Goal: Task Accomplishment & Management: Use online tool/utility

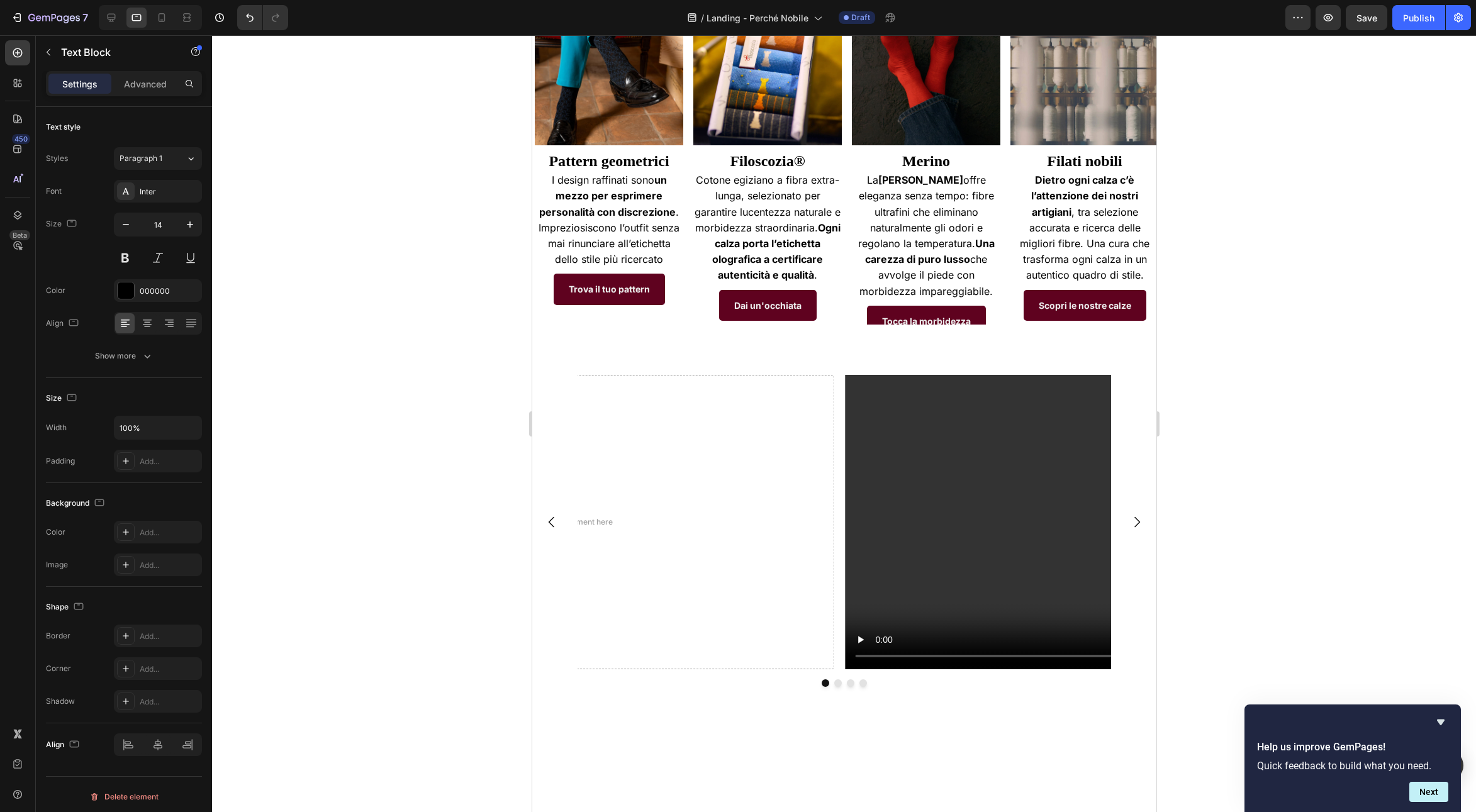
scroll to position [587, 0]
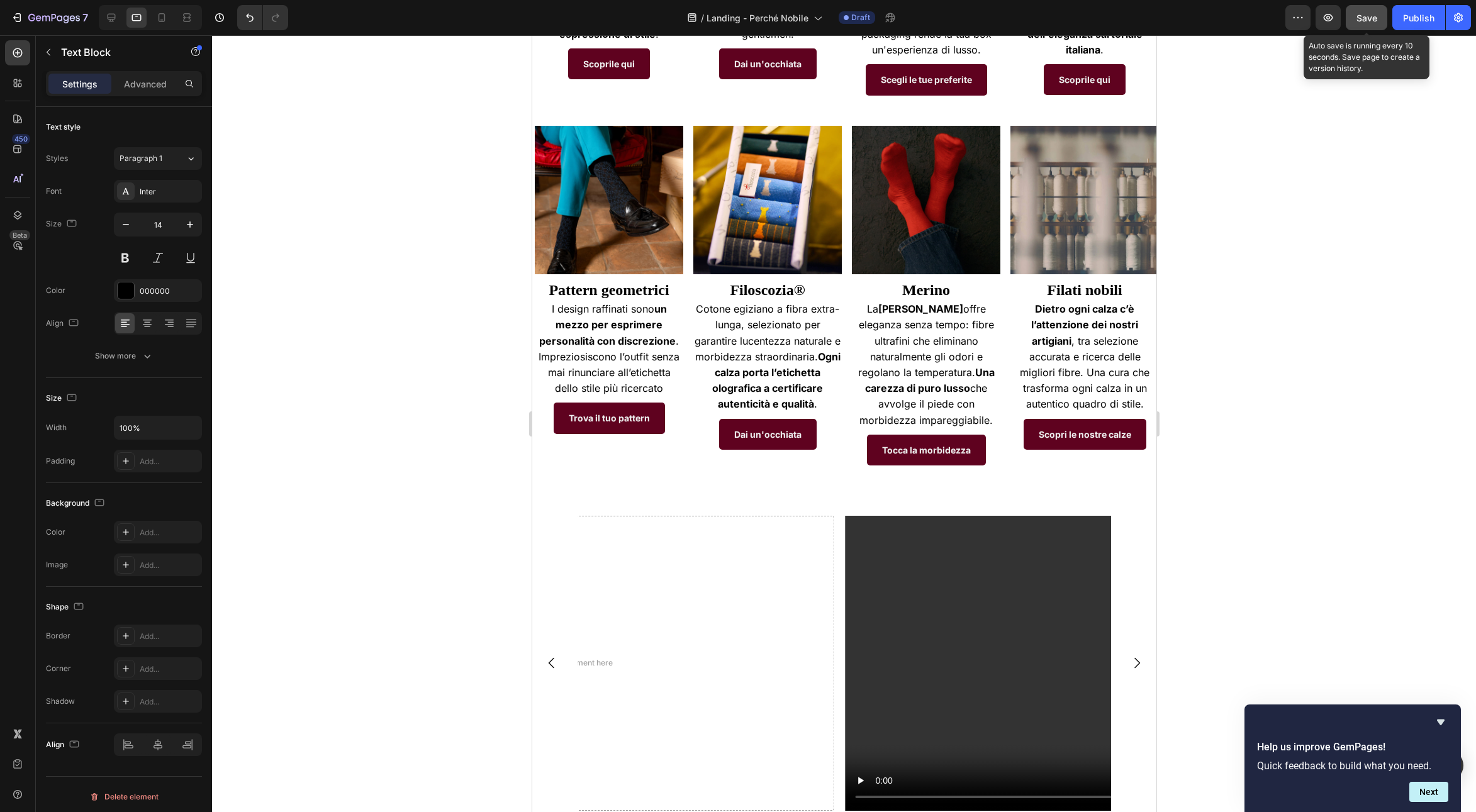
click at [1365, 17] on span "Save" at bounding box center [1367, 18] width 21 height 10
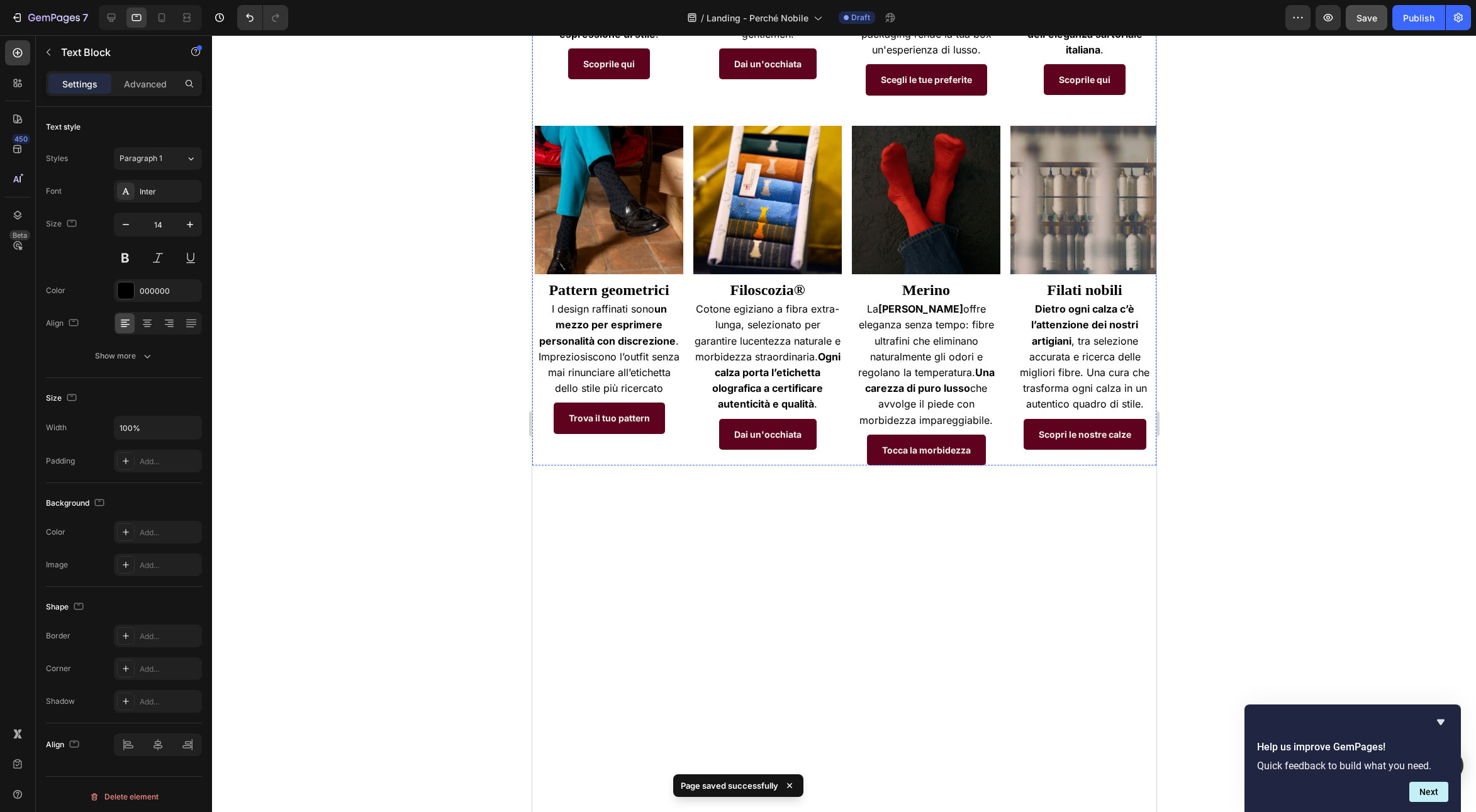
scroll to position [0, 0]
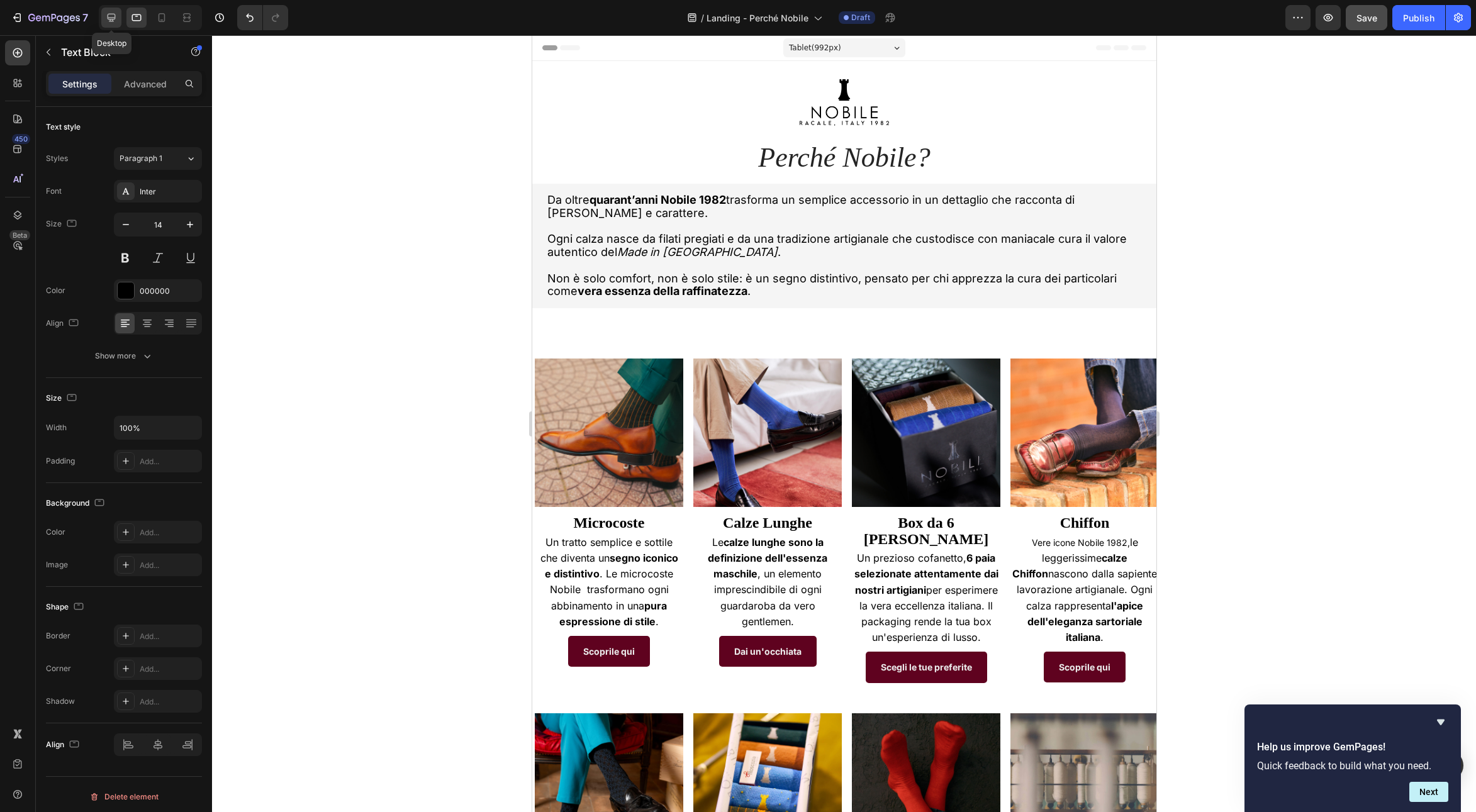
click at [114, 14] on icon at bounding box center [111, 18] width 8 height 8
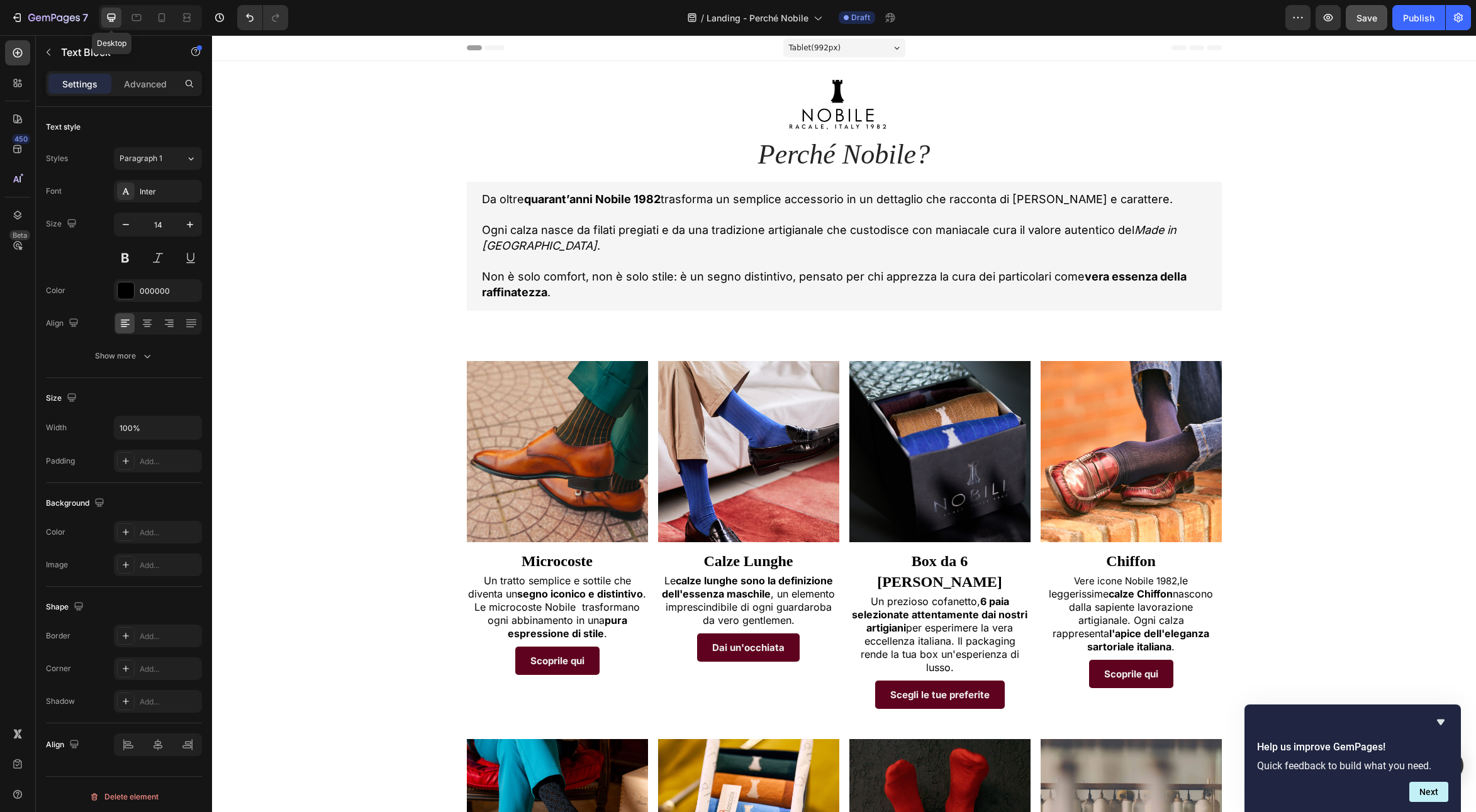
type input "15"
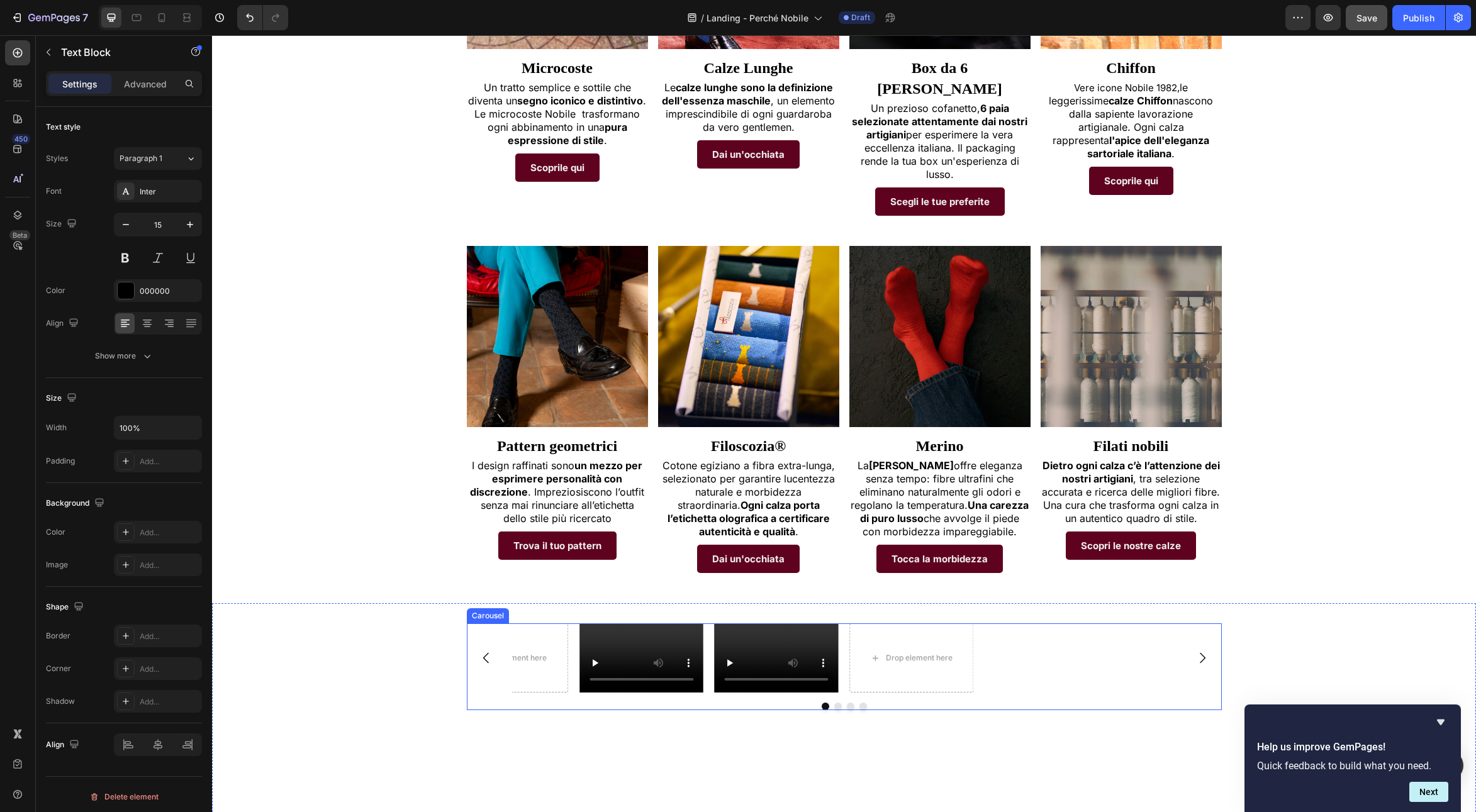
scroll to position [714, 0]
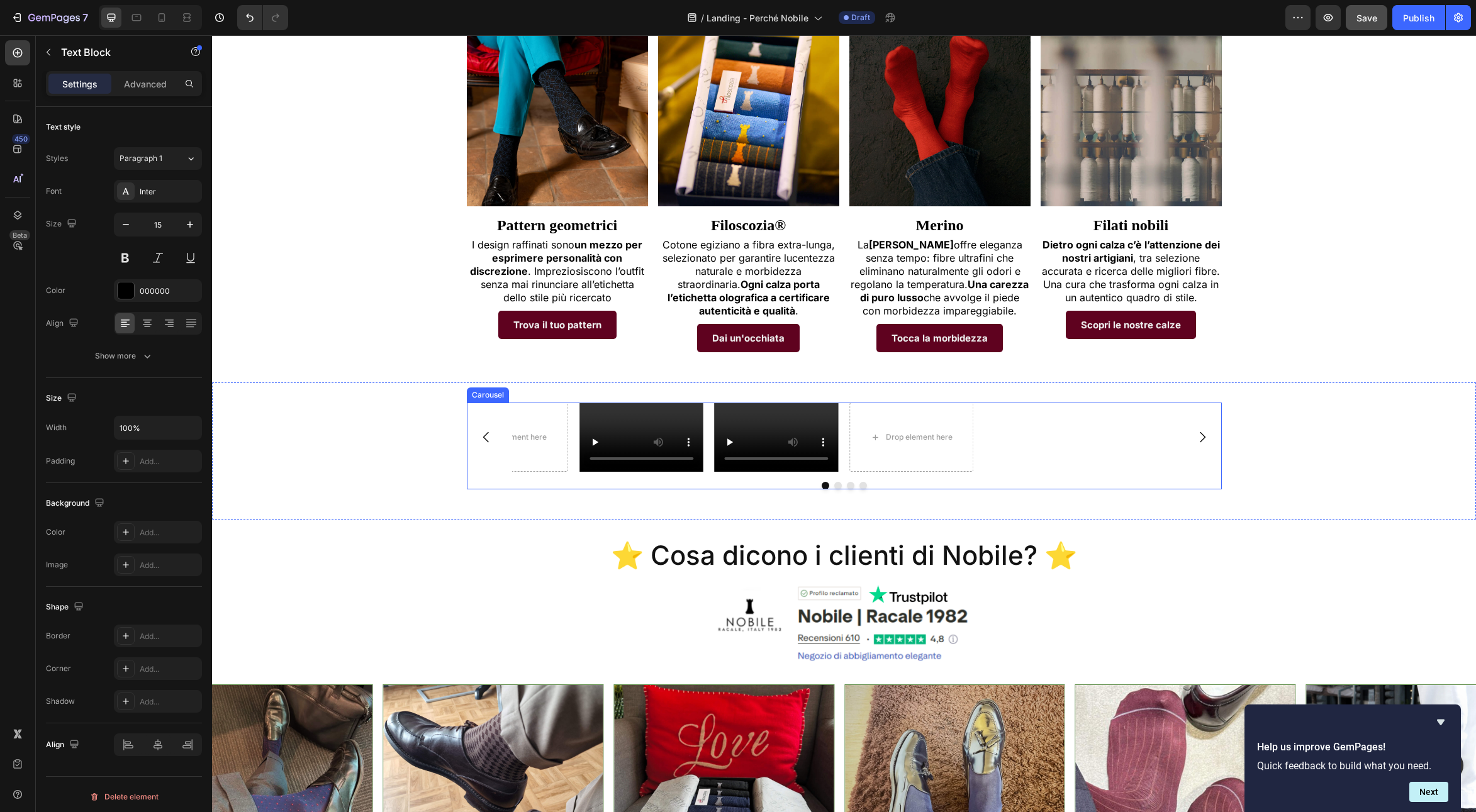
click at [541, 482] on div at bounding box center [844, 486] width 755 height 8
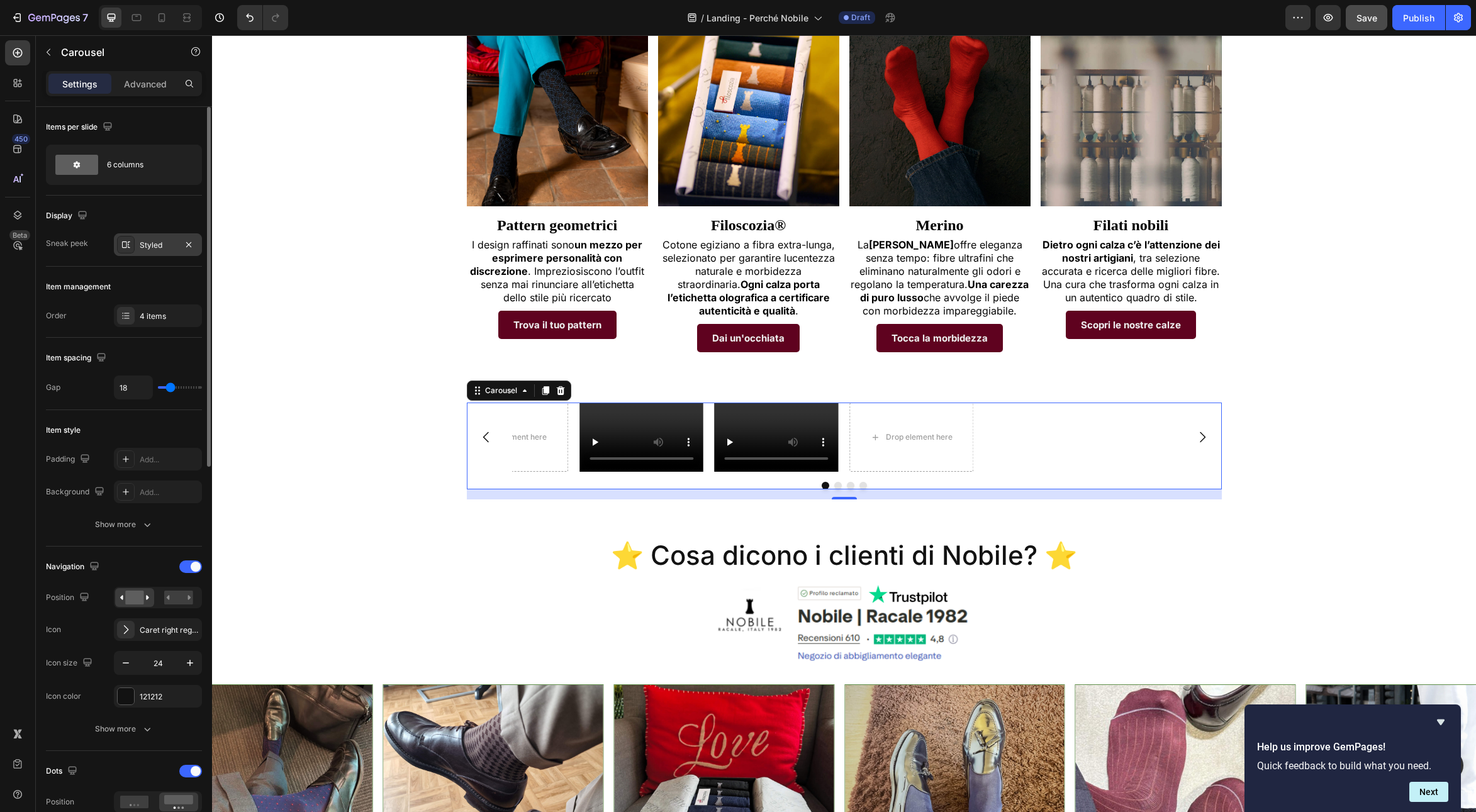
click at [158, 241] on div "Styled" at bounding box center [158, 244] width 36 height 11
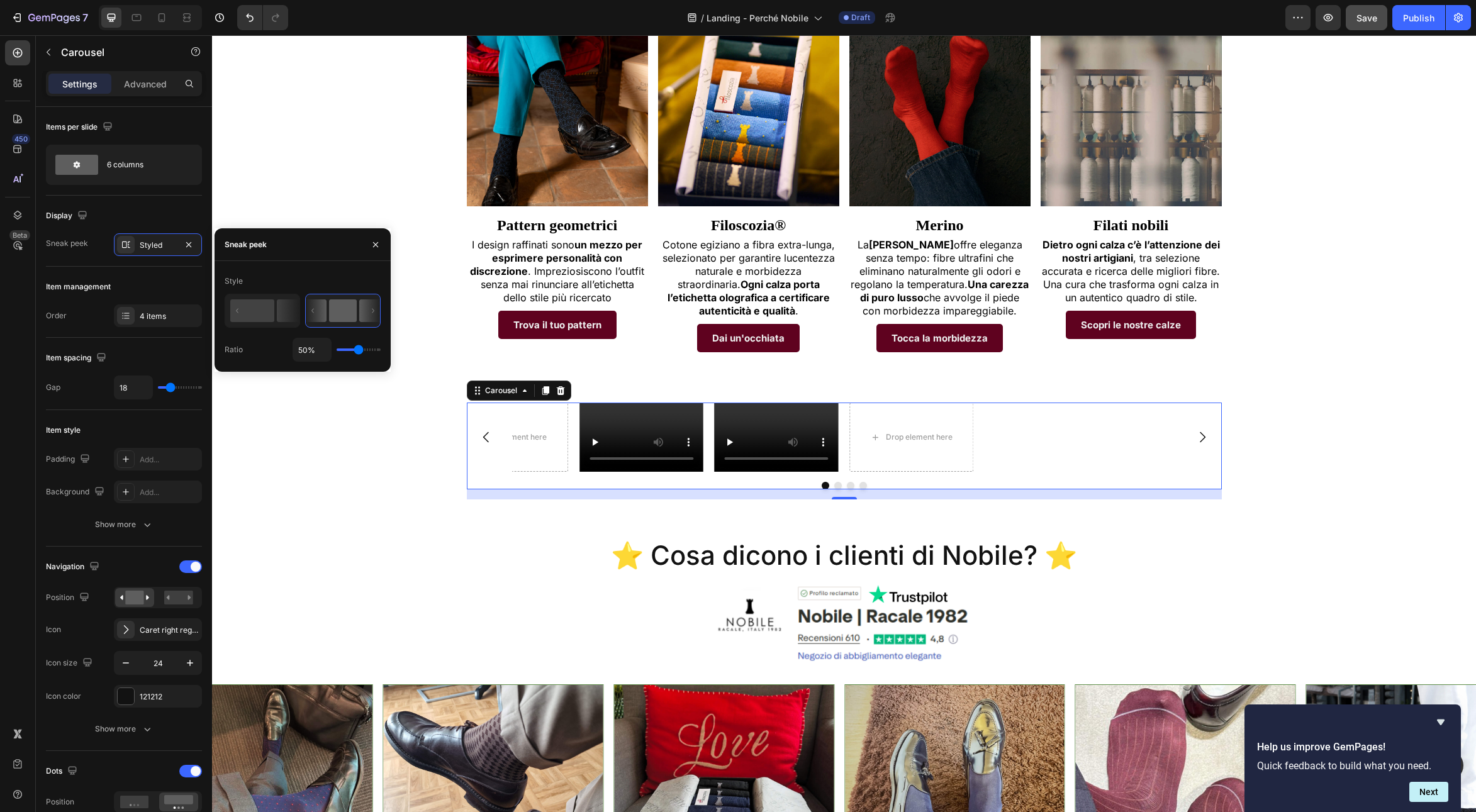
type input "57%"
type input "57"
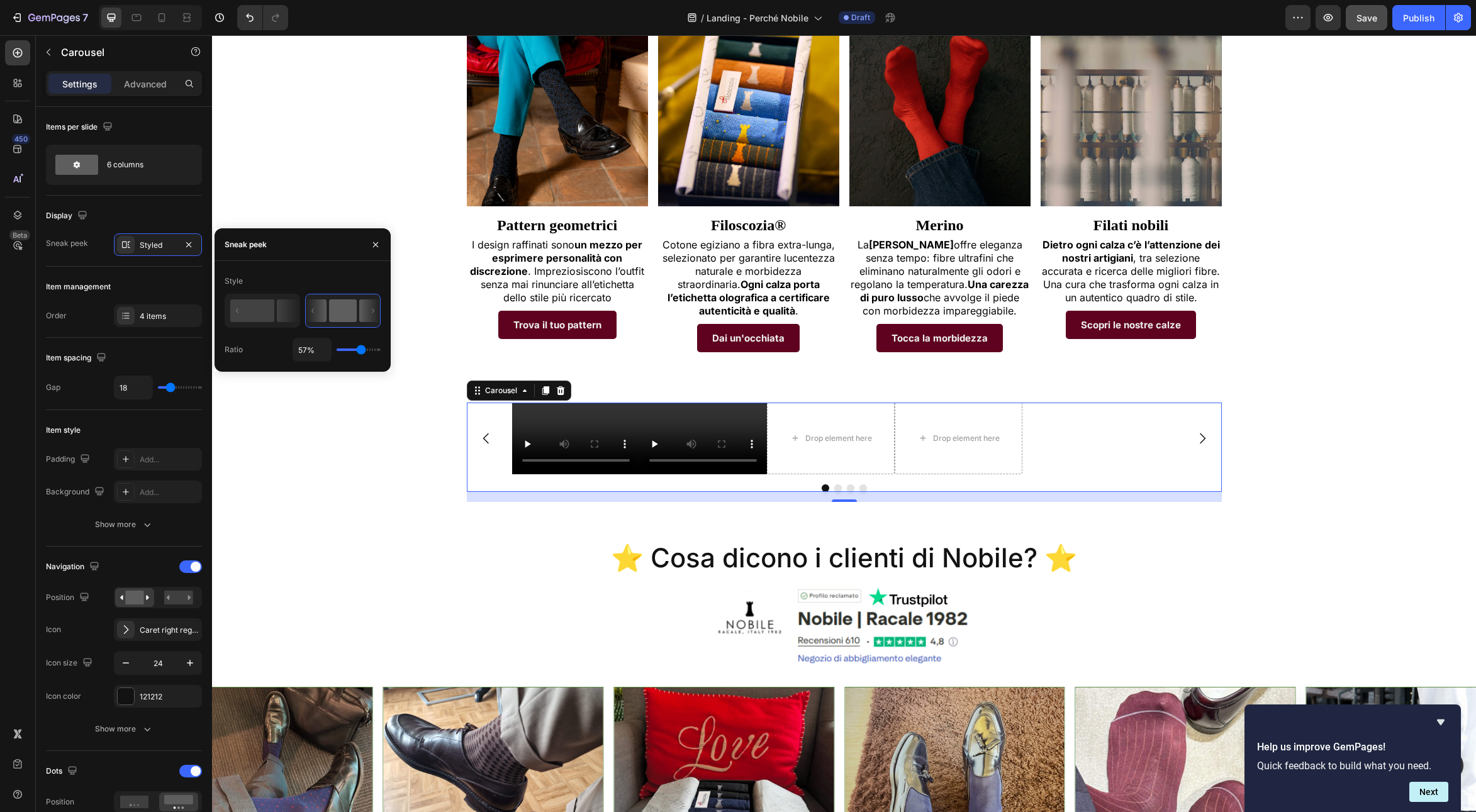
type input "100%"
type input "100"
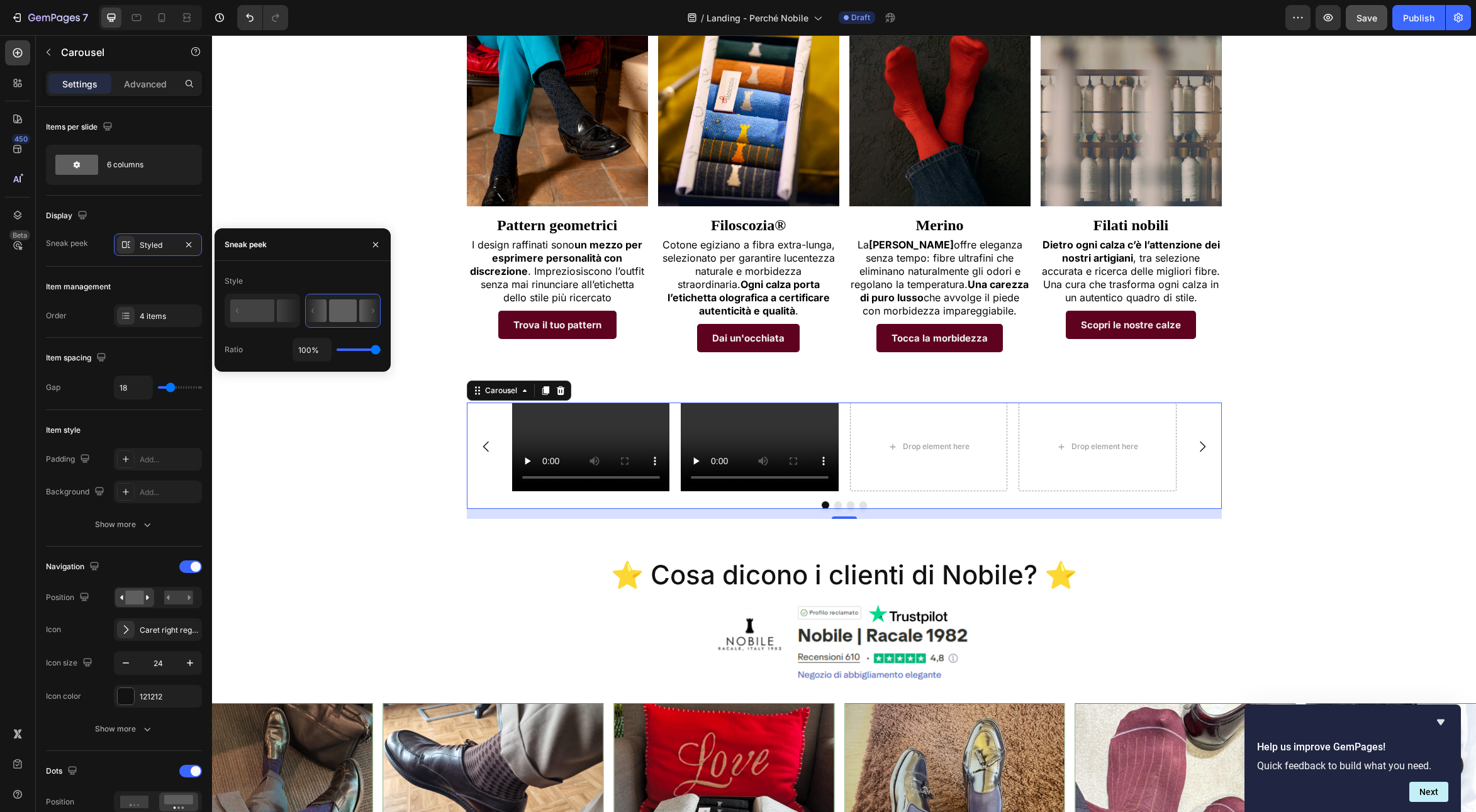
type input "99%"
type input "99"
type input "87%"
type input "87"
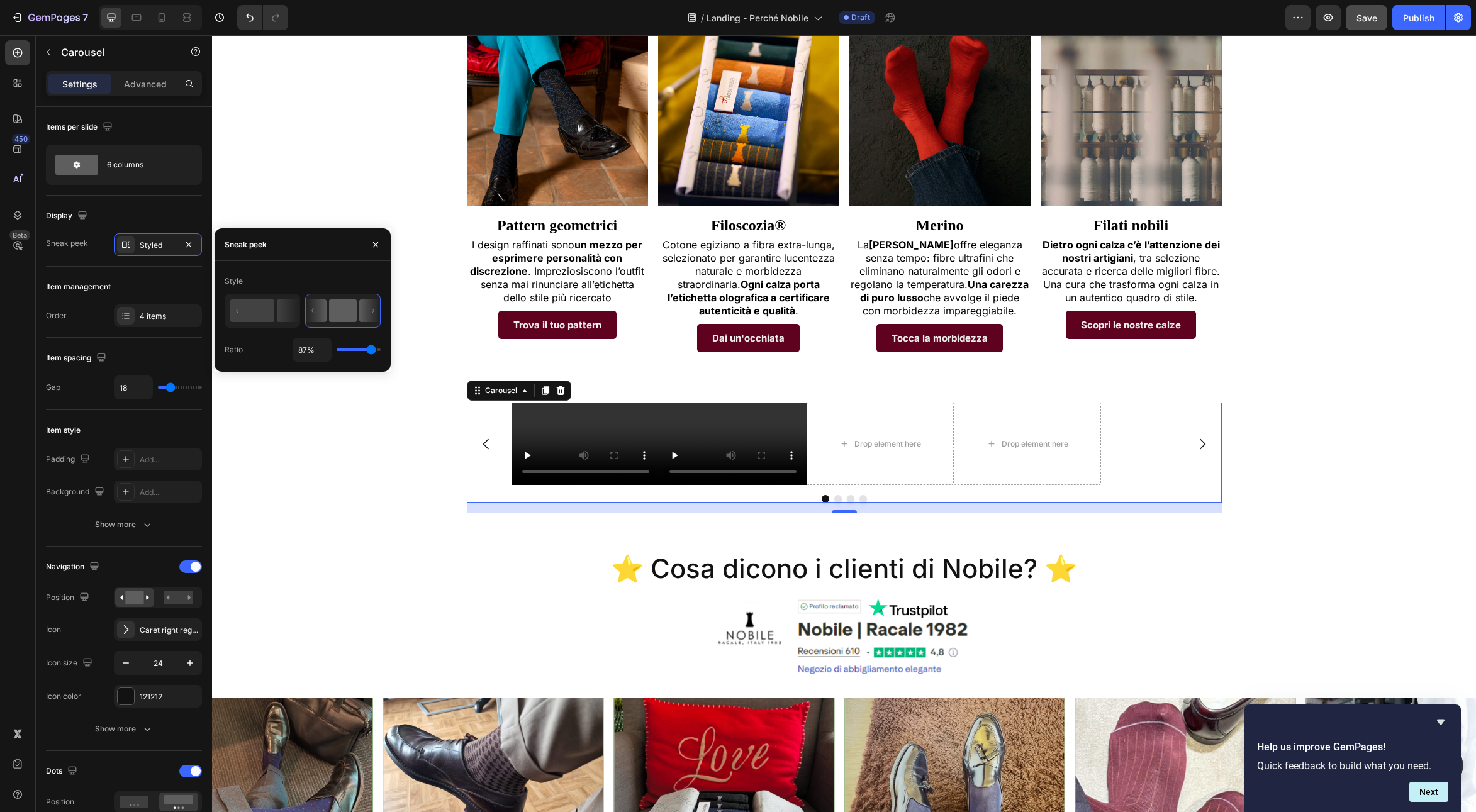
type input "70%"
type input "70"
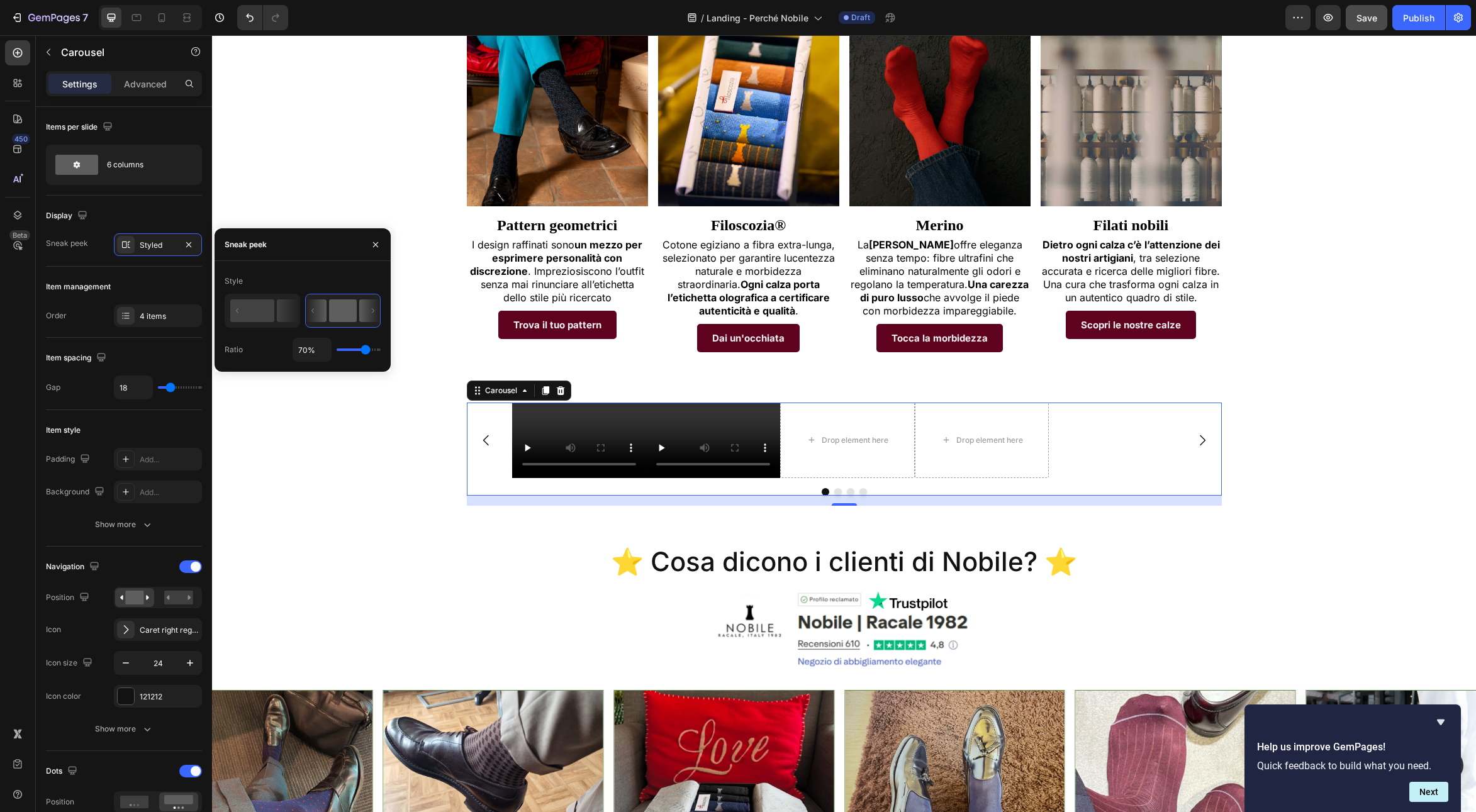
type input "68%"
type input "68"
type input "63%"
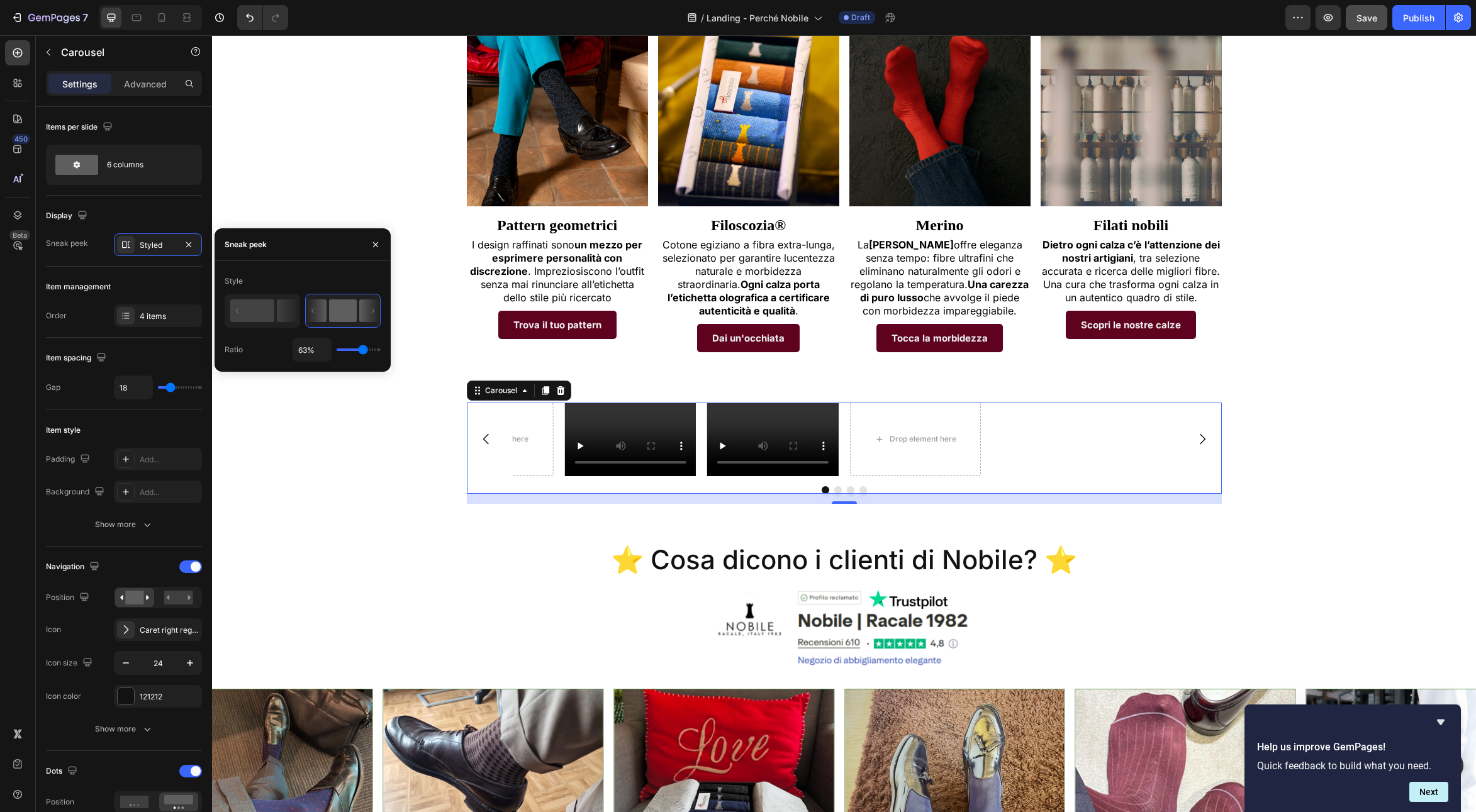
type input "63"
click at [362, 348] on input "range" at bounding box center [358, 350] width 44 height 3
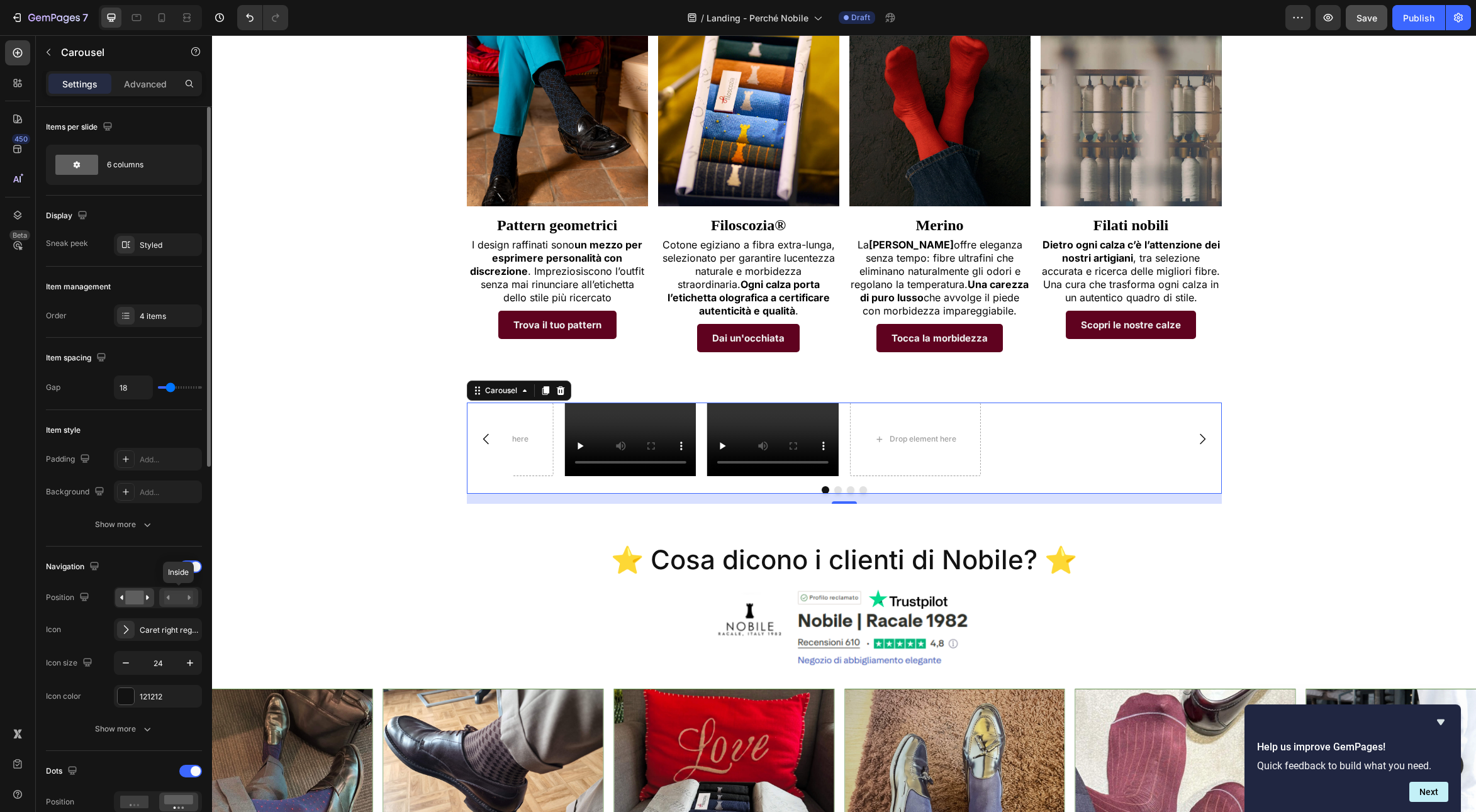
click at [179, 601] on rect at bounding box center [178, 597] width 29 height 14
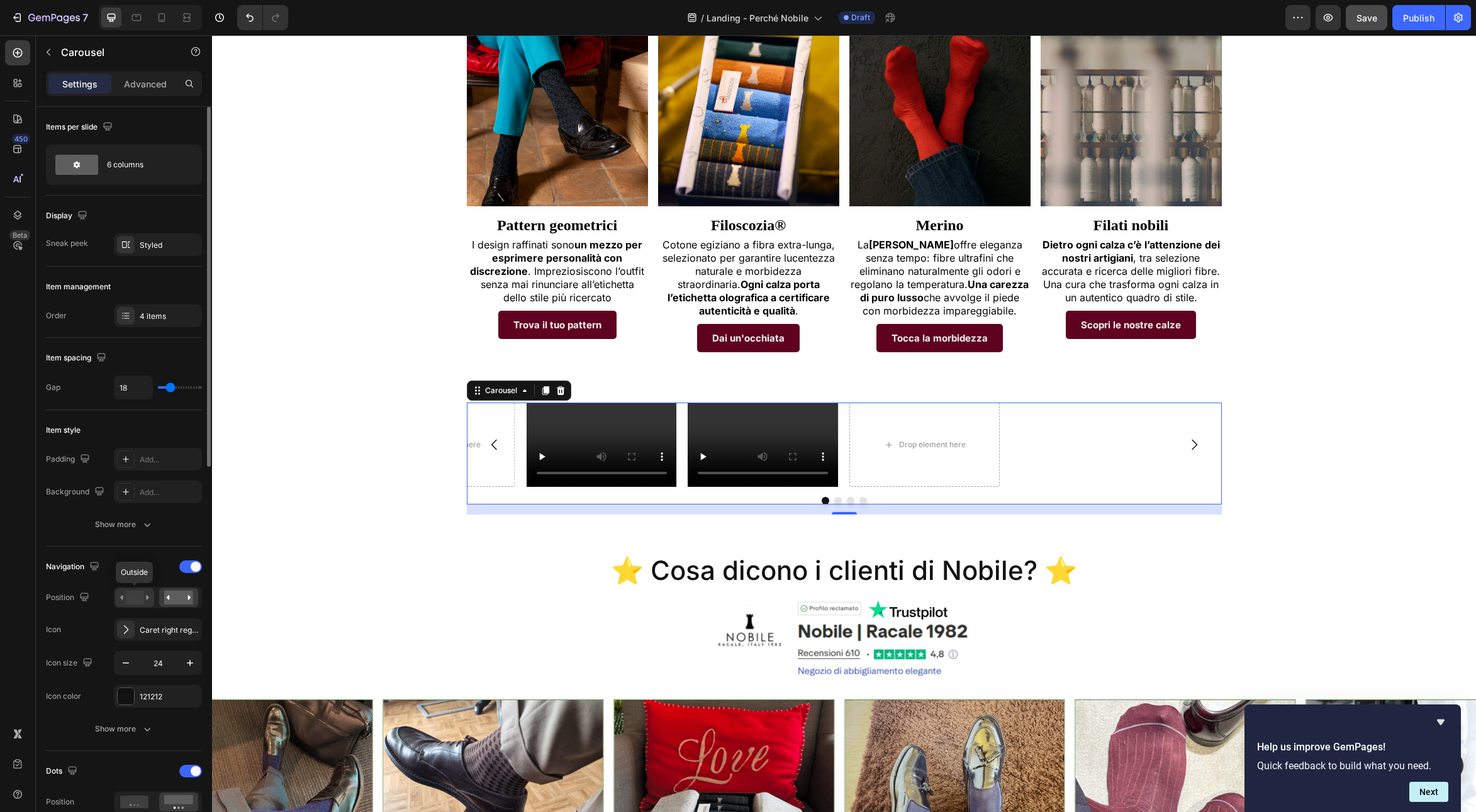
click at [132, 601] on rect at bounding box center [134, 597] width 18 height 14
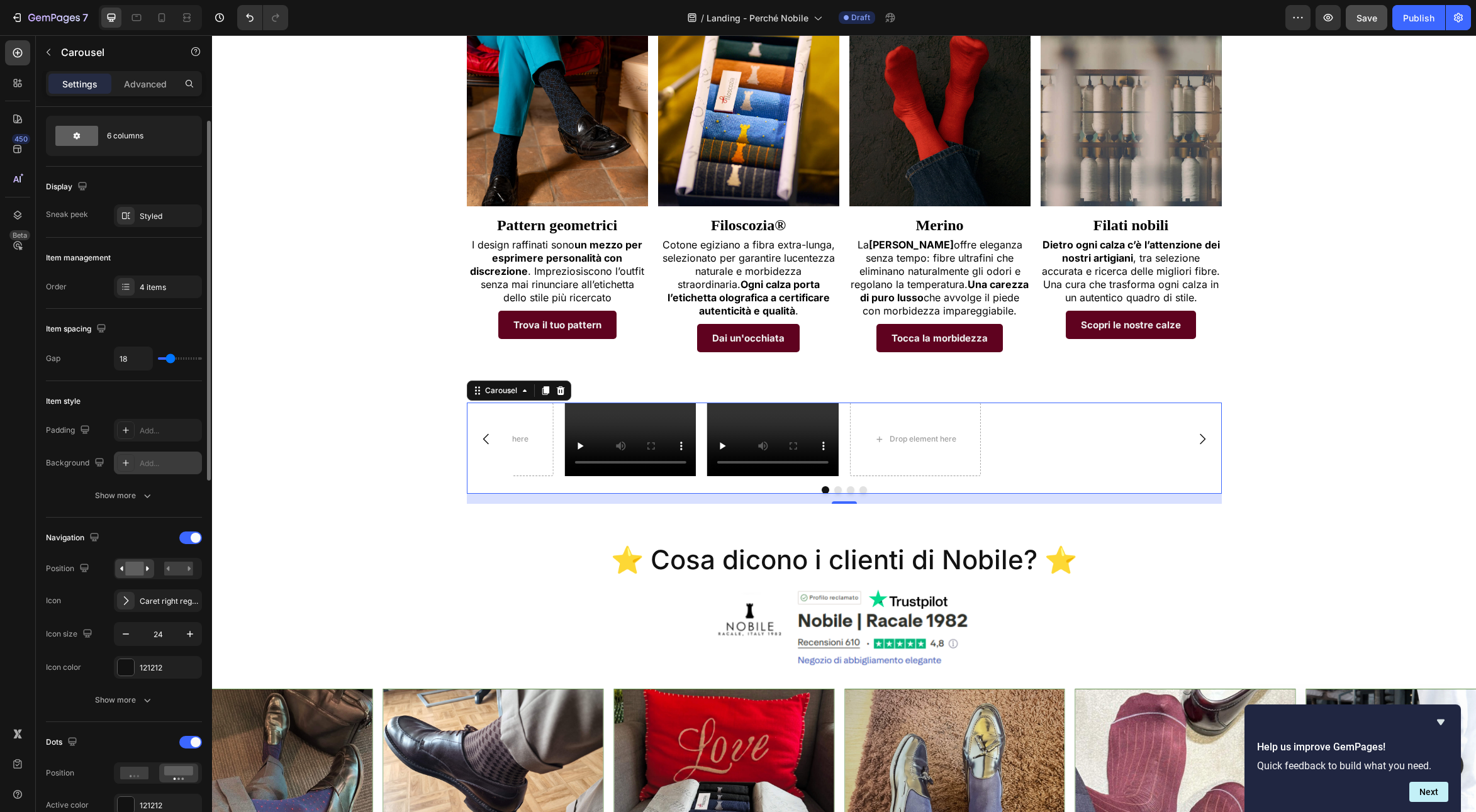
scroll to position [0, 0]
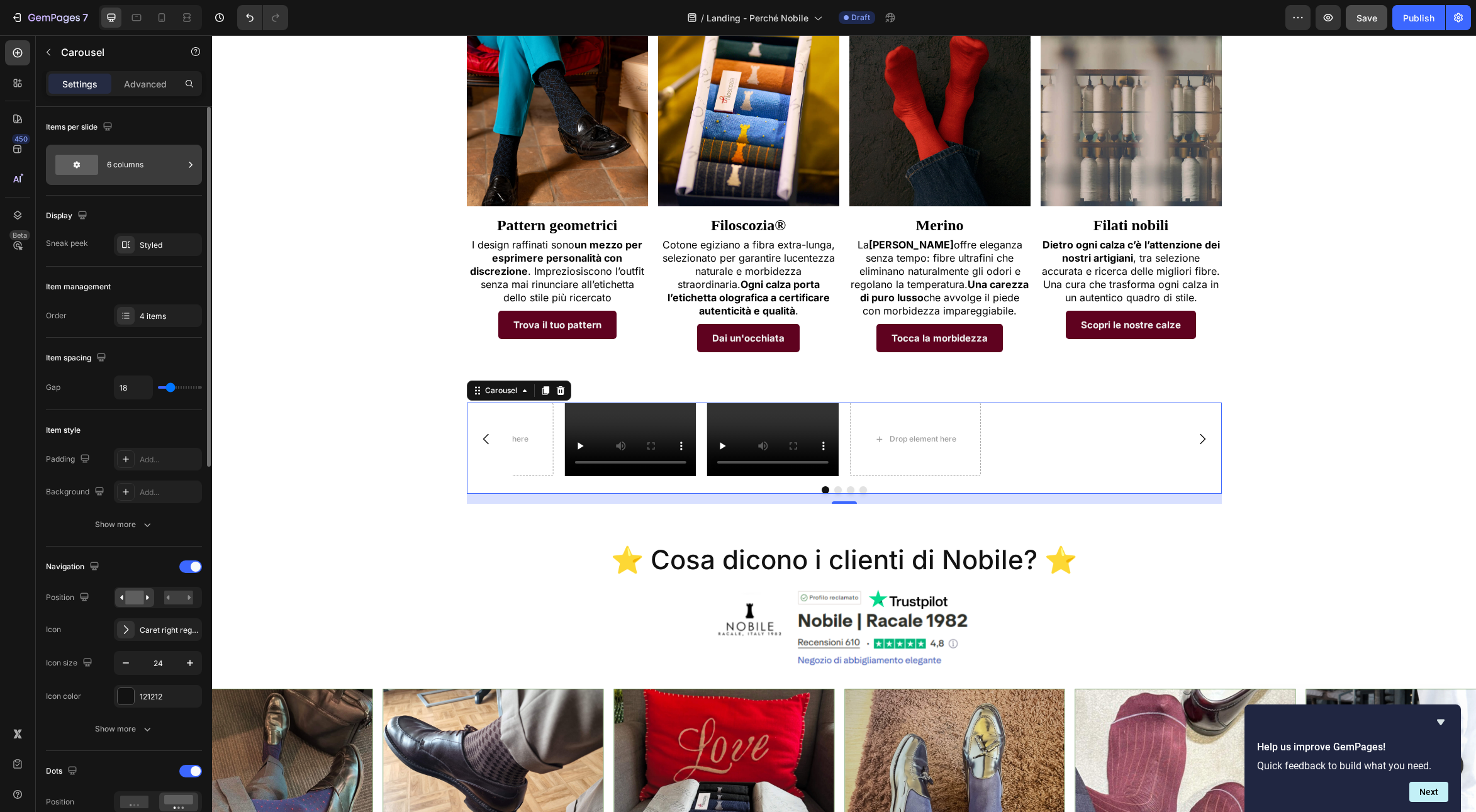
click at [109, 162] on div "6 columns" at bounding box center [145, 164] width 77 height 29
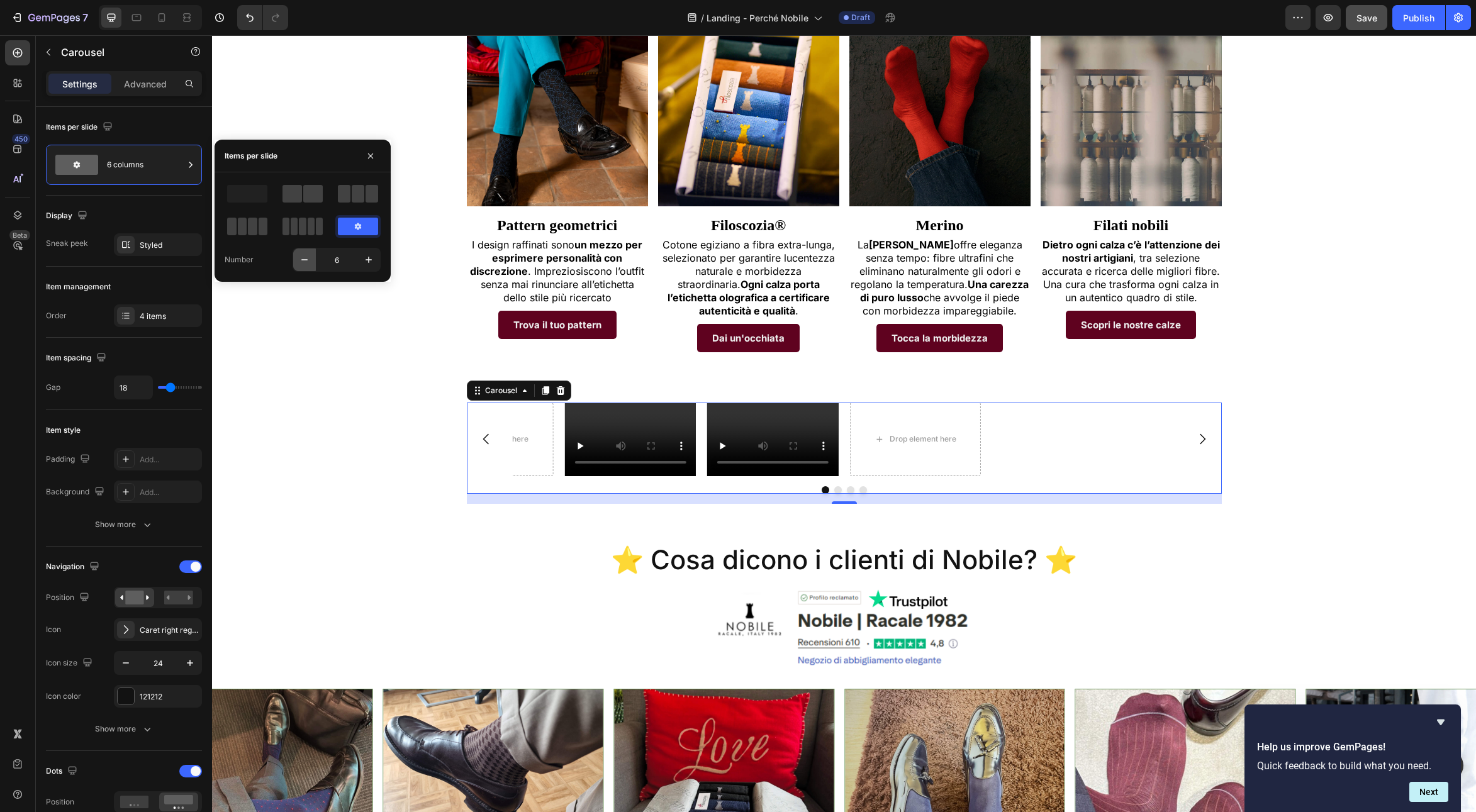
click at [302, 261] on icon "button" at bounding box center [304, 259] width 12 height 12
type input "5"
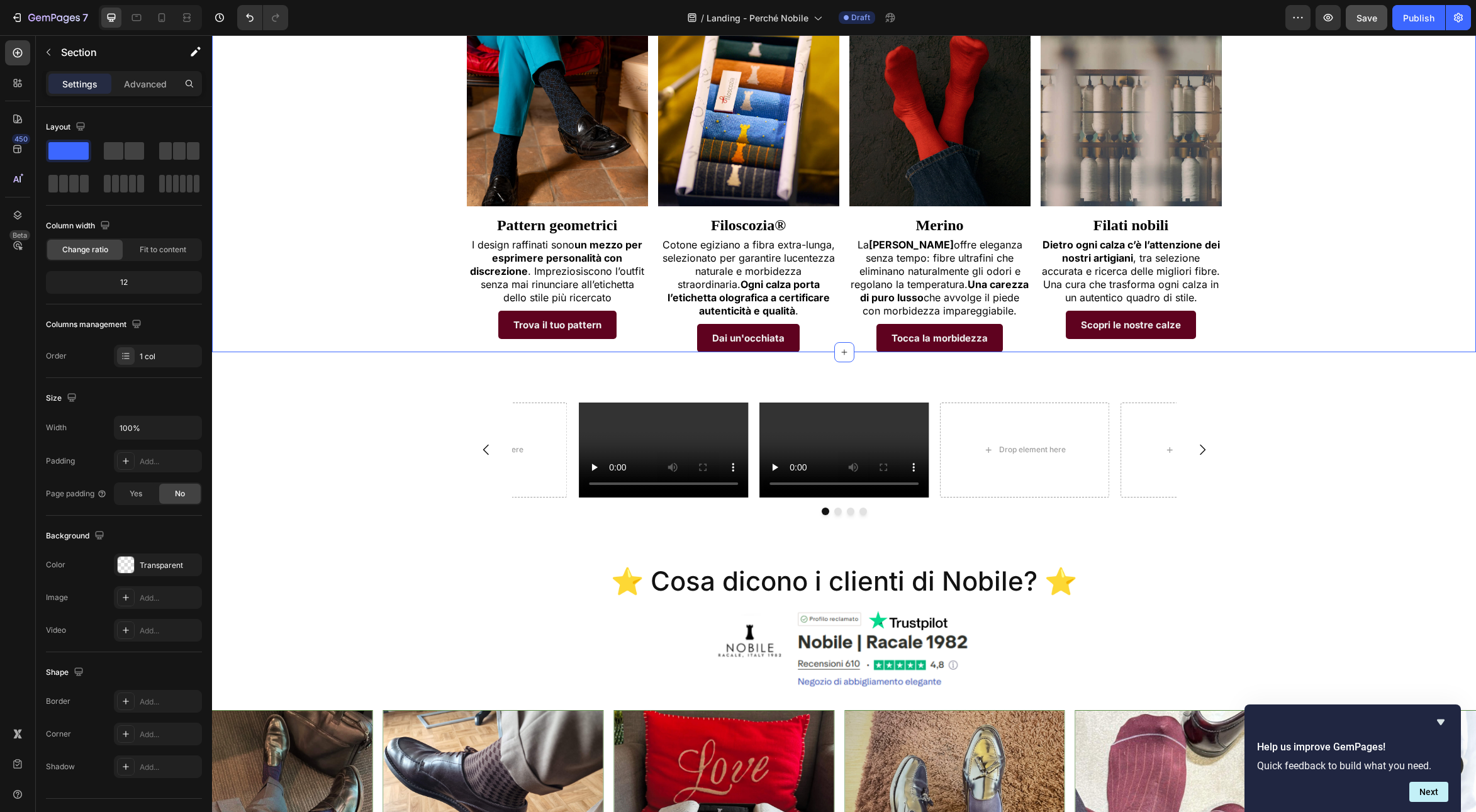
click at [249, 21] on icon "Undo/Redo" at bounding box center [250, 18] width 8 height 8
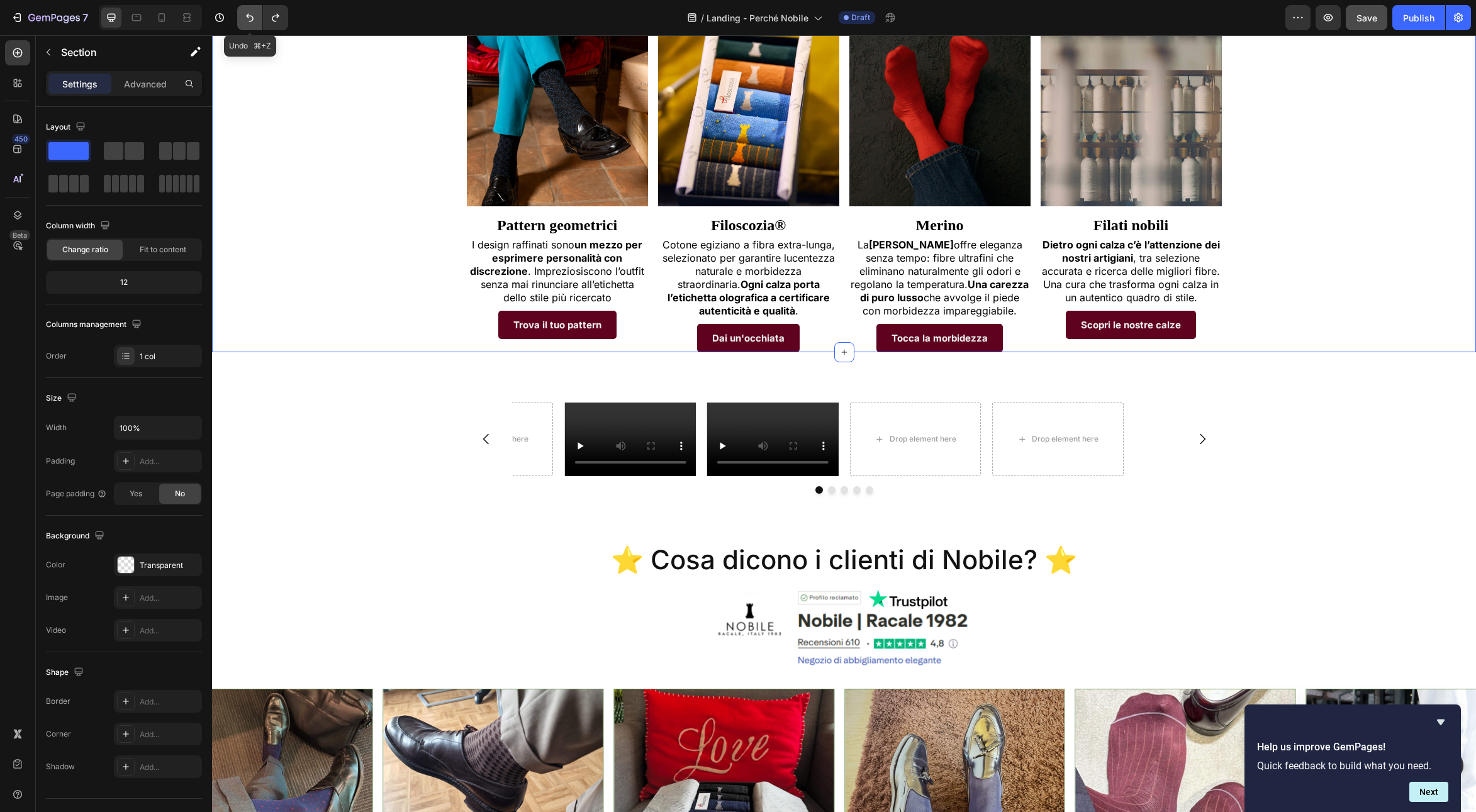
click at [256, 18] on icon "Undo/Redo" at bounding box center [249, 17] width 12 height 12
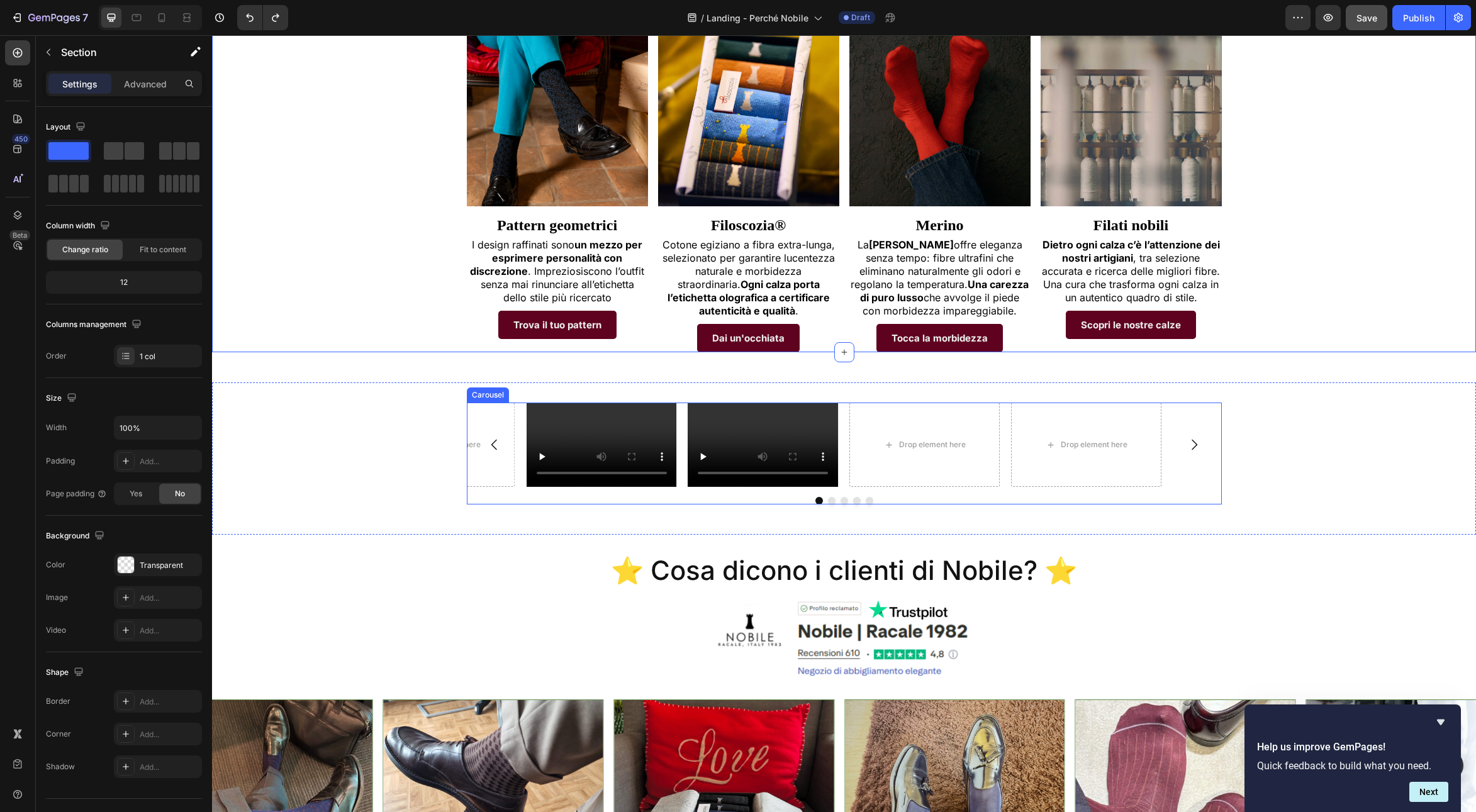
click at [785, 497] on div at bounding box center [844, 501] width 755 height 8
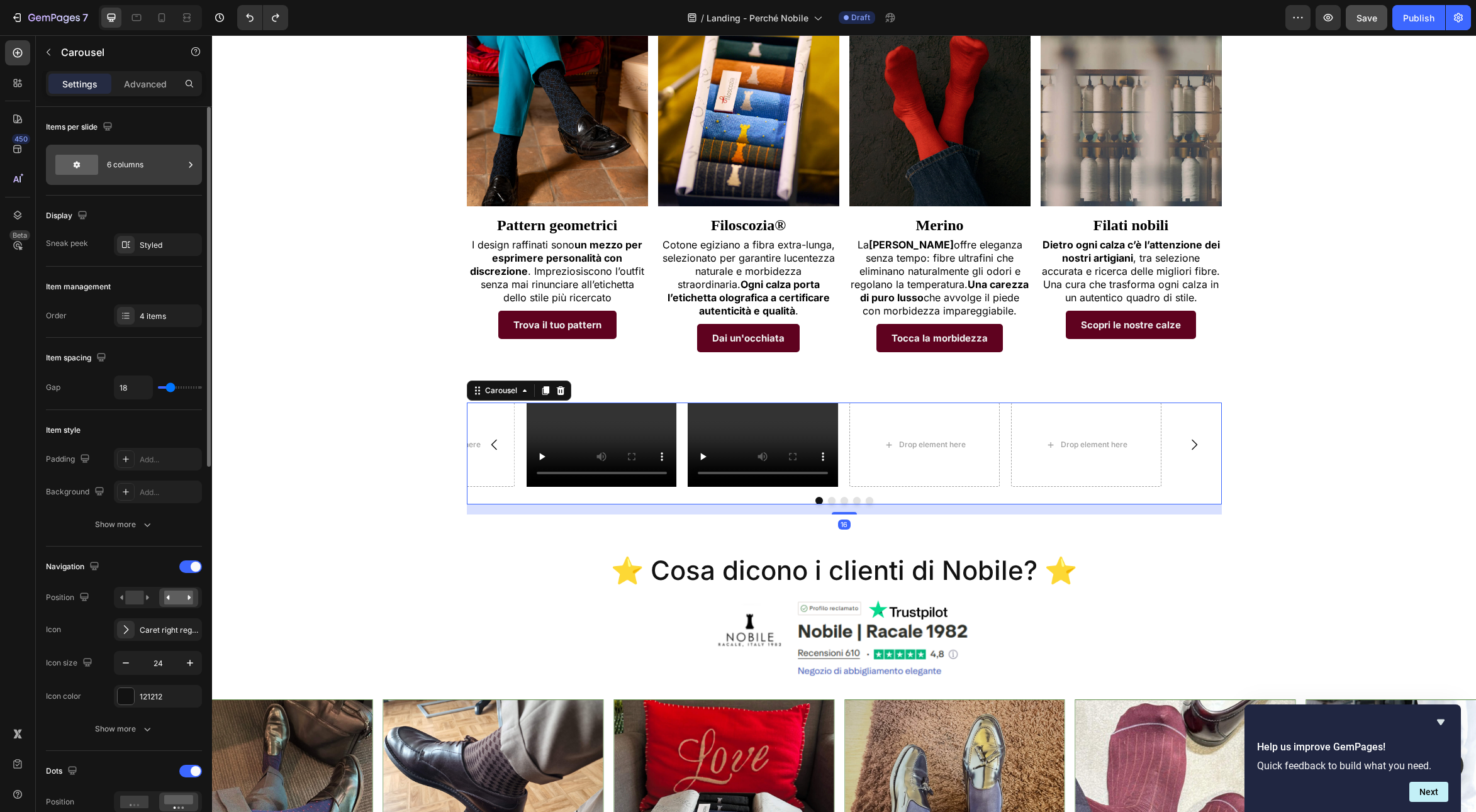
click at [131, 171] on div "6 columns" at bounding box center [145, 164] width 77 height 29
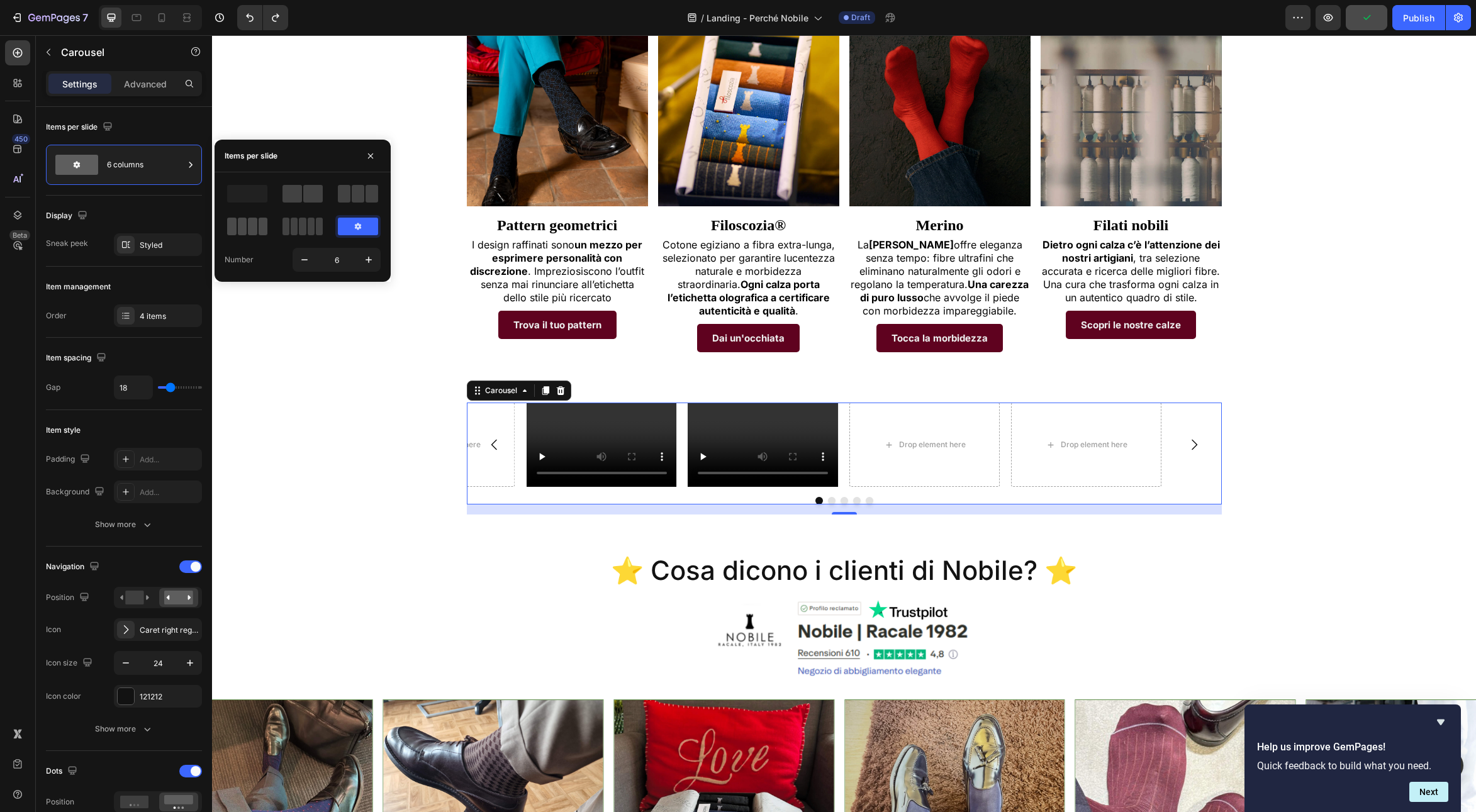
click at [231, 227] on span at bounding box center [232, 226] width 10 height 18
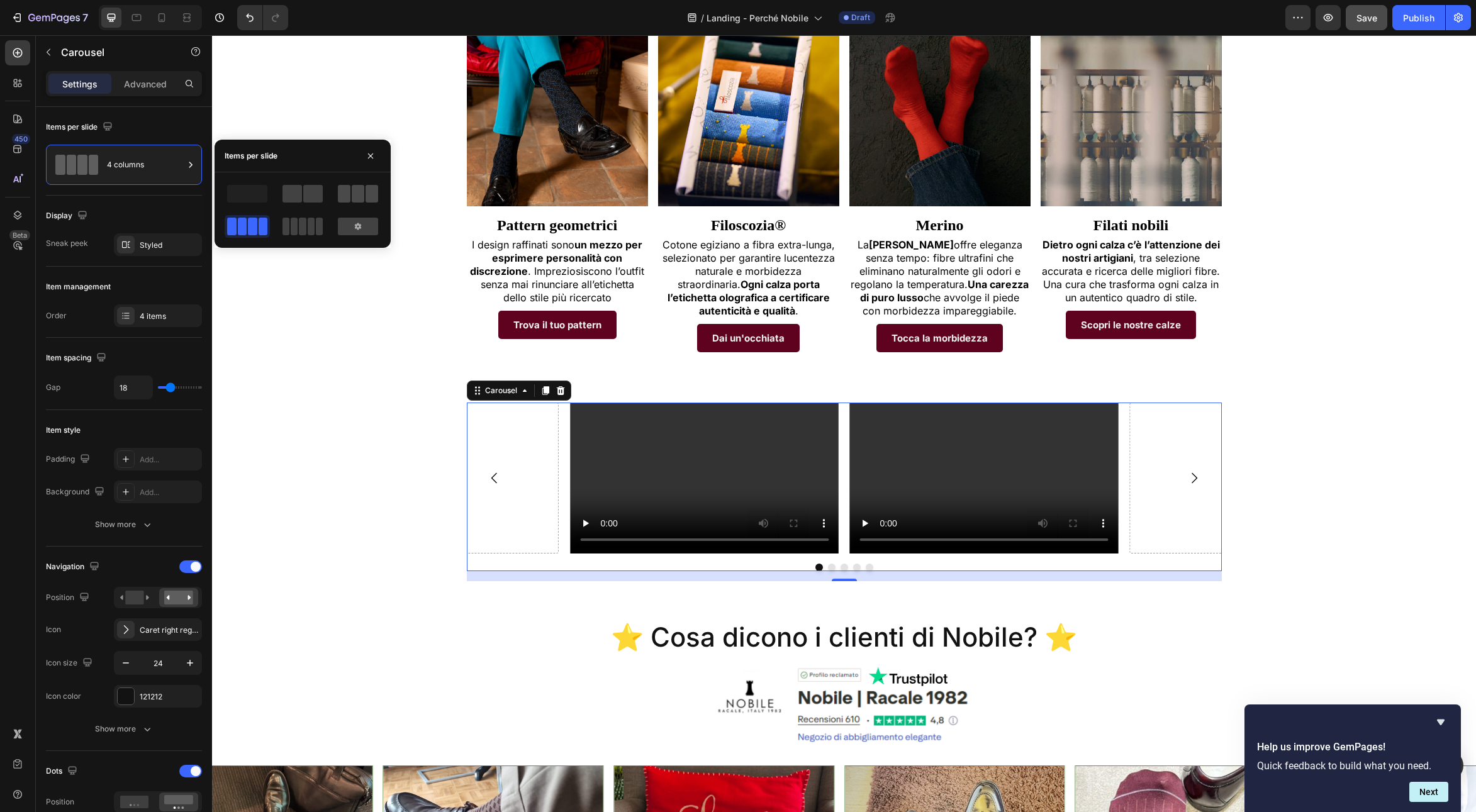
click at [356, 196] on span at bounding box center [358, 193] width 12 height 18
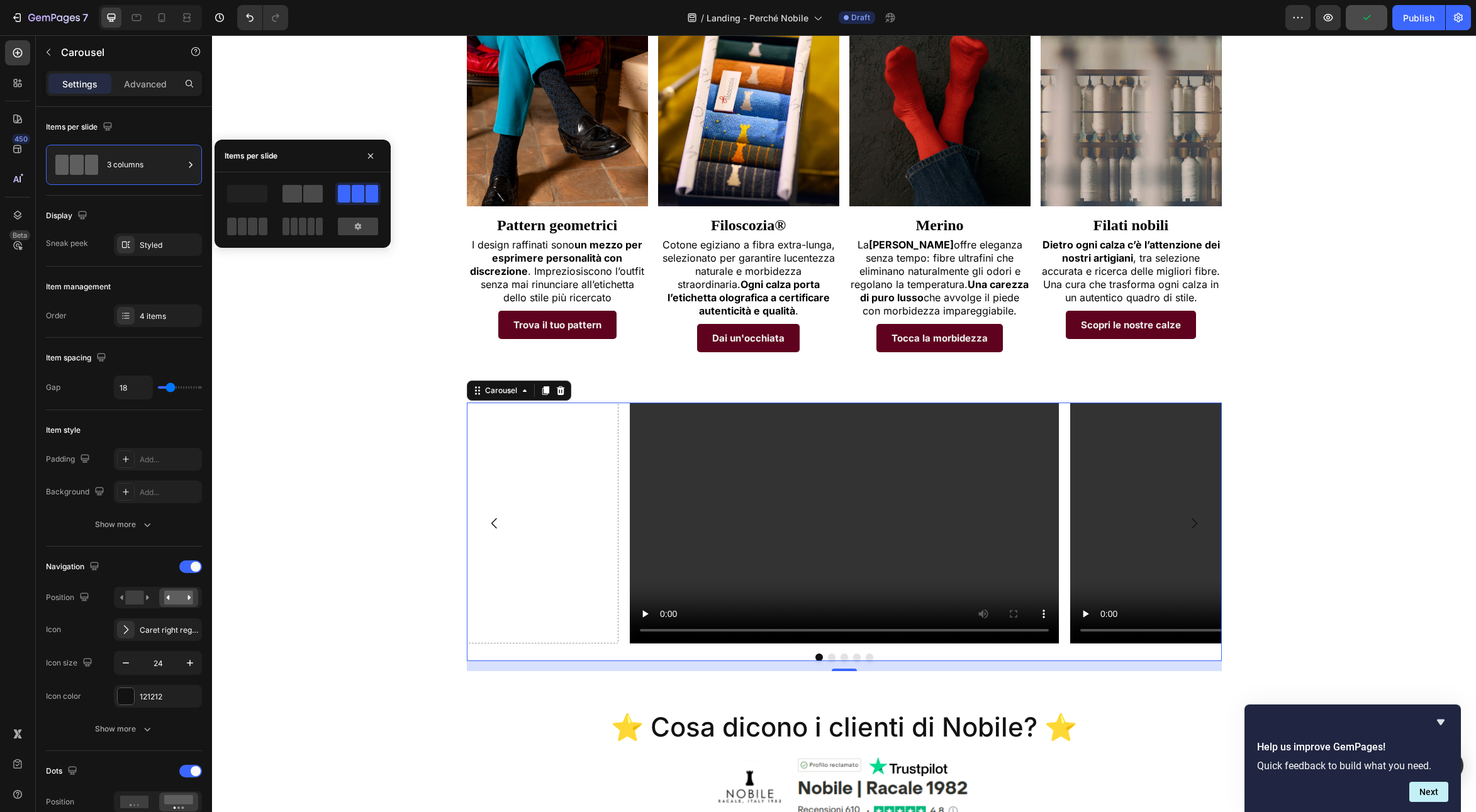
click at [305, 195] on span at bounding box center [313, 193] width 20 height 18
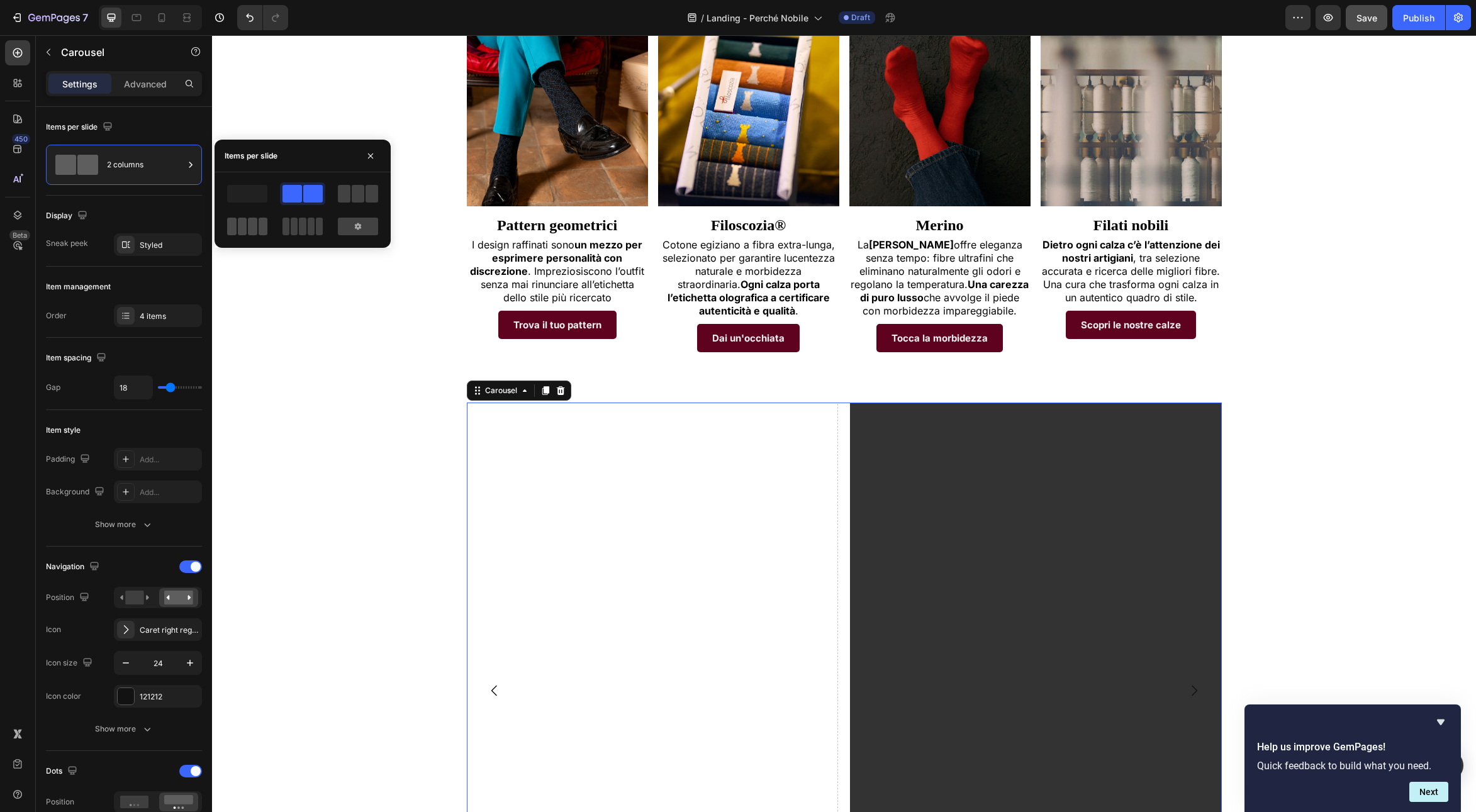
click at [244, 222] on span at bounding box center [243, 226] width 10 height 18
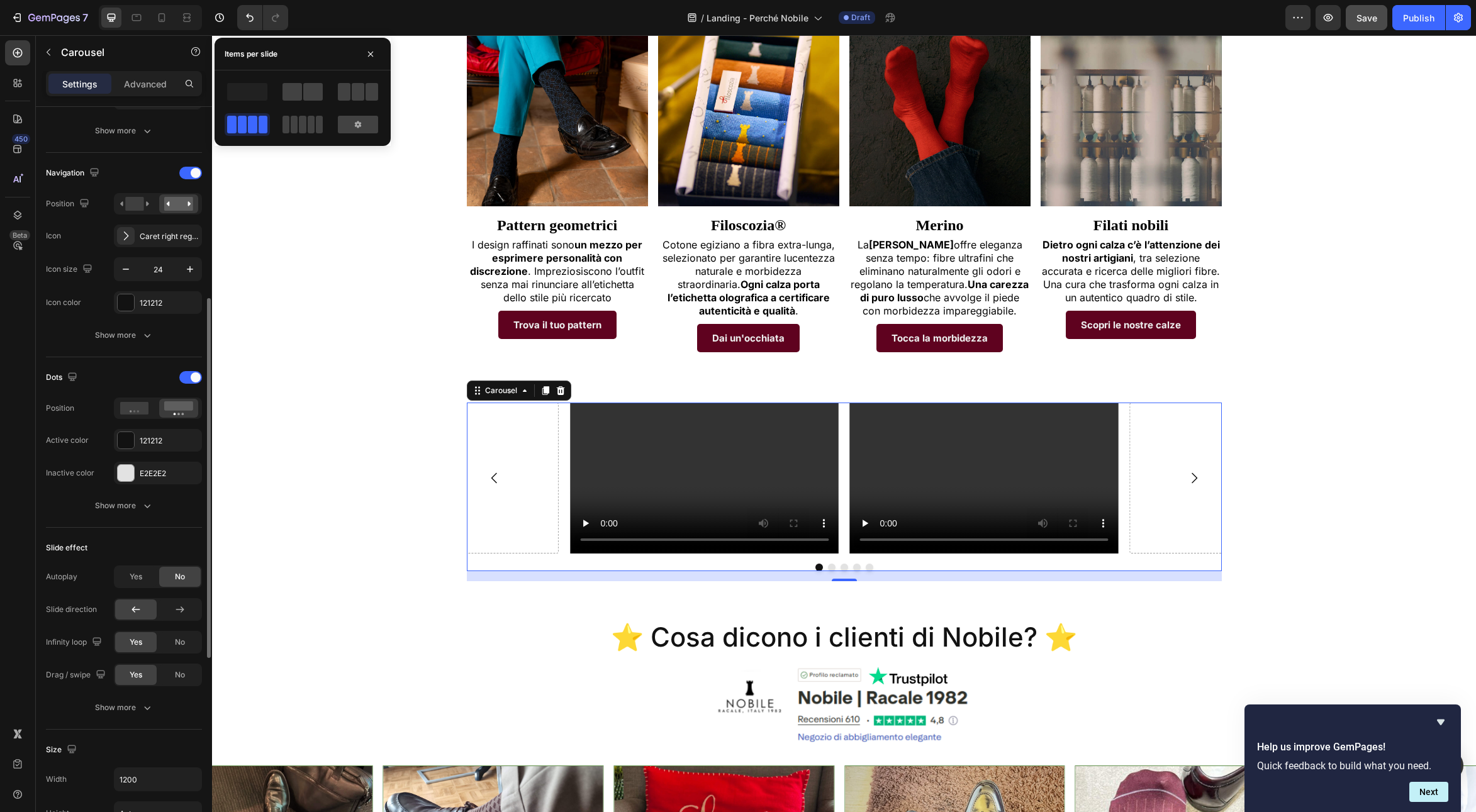
scroll to position [430, 0]
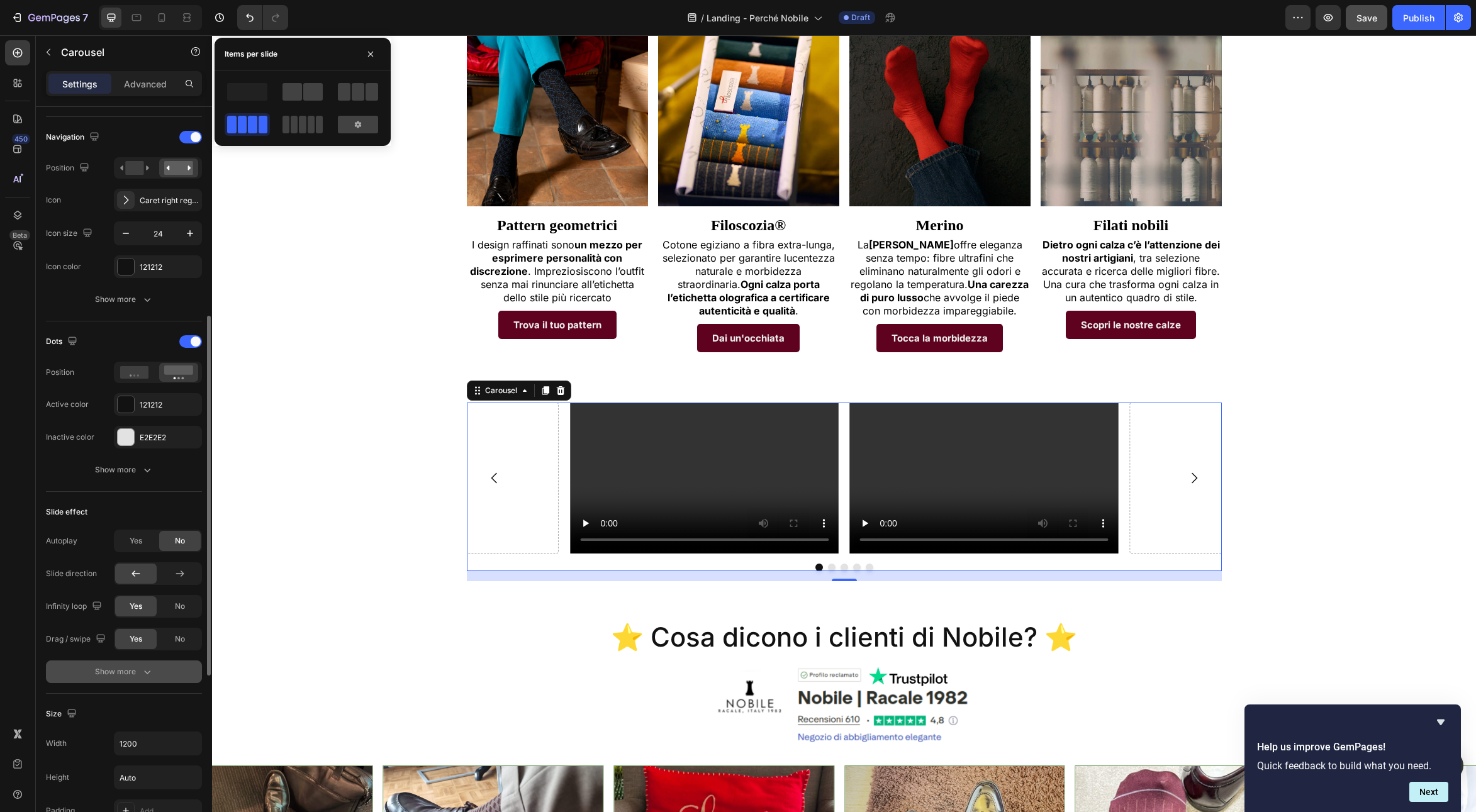
click at [128, 672] on div "Show more" at bounding box center [124, 671] width 59 height 12
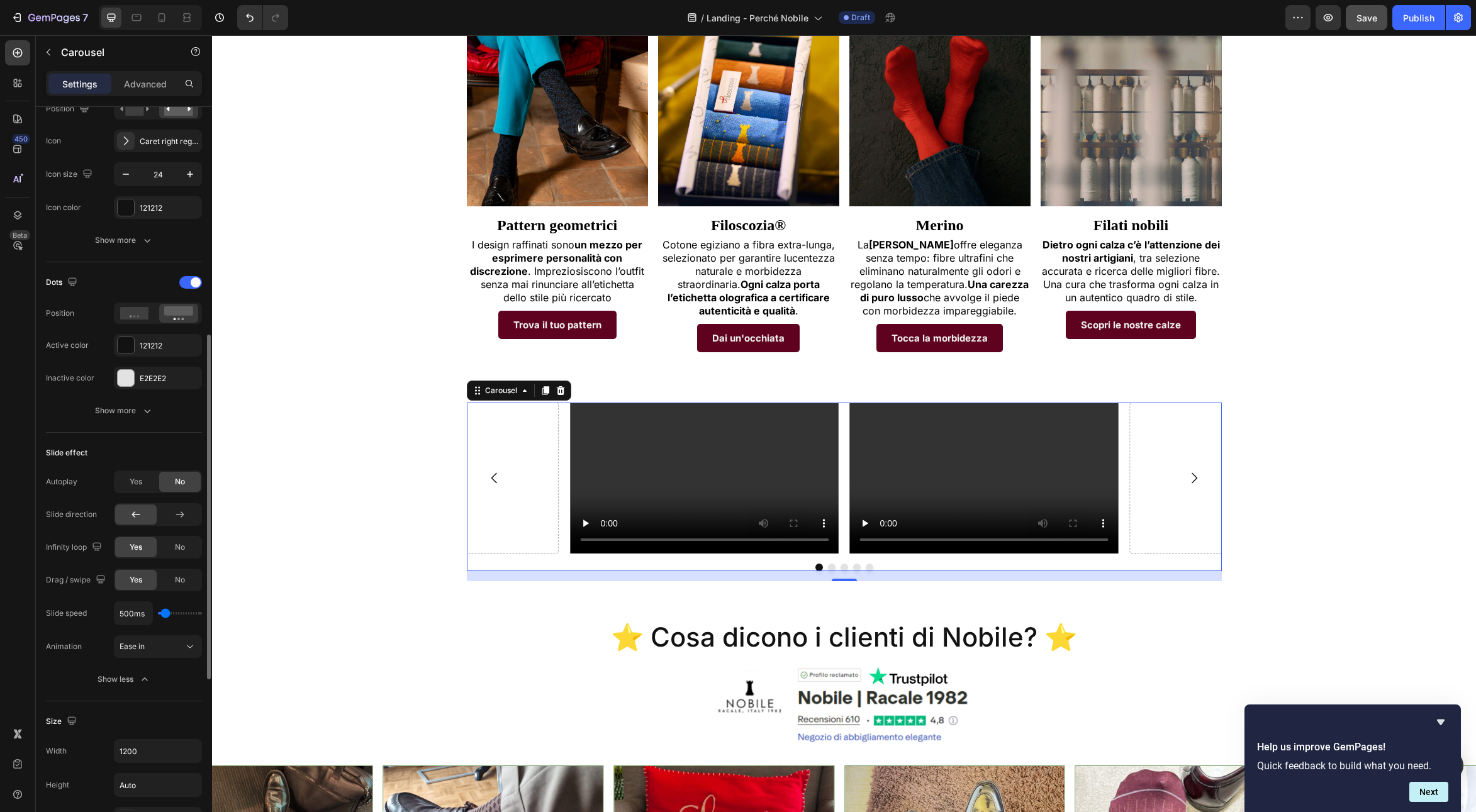
scroll to position [642, 0]
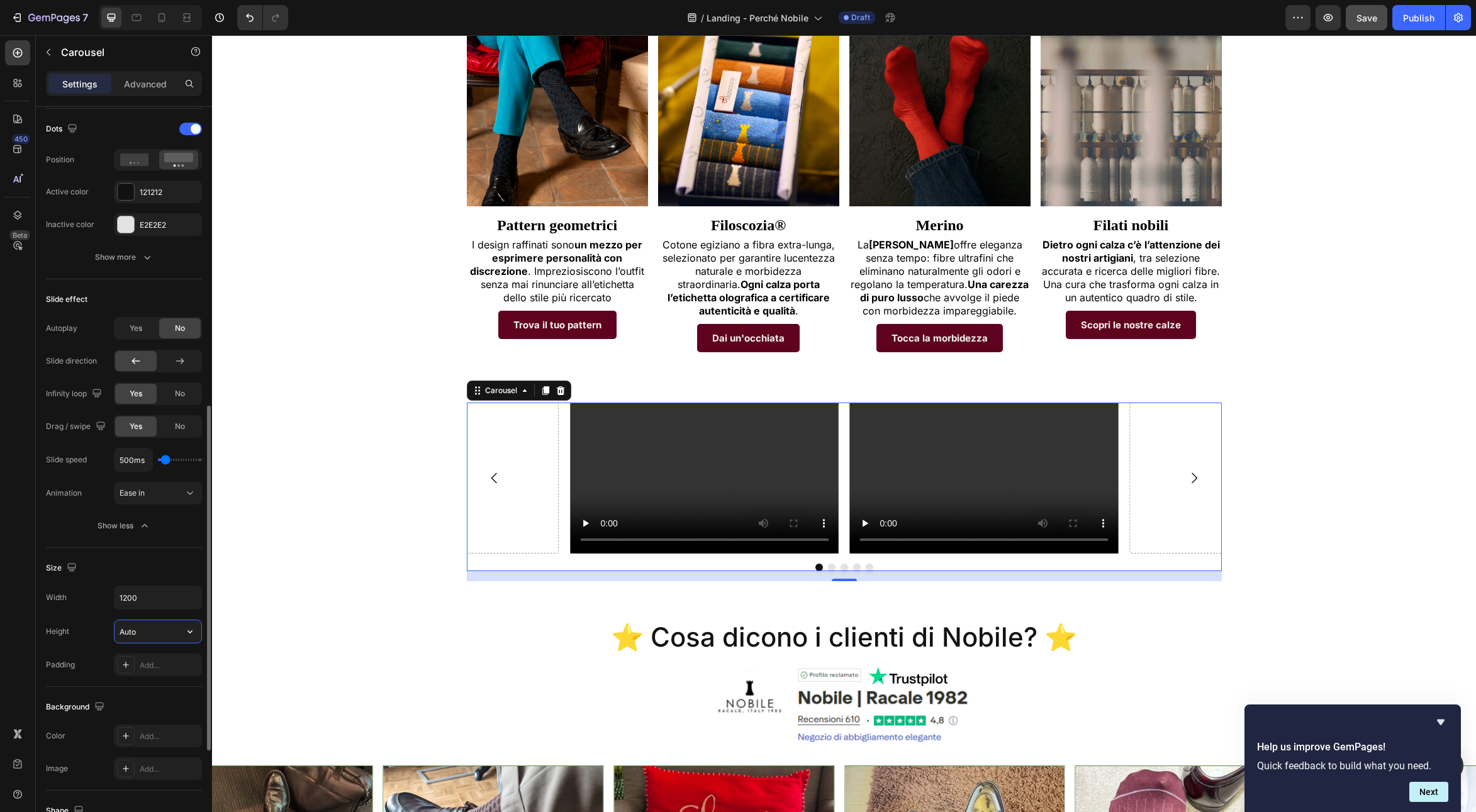
click at [146, 632] on input "Auto" at bounding box center [157, 631] width 87 height 23
click at [196, 625] on button "button" at bounding box center [190, 631] width 23 height 23
click at [138, 667] on span "Fit content" at bounding box center [138, 663] width 38 height 11
click at [157, 598] on input "1200" at bounding box center [157, 597] width 87 height 23
click at [191, 598] on icon "button" at bounding box center [190, 597] width 5 height 3
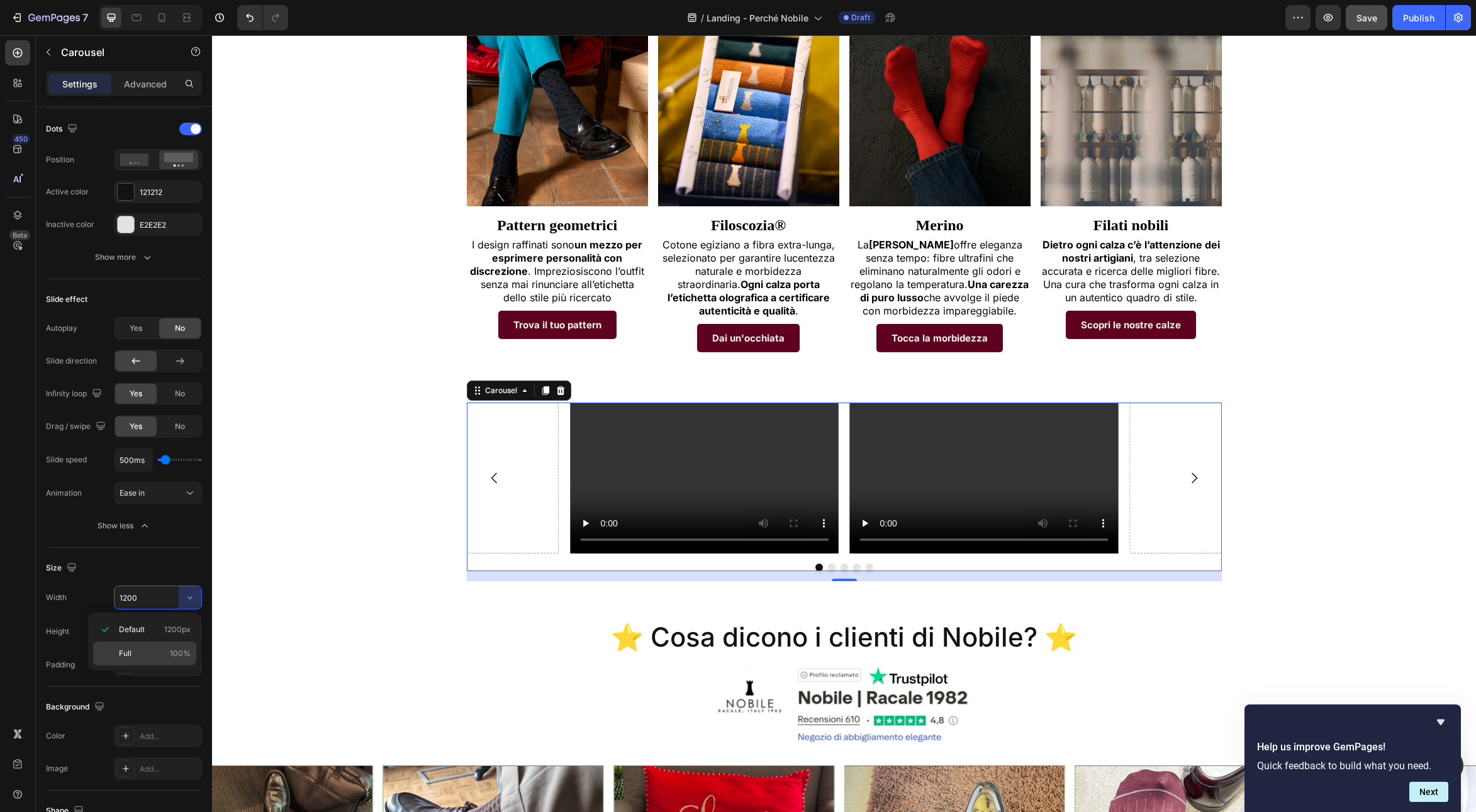
click at [131, 654] on span "Full" at bounding box center [125, 653] width 12 height 11
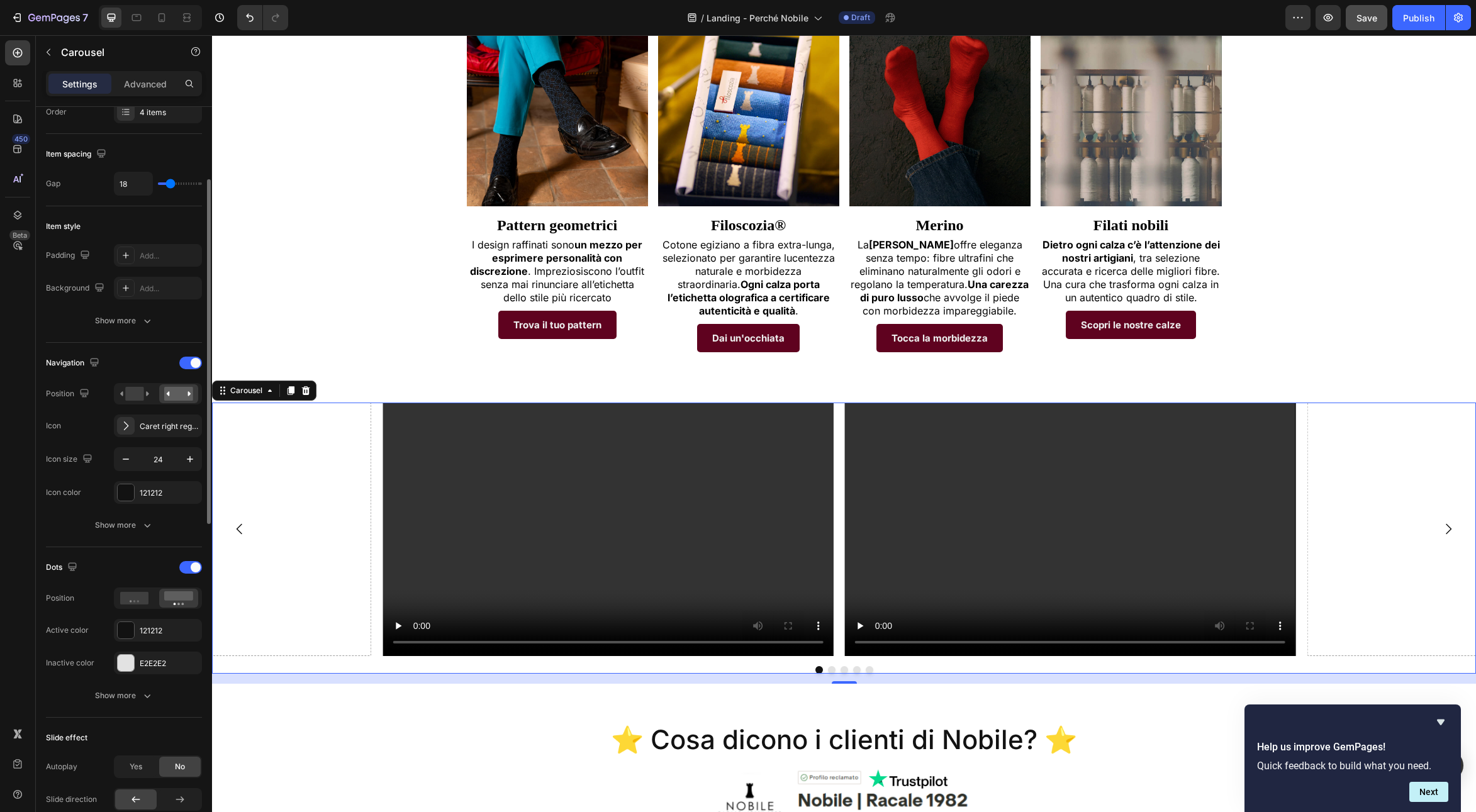
scroll to position [189, 0]
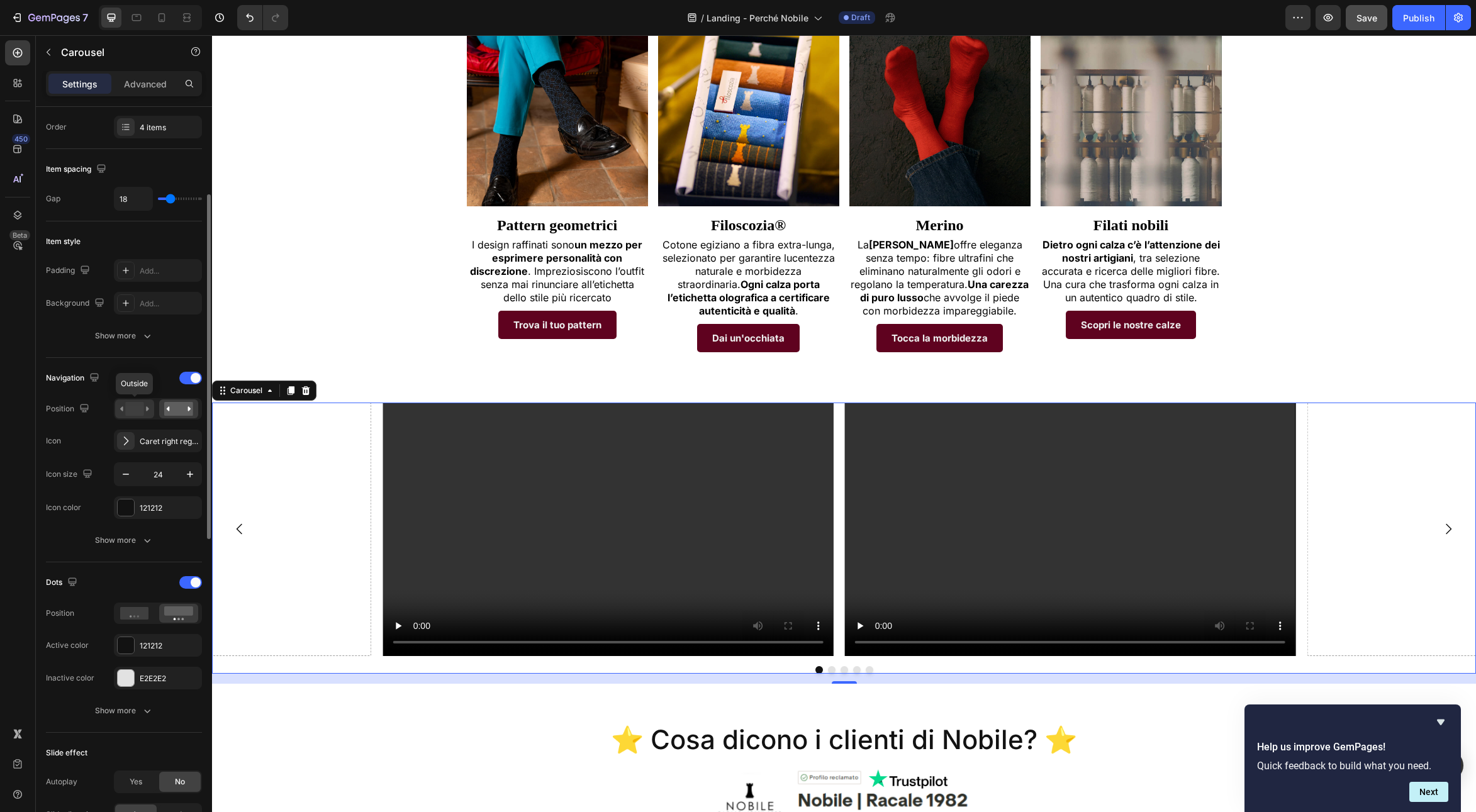
click at [138, 402] on rect at bounding box center [134, 408] width 18 height 14
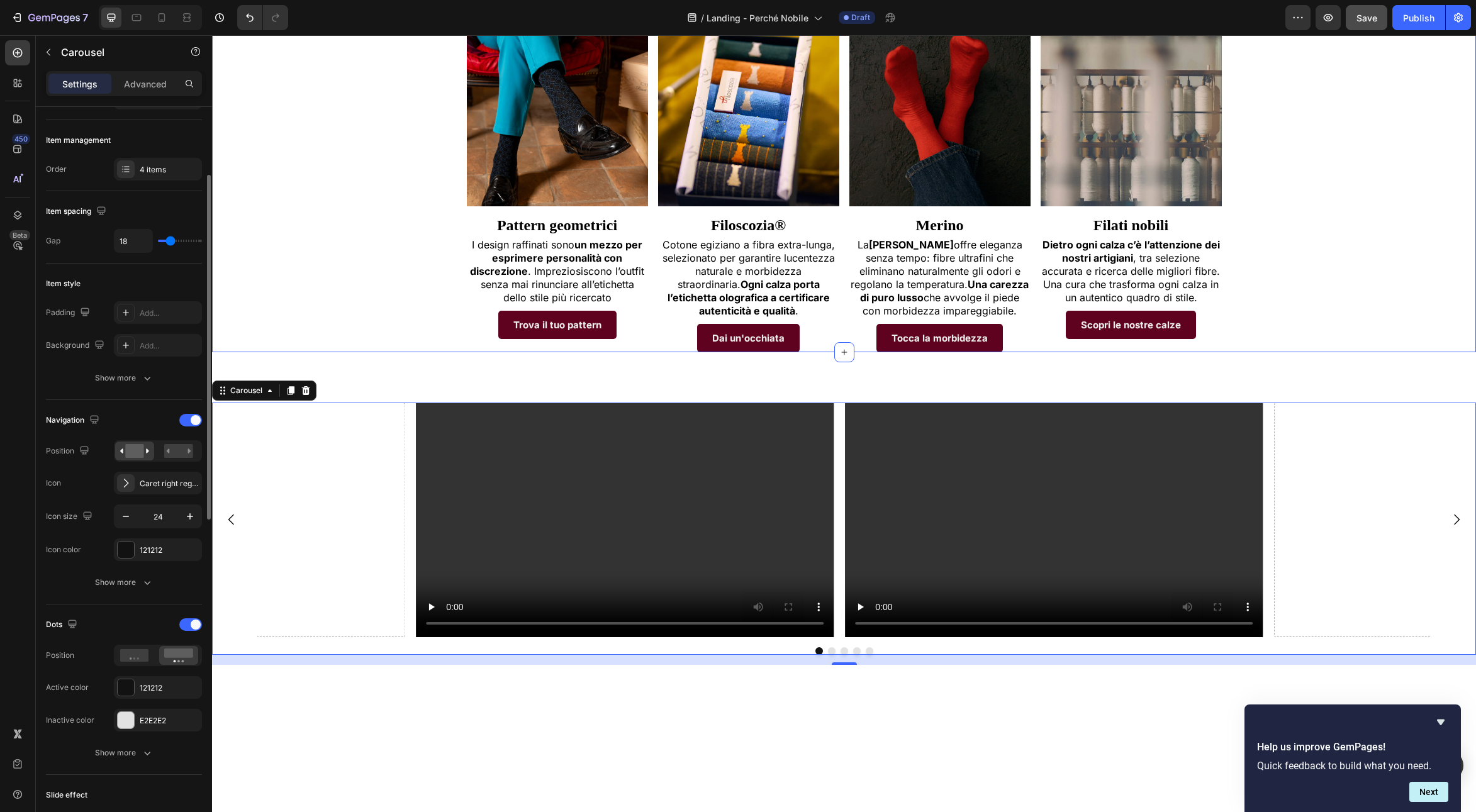
scroll to position [391, 0]
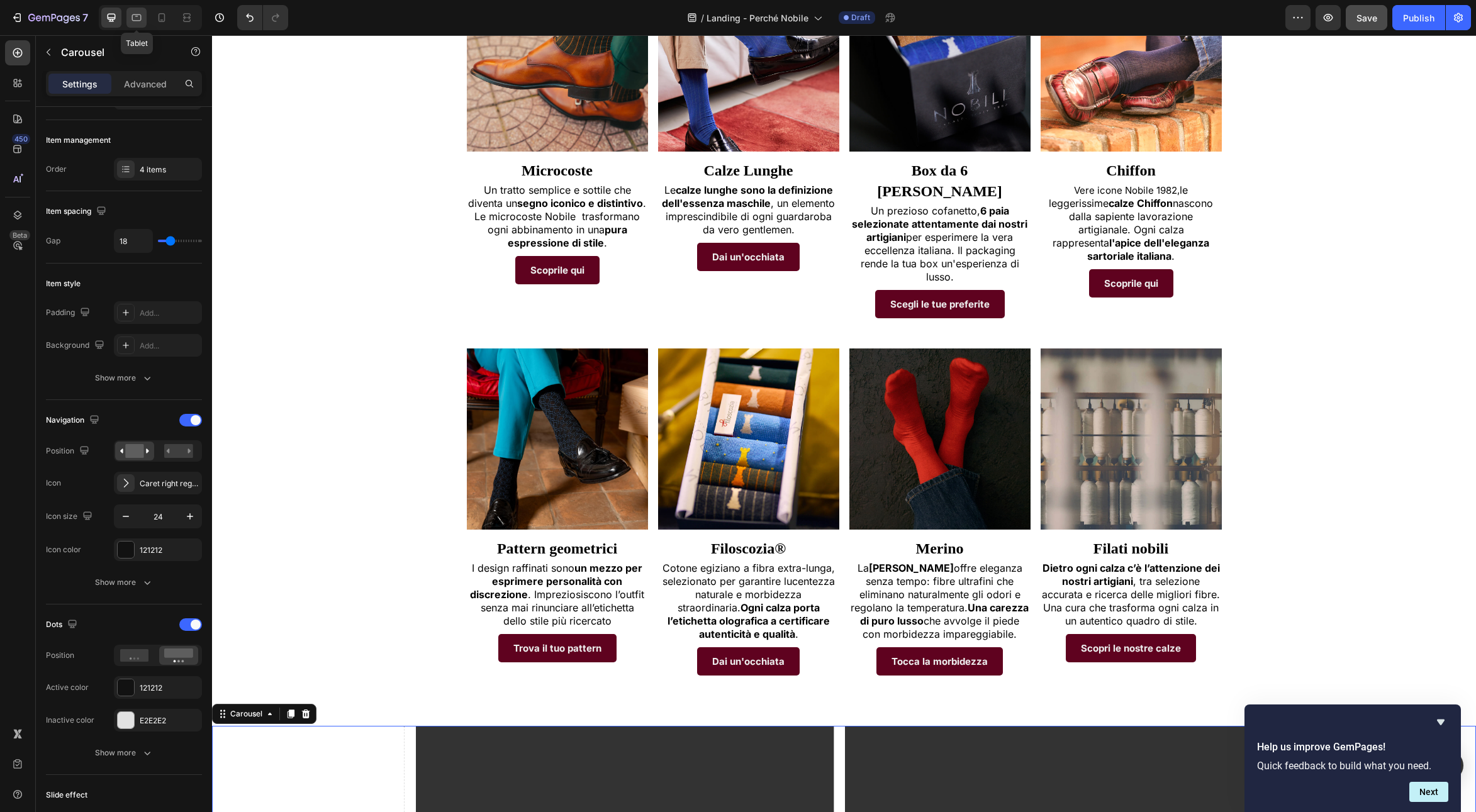
click at [140, 20] on icon at bounding box center [137, 18] width 10 height 7
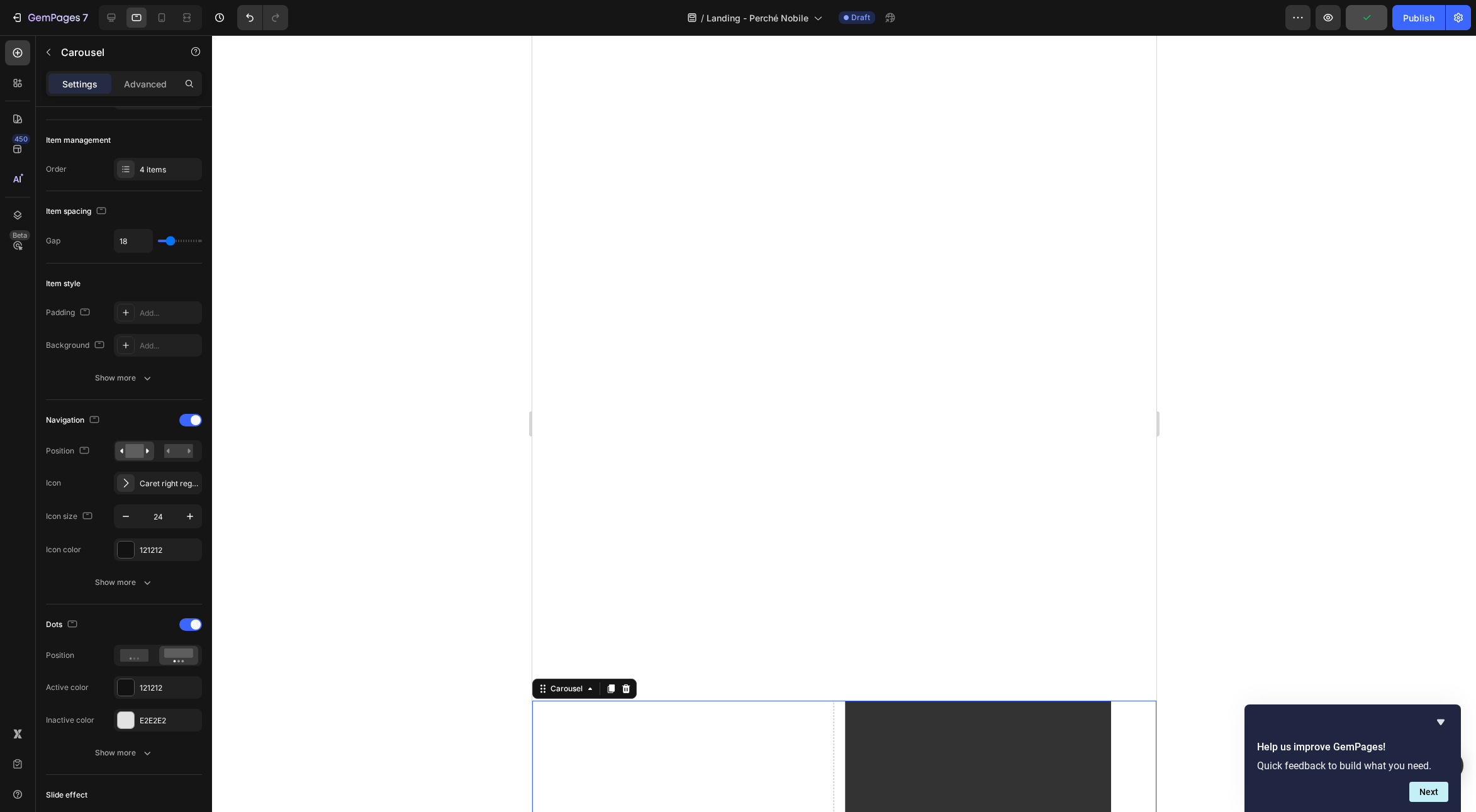
scroll to position [1011, 0]
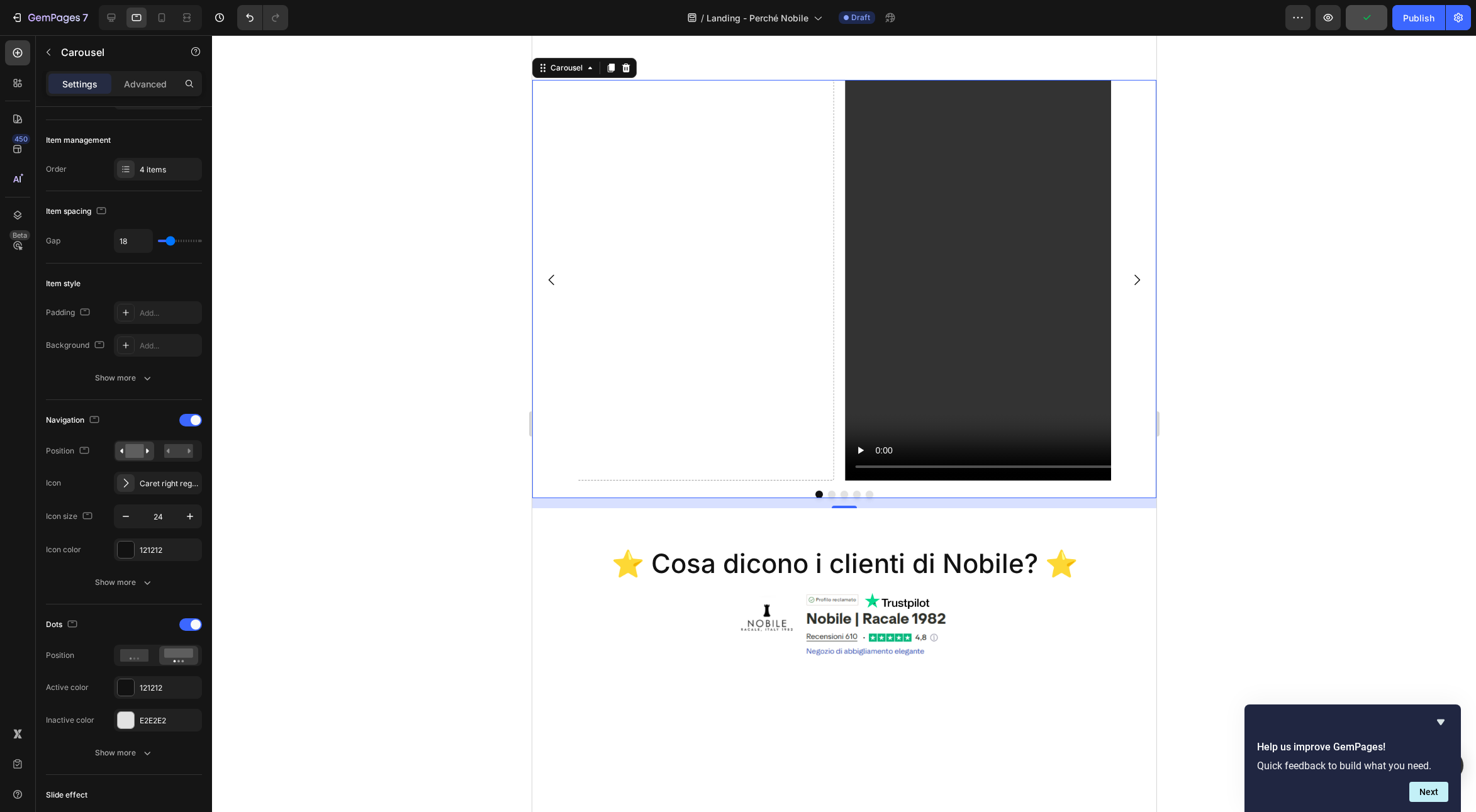
click at [611, 492] on div at bounding box center [843, 494] width 624 height 8
click at [1129, 429] on div "Video Video Drop element here Drop element here Drop element here" at bounding box center [843, 280] width 624 height 400
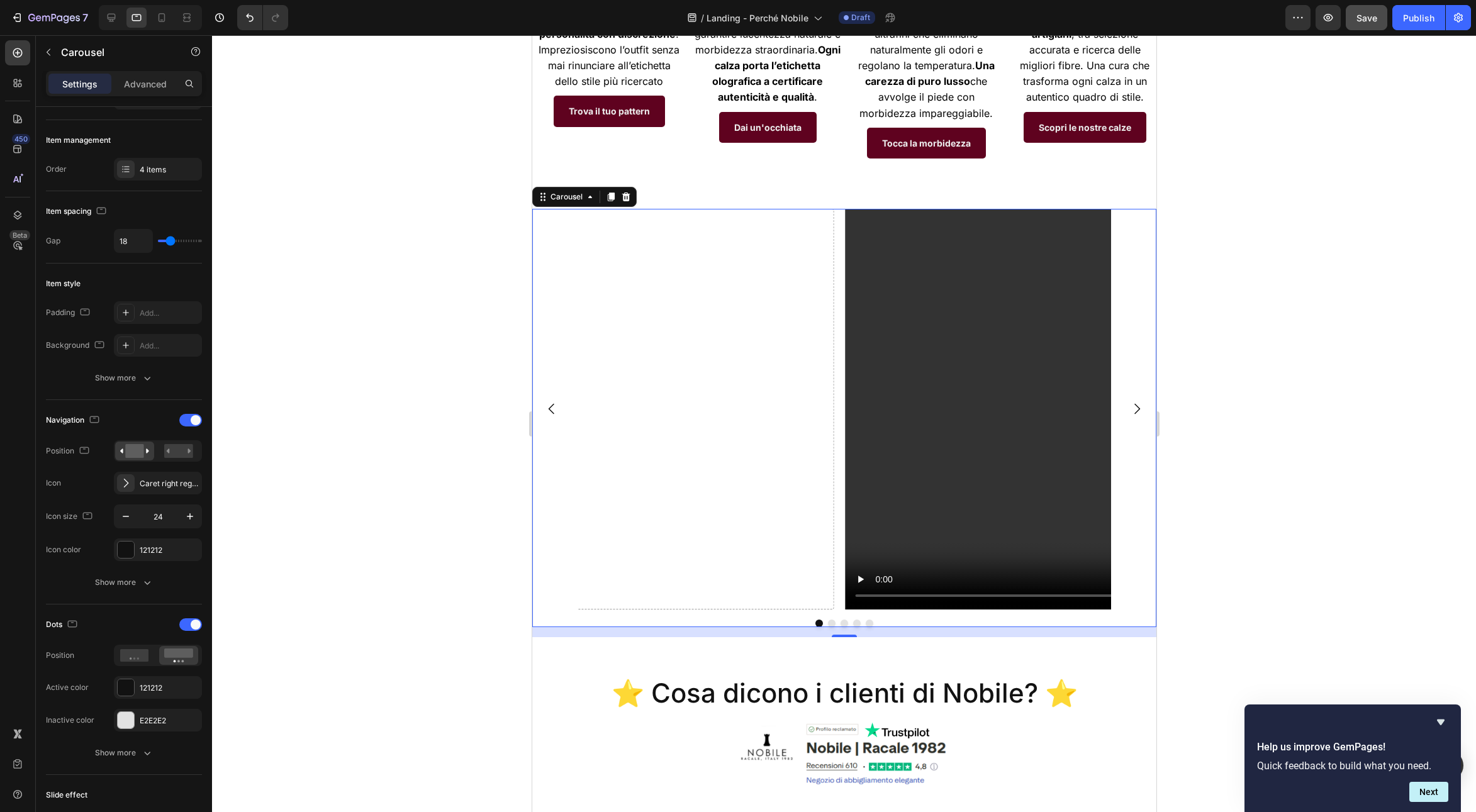
click at [829, 620] on button "Dot" at bounding box center [831, 623] width 8 height 8
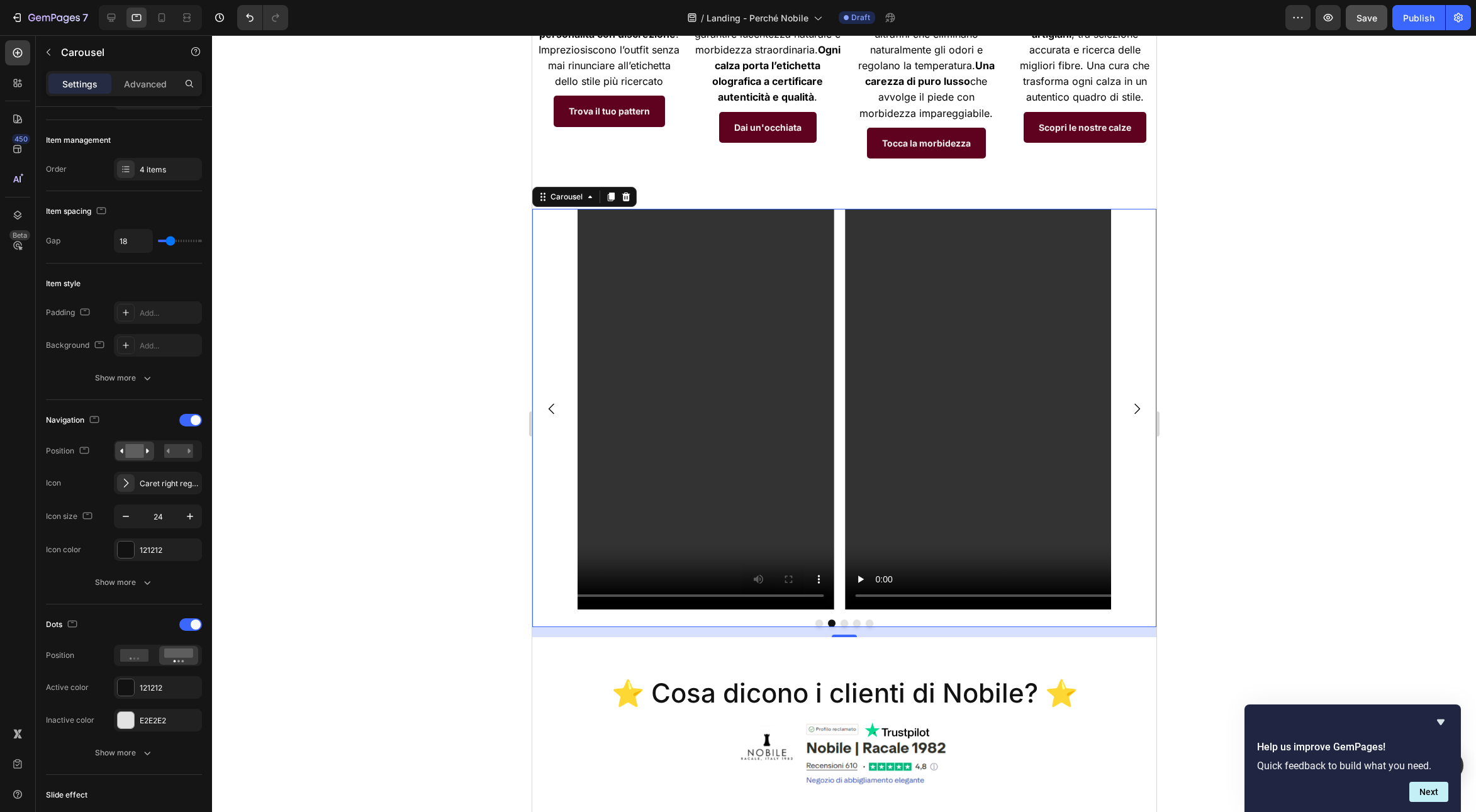
click at [840, 620] on button "Dot" at bounding box center [844, 623] width 8 height 8
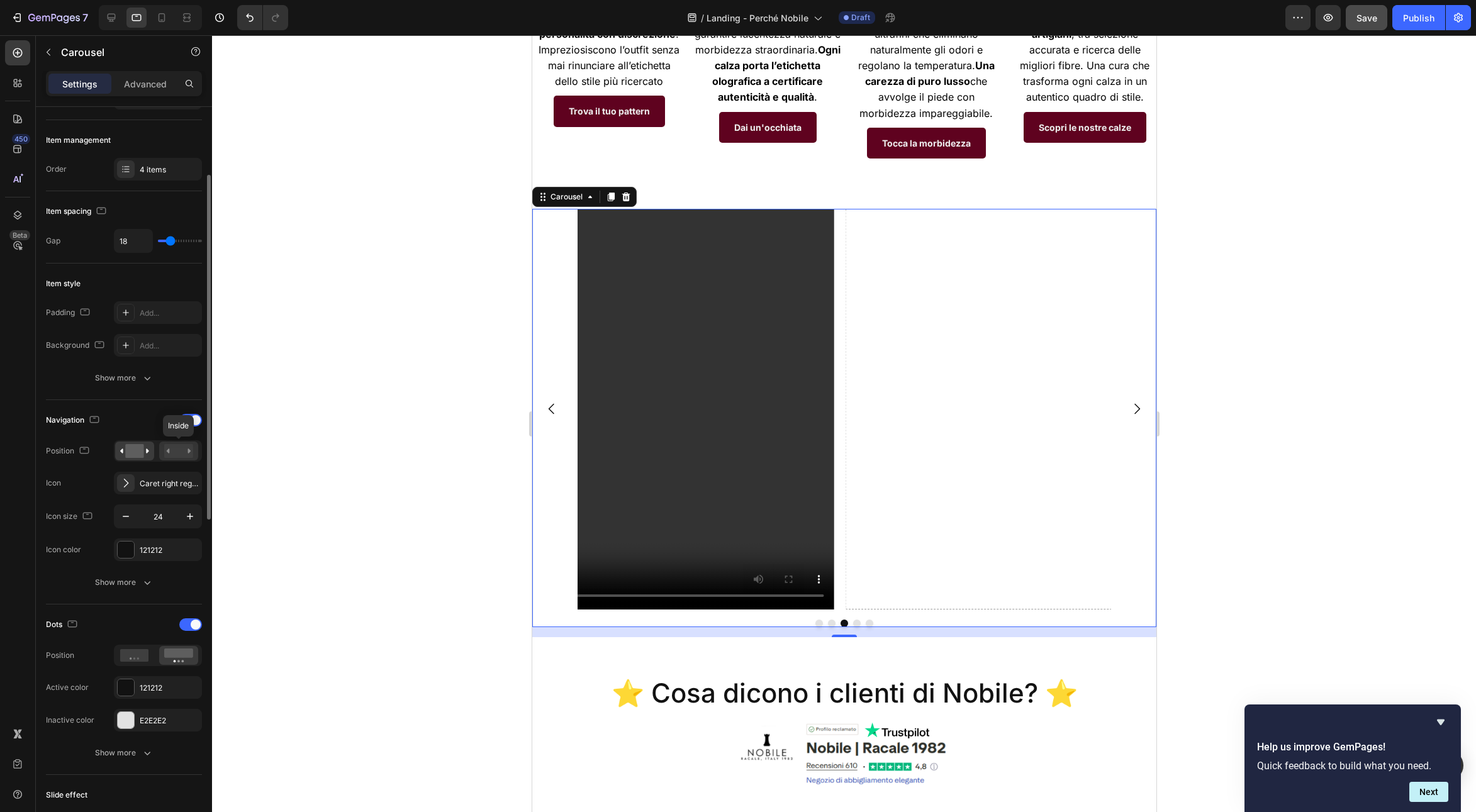
click at [177, 452] on rect at bounding box center [178, 451] width 29 height 14
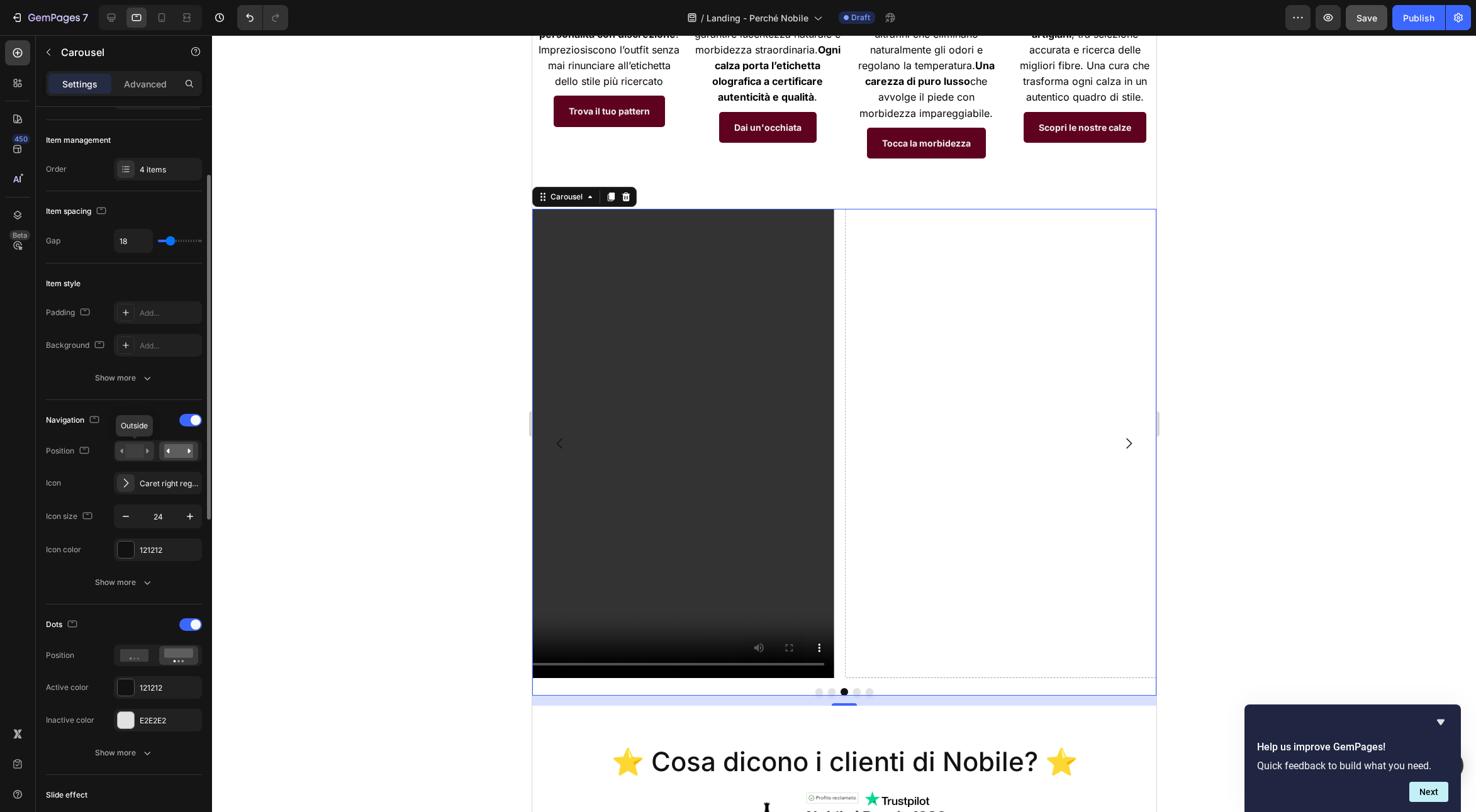
click at [132, 450] on rect at bounding box center [134, 451] width 18 height 14
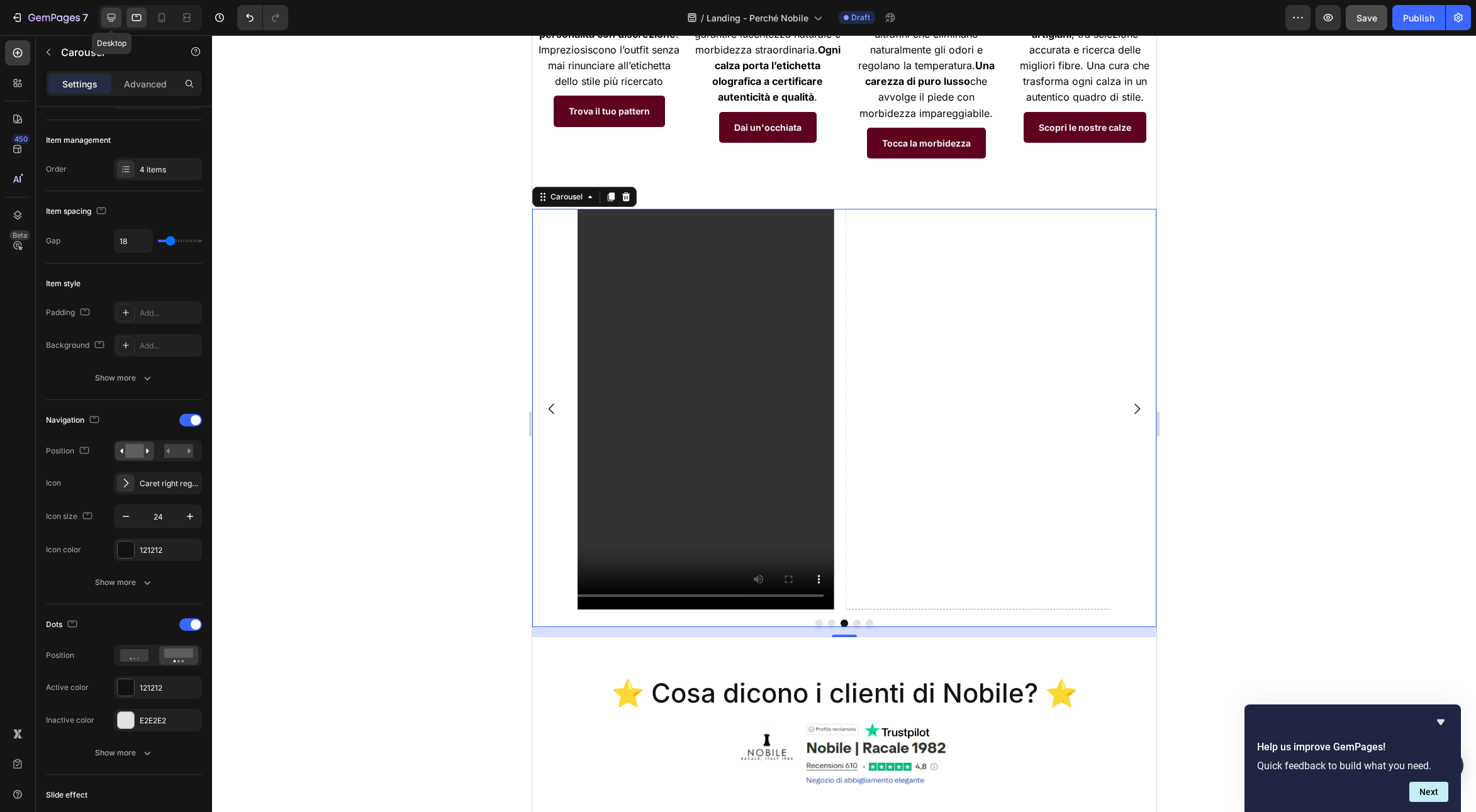
click at [105, 20] on div at bounding box center [111, 18] width 20 height 20
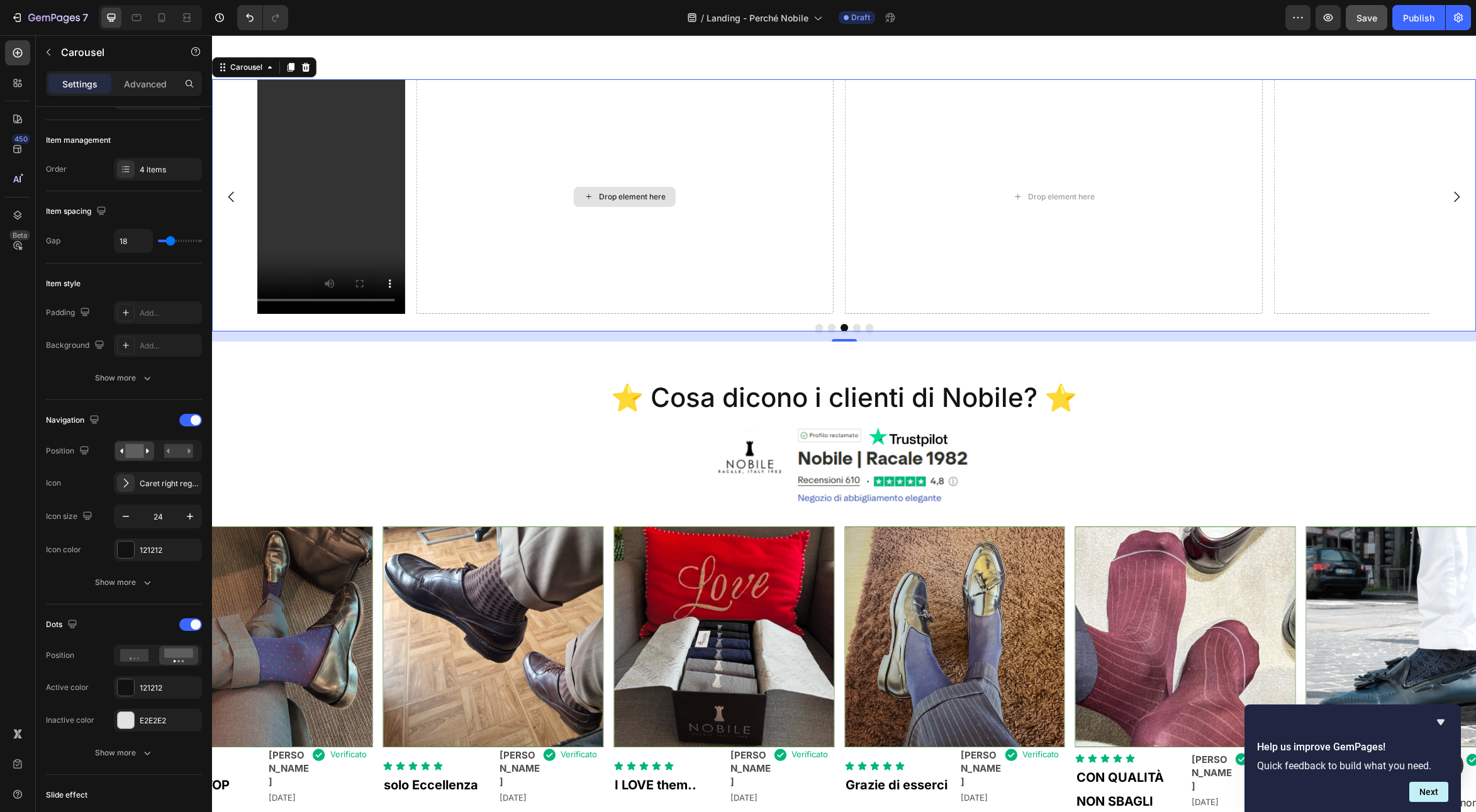
scroll to position [683, 0]
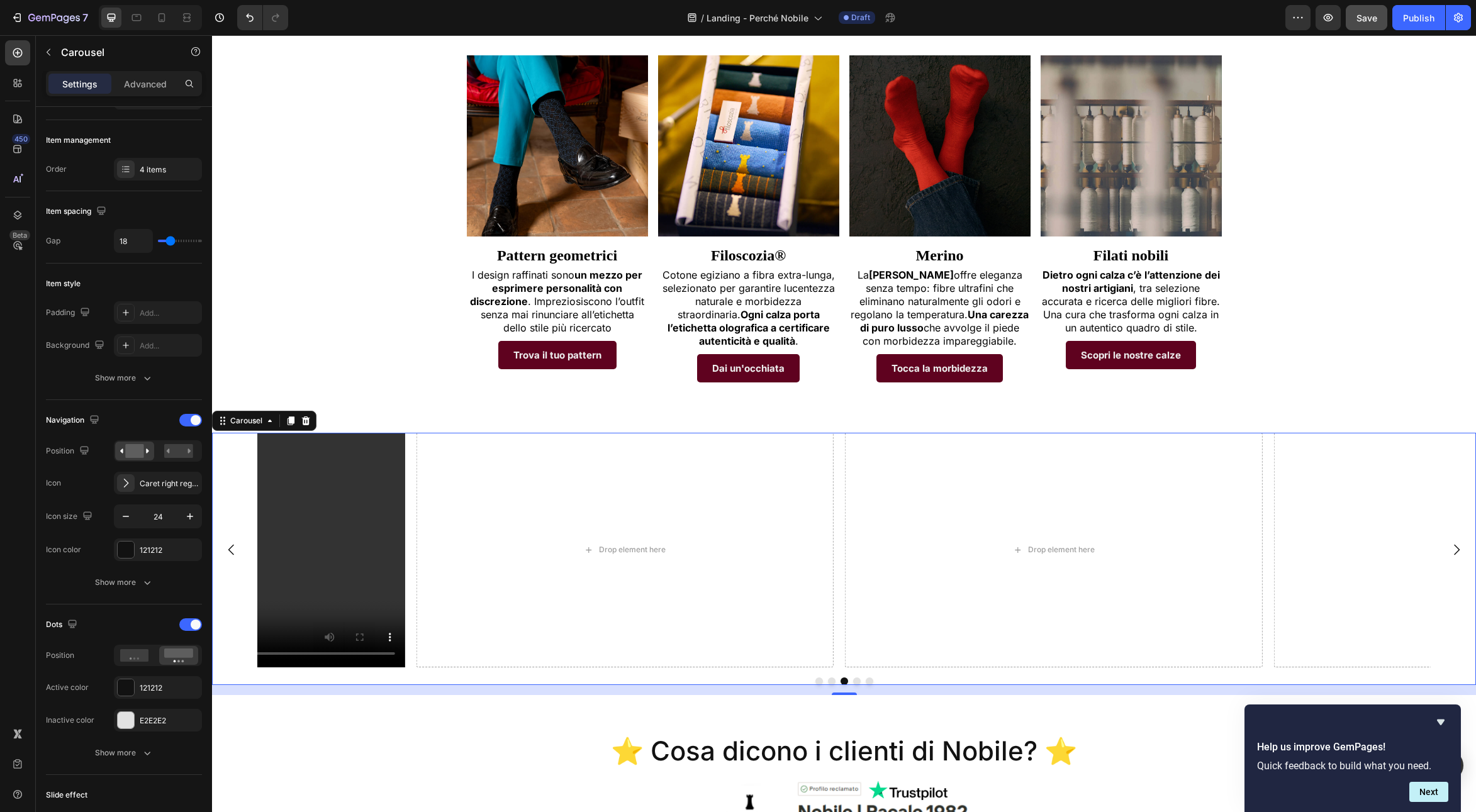
click at [405, 677] on div at bounding box center [844, 681] width 1264 height 8
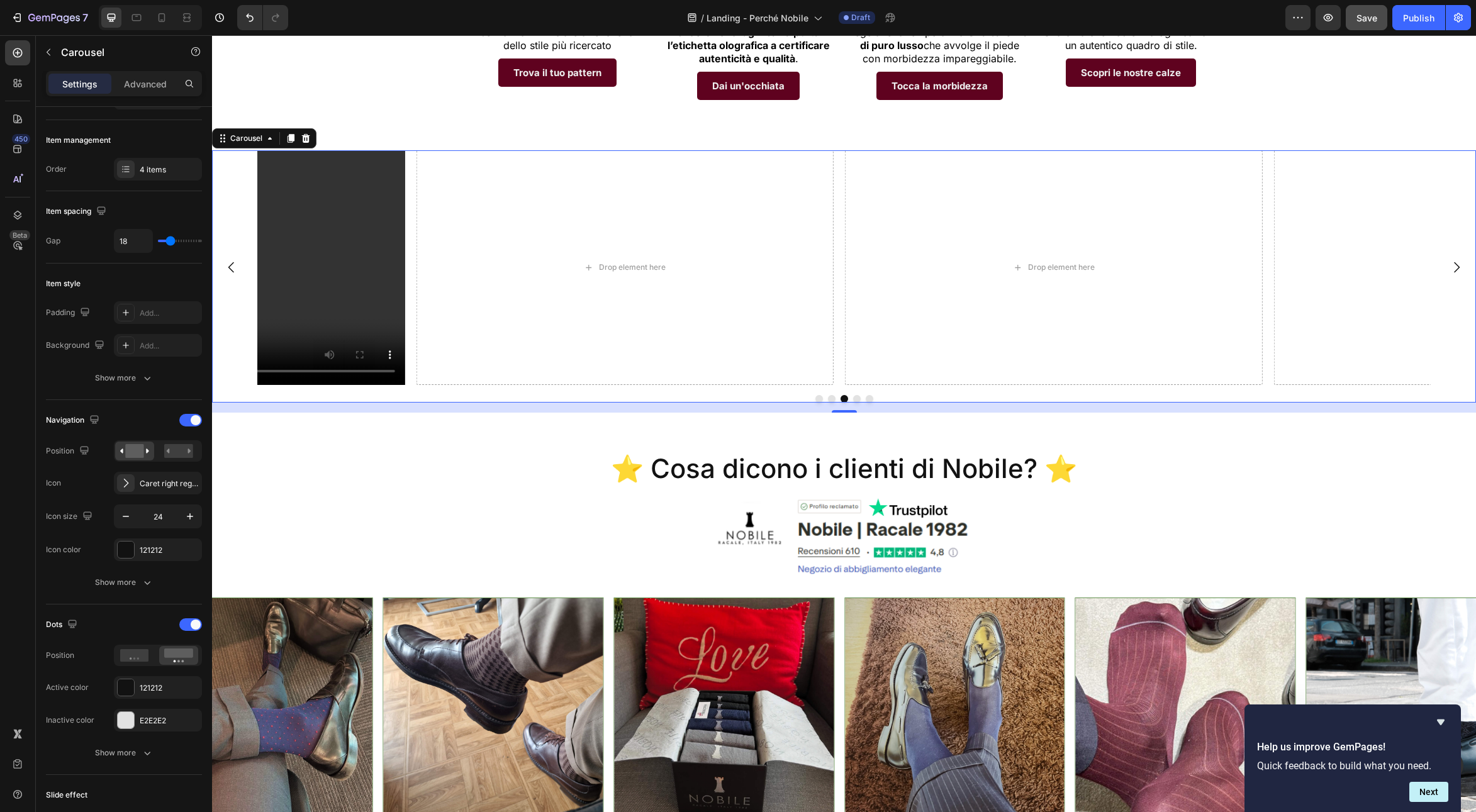
click at [377, 371] on div "Video Video Drop element here Drop element here Drop element here Carousel 16" at bounding box center [844, 276] width 1264 height 252
click at [230, 150] on div "Video Video Drop element here Drop element here Drop element here" at bounding box center [844, 267] width 1264 height 235
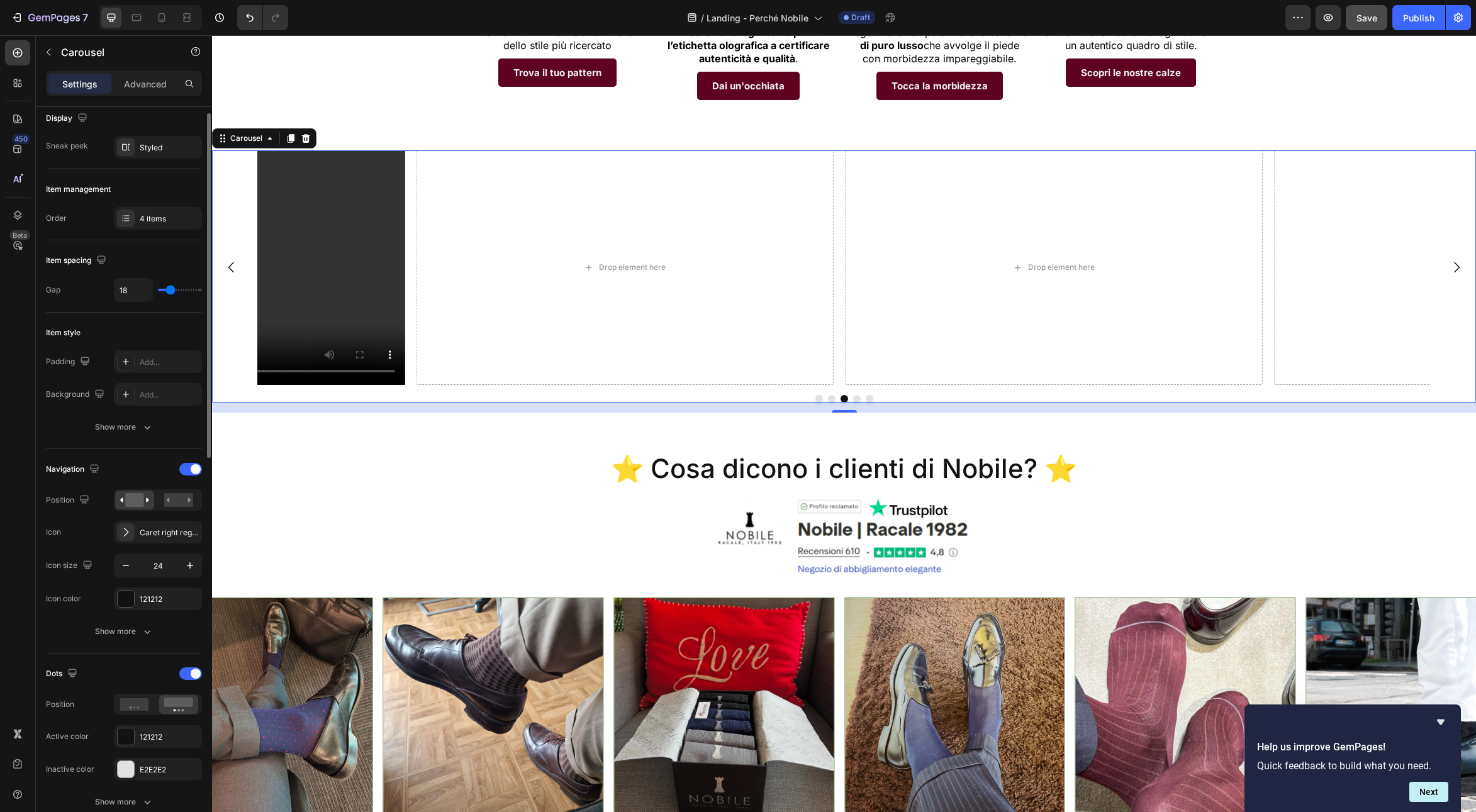
scroll to position [0, 0]
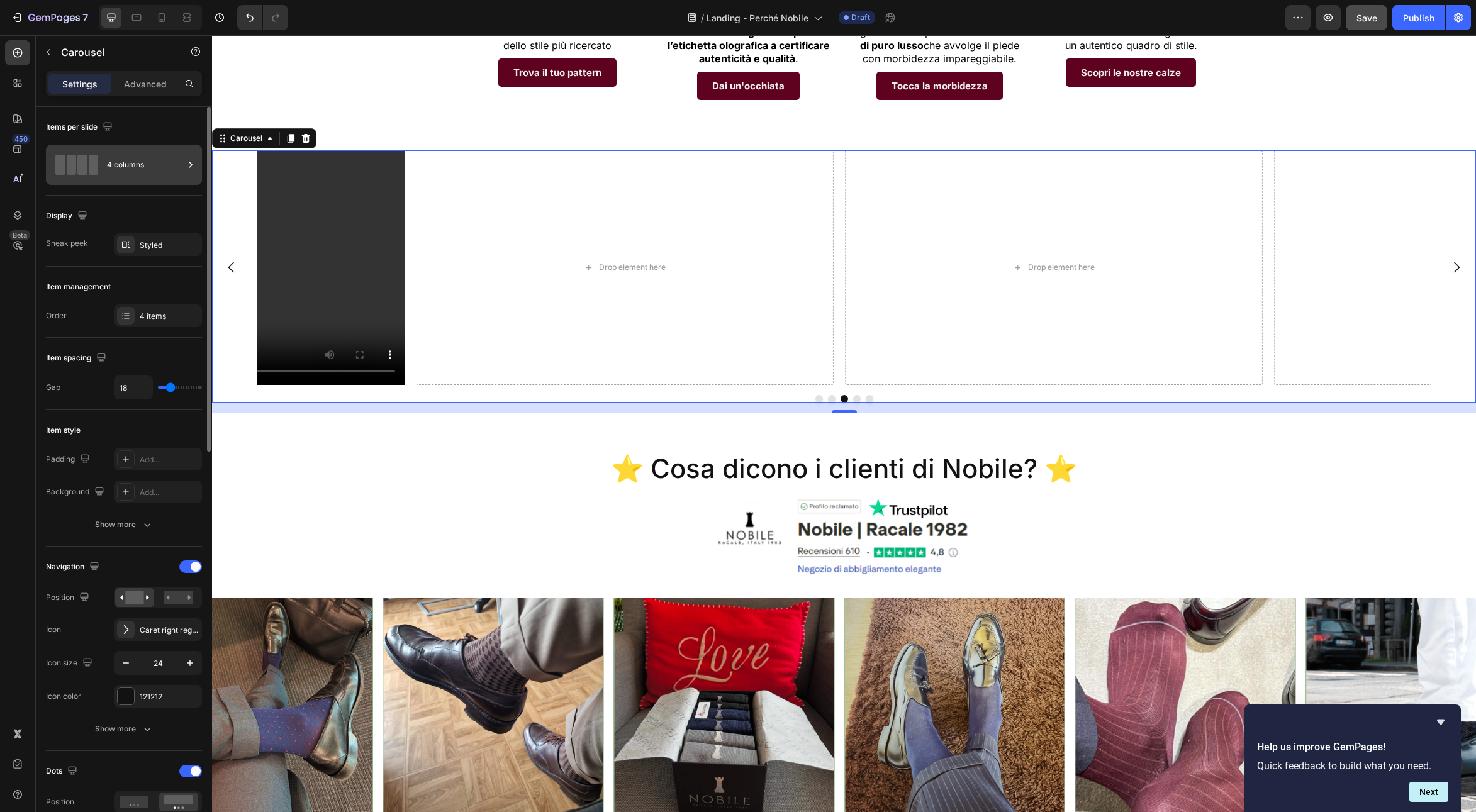
click at [112, 172] on div "4 columns" at bounding box center [145, 164] width 77 height 29
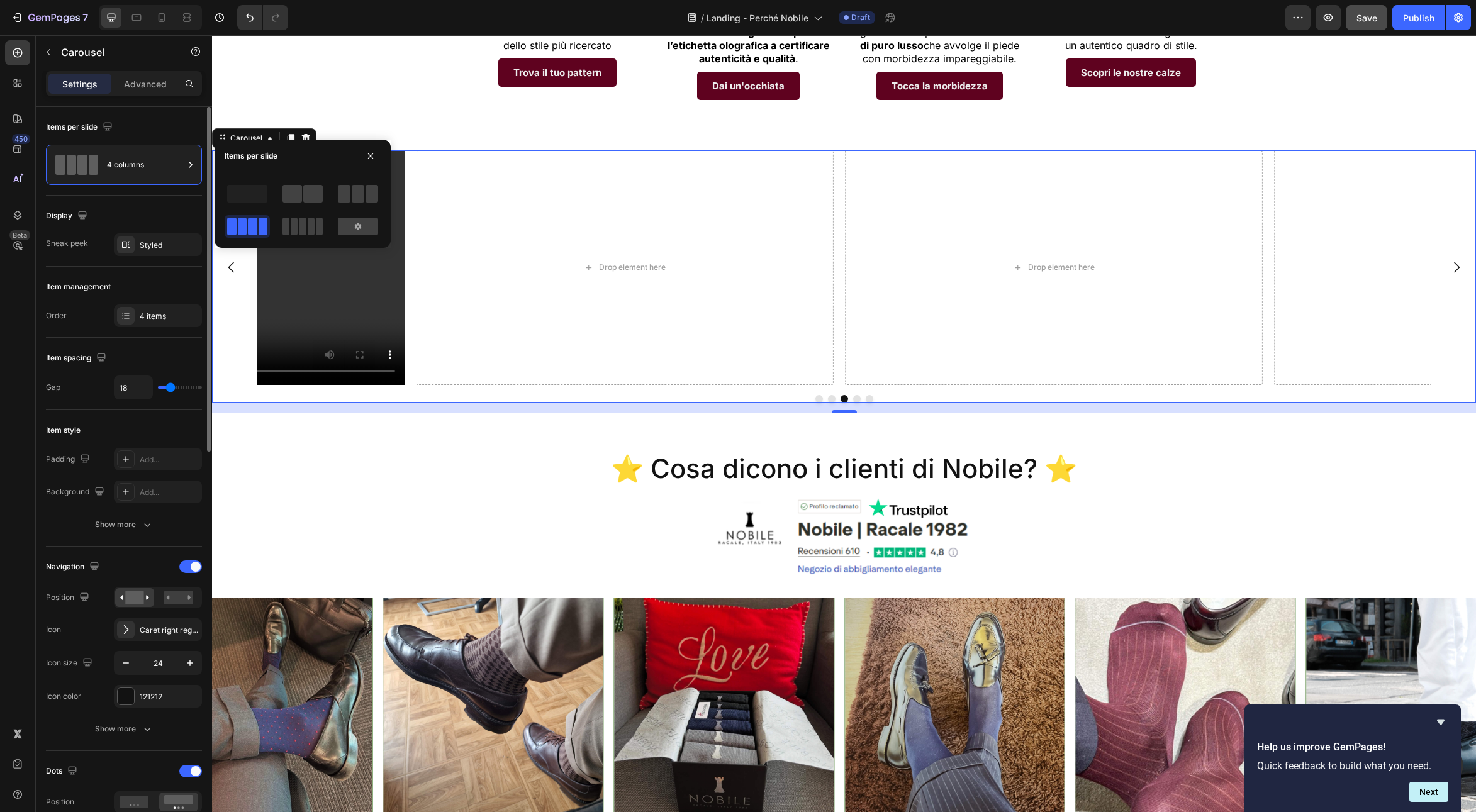
click at [150, 204] on div "Display Sneak peek Styled" at bounding box center [124, 231] width 156 height 71
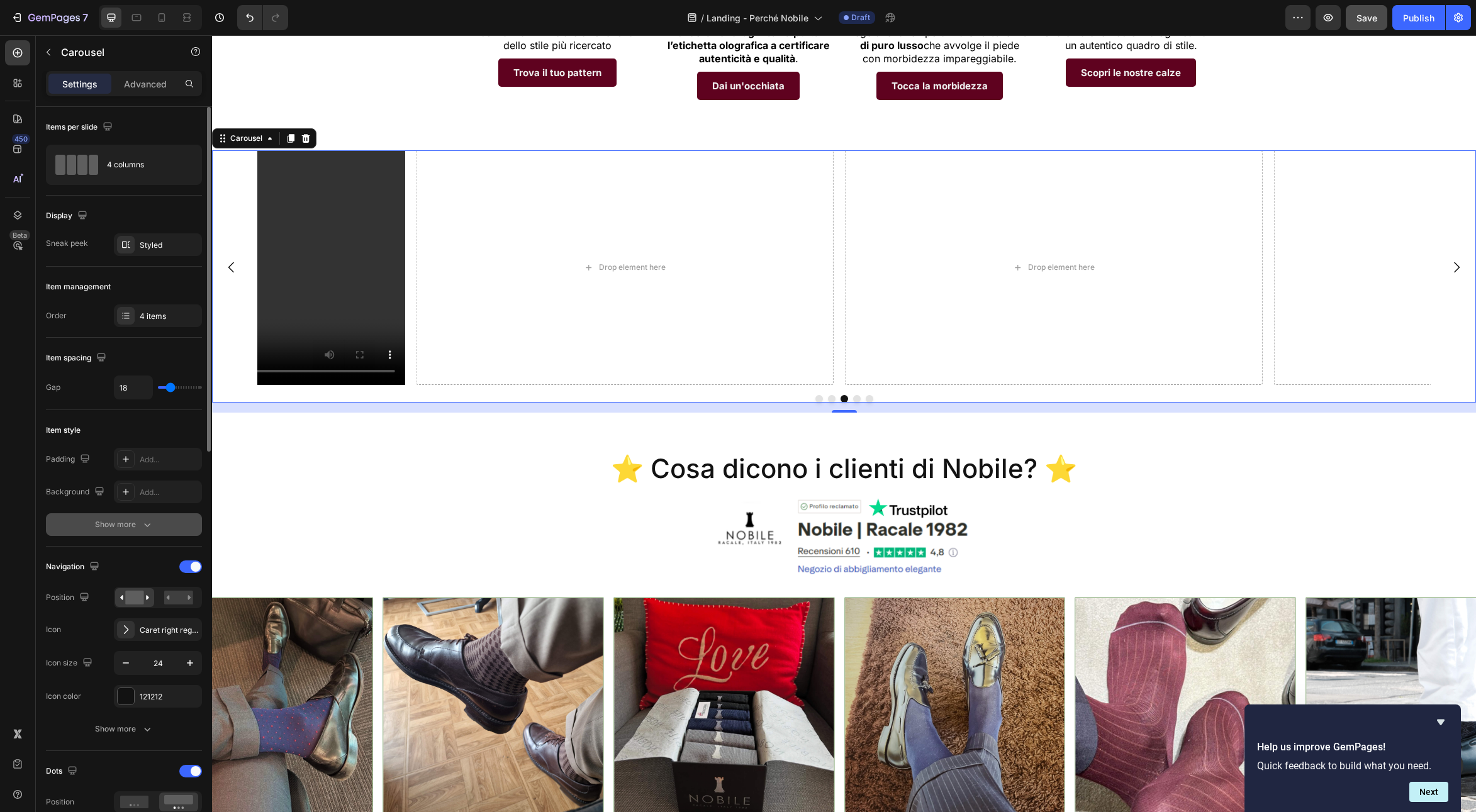
click at [109, 523] on div "Show more" at bounding box center [124, 524] width 59 height 12
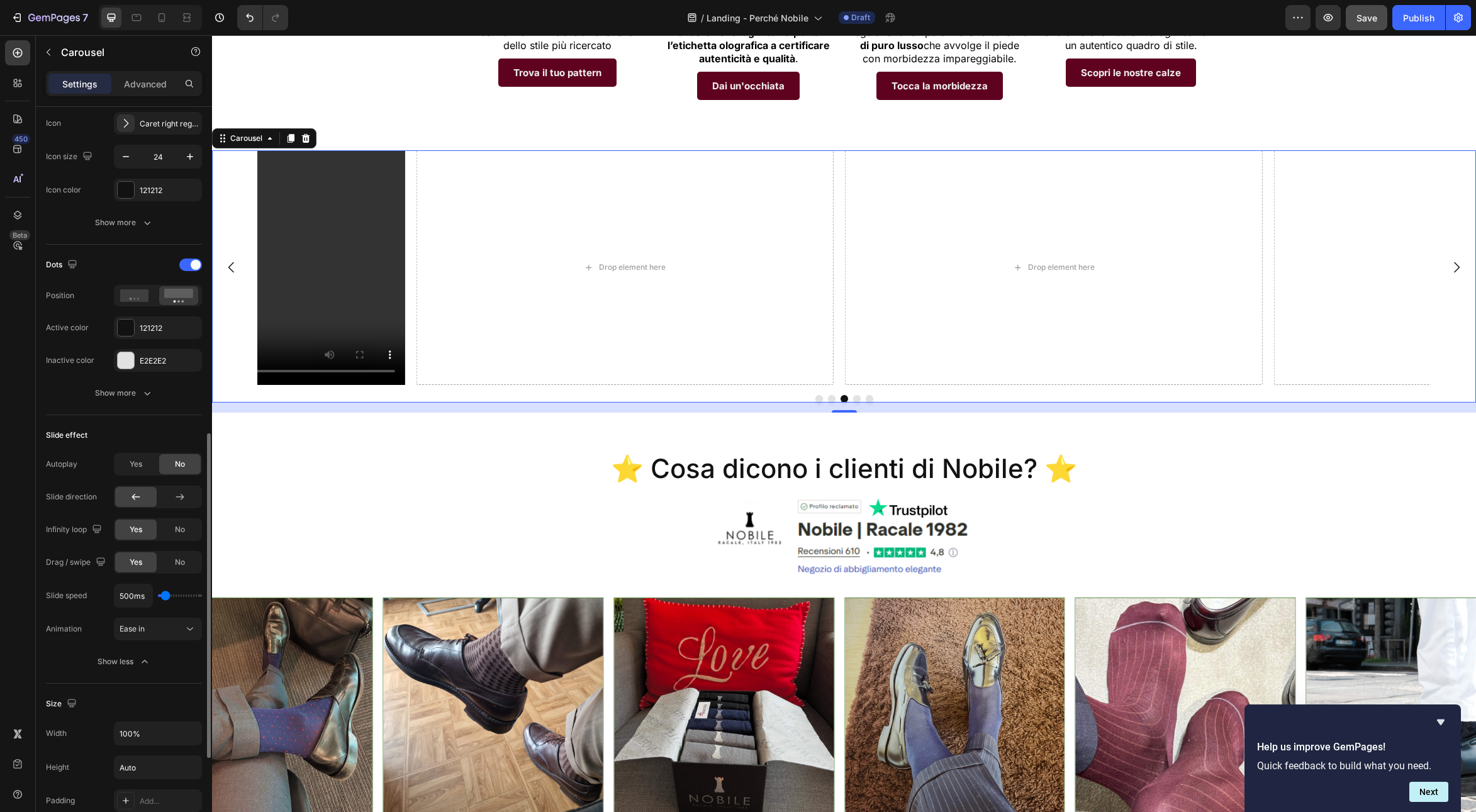
scroll to position [647, 0]
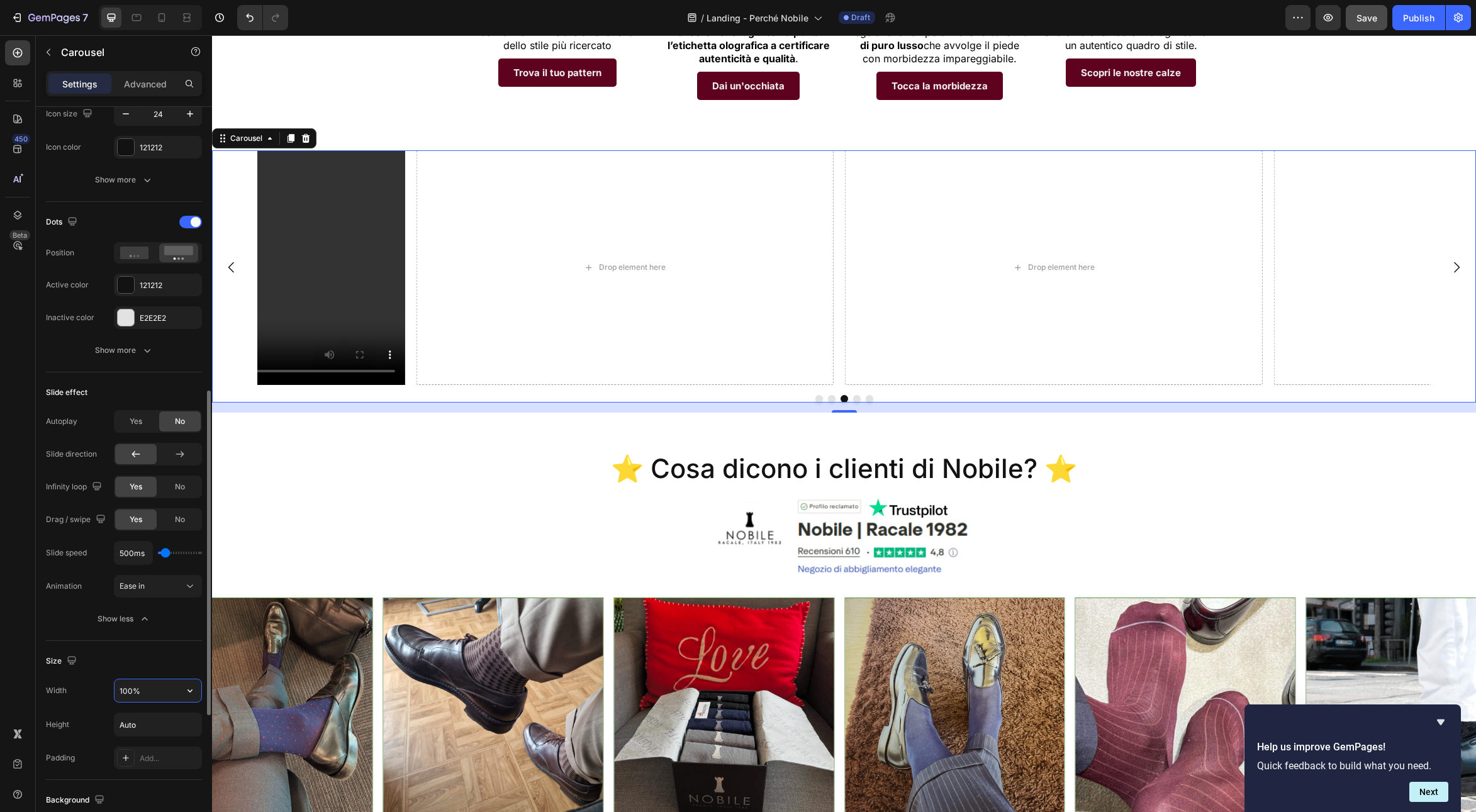
click at [151, 695] on input "100%" at bounding box center [157, 690] width 87 height 23
click at [181, 694] on button "button" at bounding box center [190, 690] width 23 height 23
click at [119, 731] on div "Default 1200px" at bounding box center [144, 722] width 103 height 24
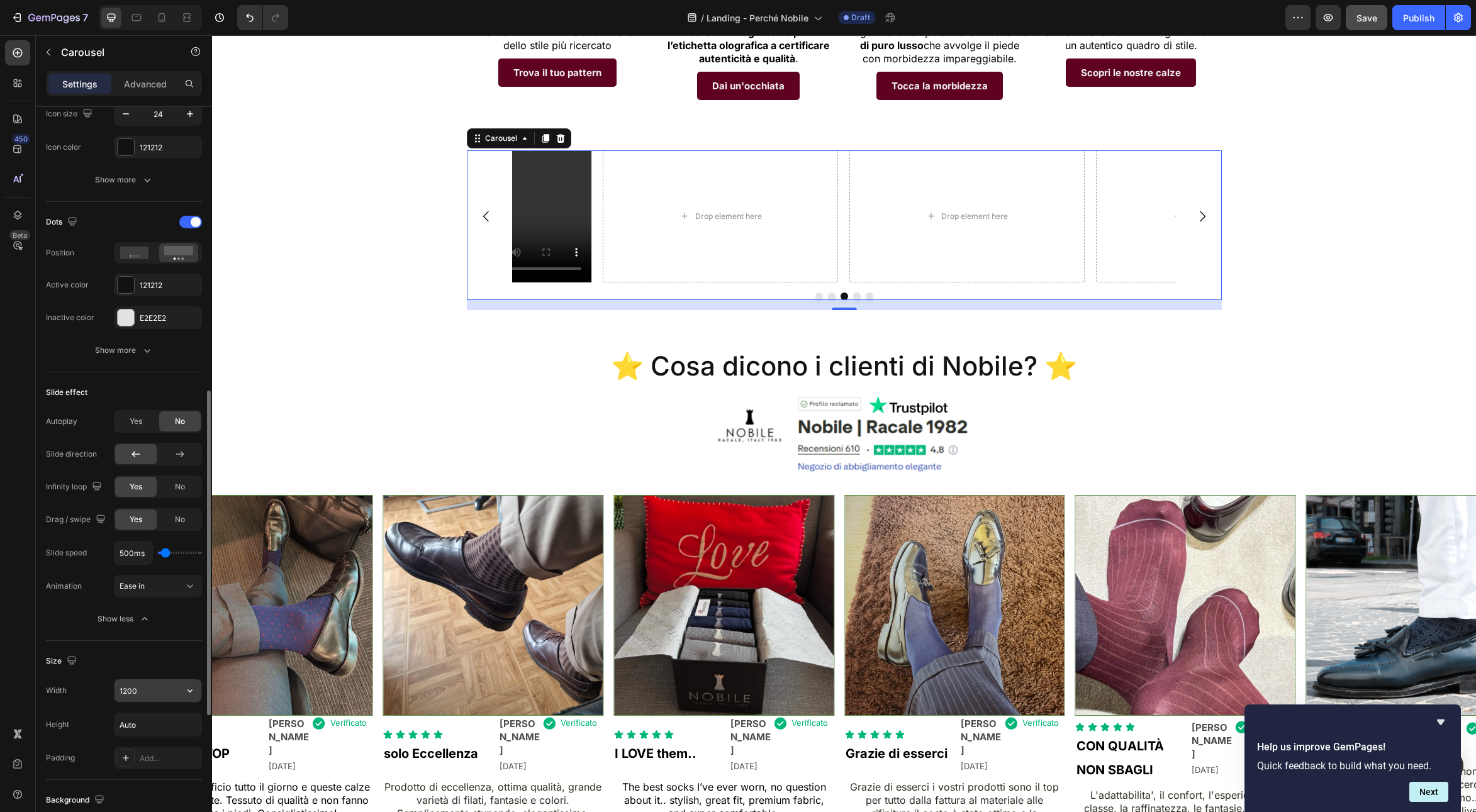
click at [155, 697] on input "1200" at bounding box center [157, 690] width 87 height 23
click at [183, 689] on button "button" at bounding box center [190, 690] width 23 height 23
click at [126, 740] on div "Full 100%" at bounding box center [144, 746] width 103 height 24
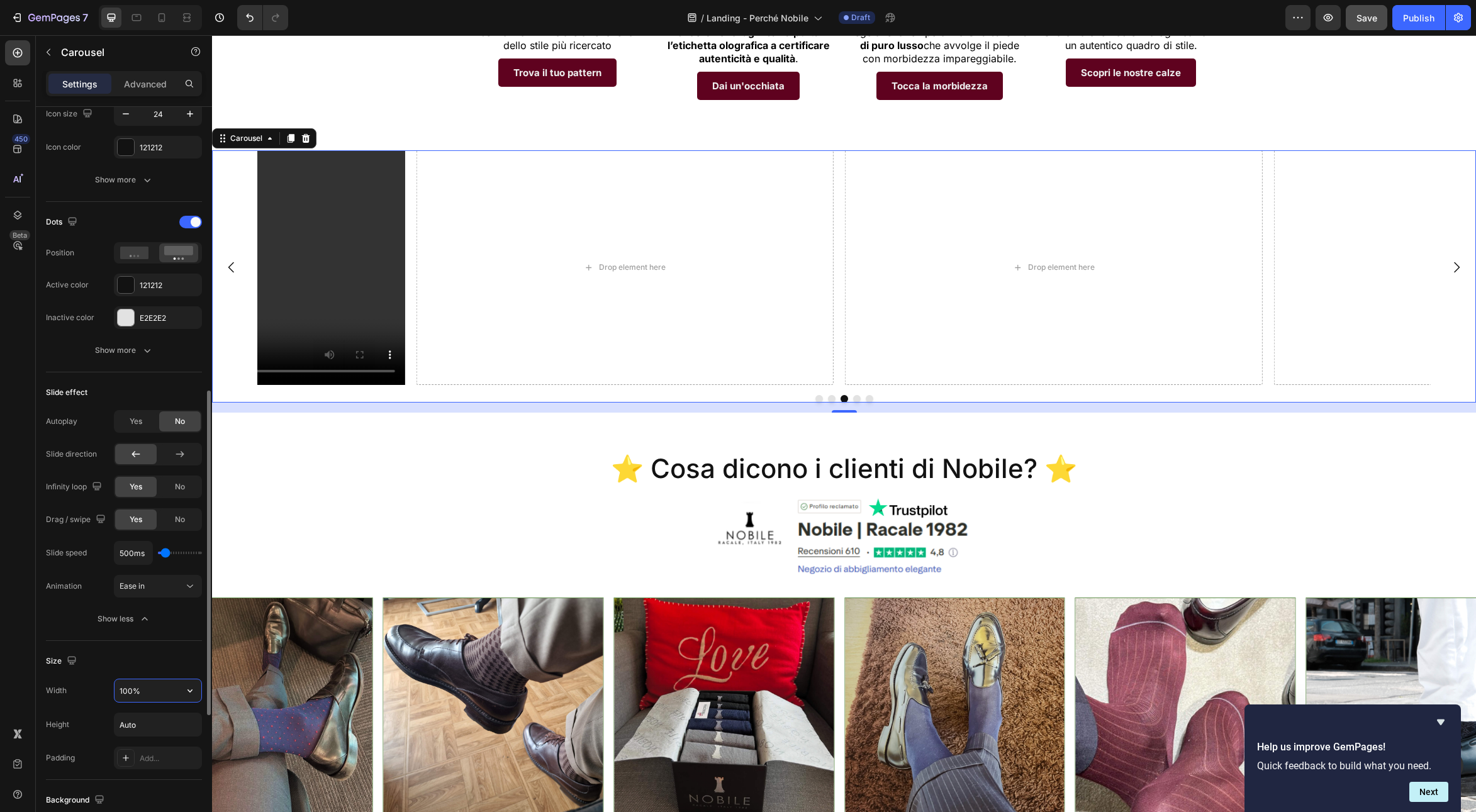
click at [143, 695] on input "100%" at bounding box center [157, 690] width 87 height 23
click at [178, 690] on input "100%" at bounding box center [157, 690] width 87 height 23
click at [182, 689] on button "button" at bounding box center [190, 690] width 23 height 23
click at [154, 728] on p "Default 1200px" at bounding box center [155, 722] width 72 height 11
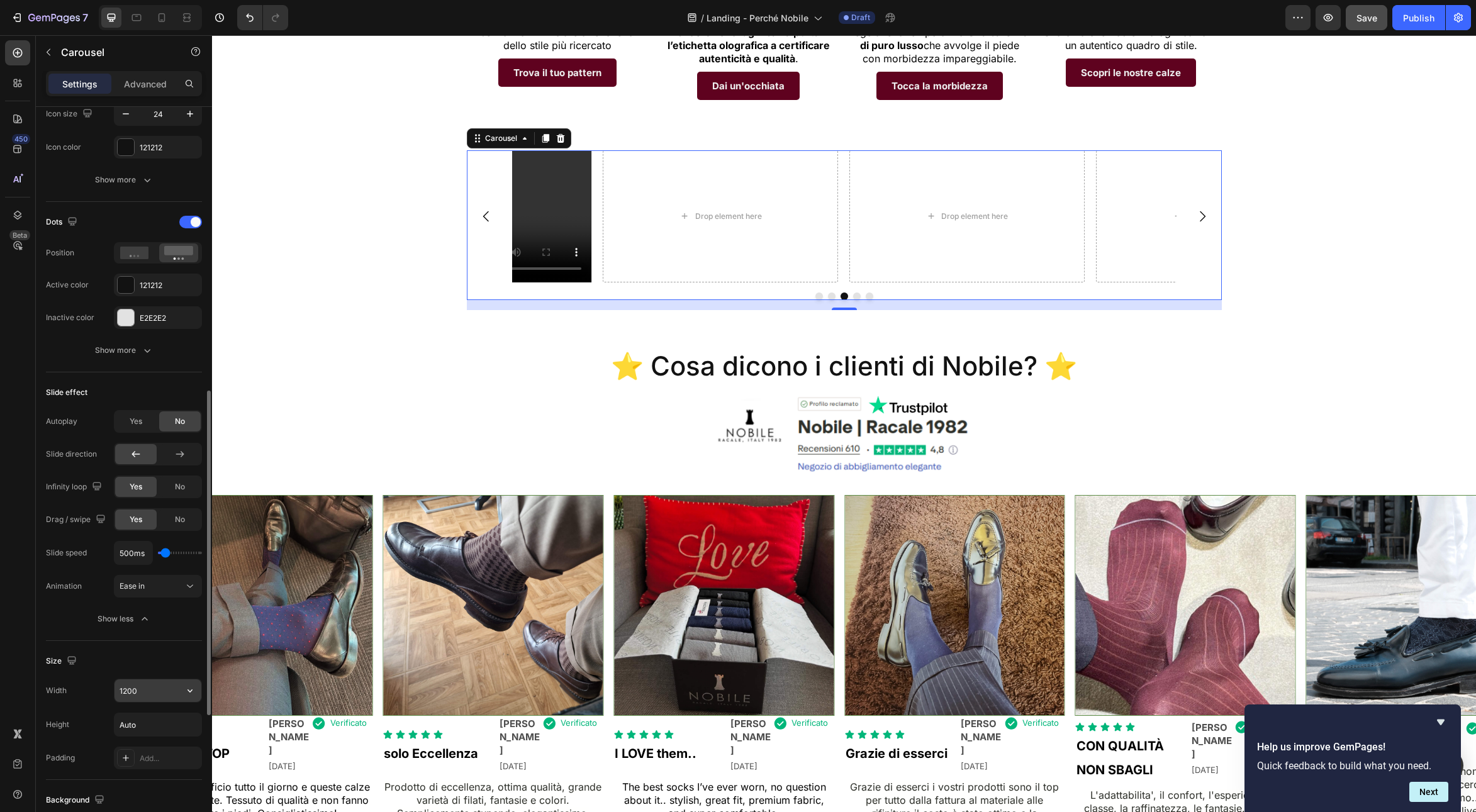
click at [196, 685] on button "button" at bounding box center [190, 690] width 23 height 23
click at [150, 742] on p "Full 100%" at bounding box center [155, 746] width 72 height 11
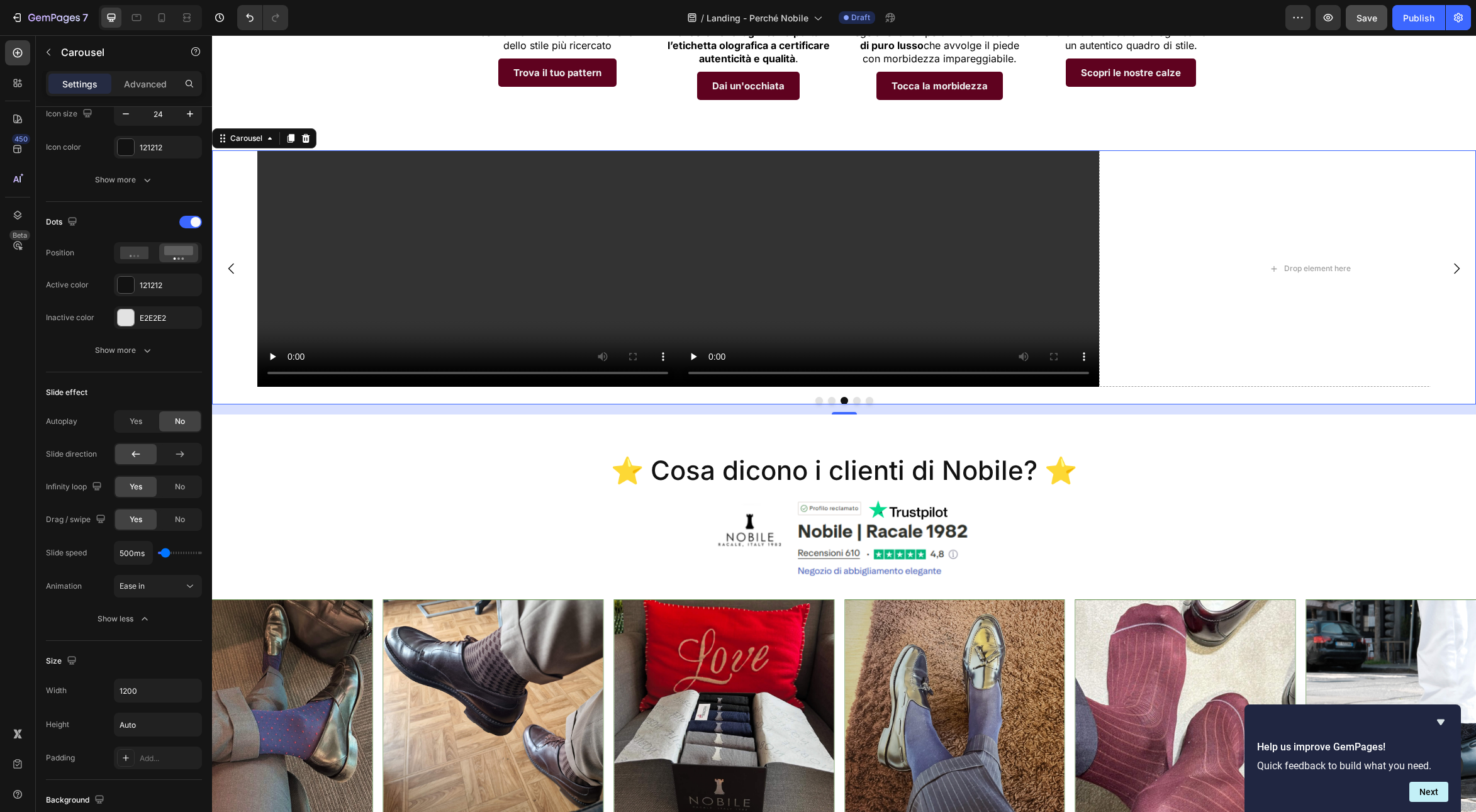
type input "100%"
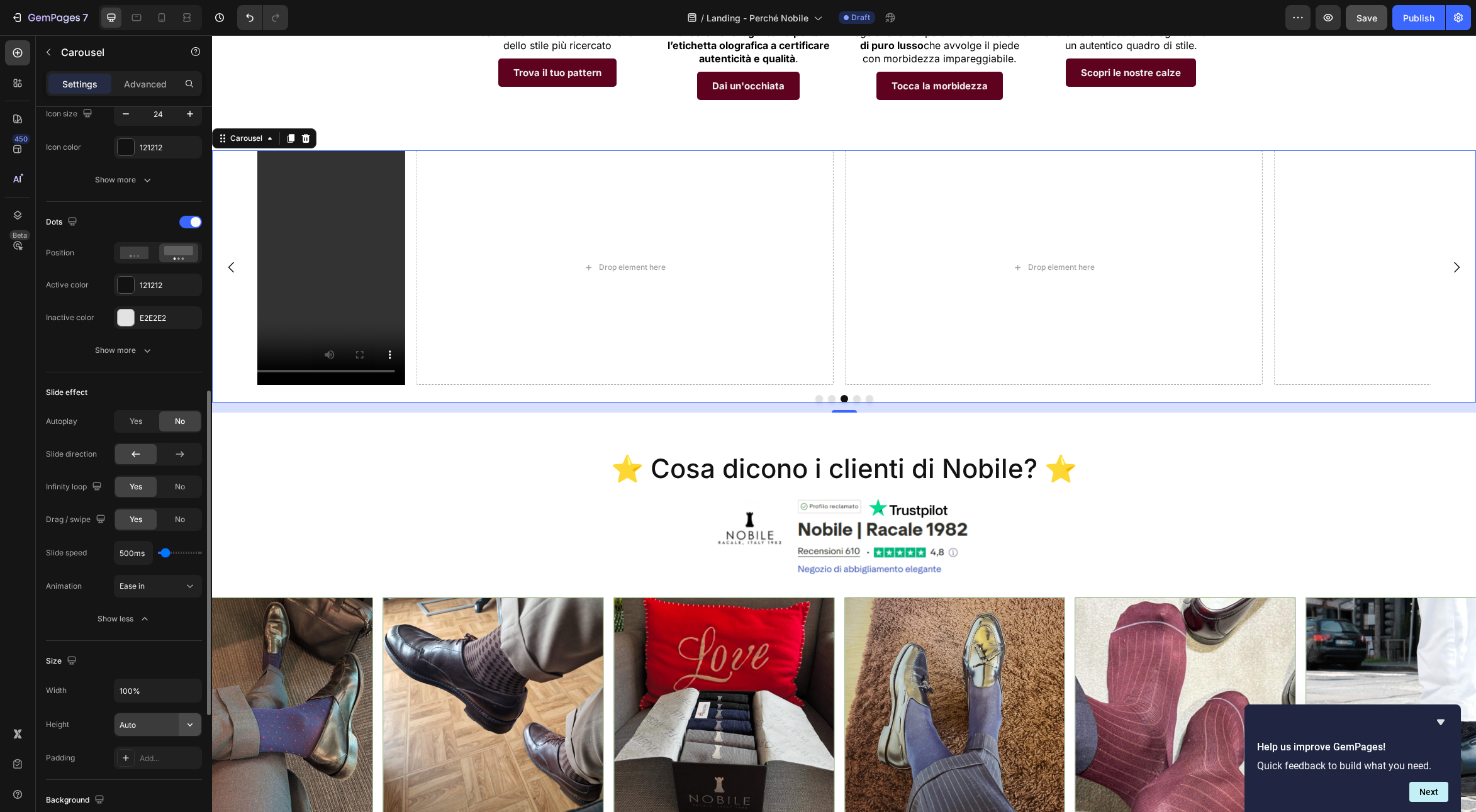
click at [180, 723] on button "button" at bounding box center [190, 724] width 23 height 23
click at [181, 757] on span "Auto" at bounding box center [182, 756] width 16 height 11
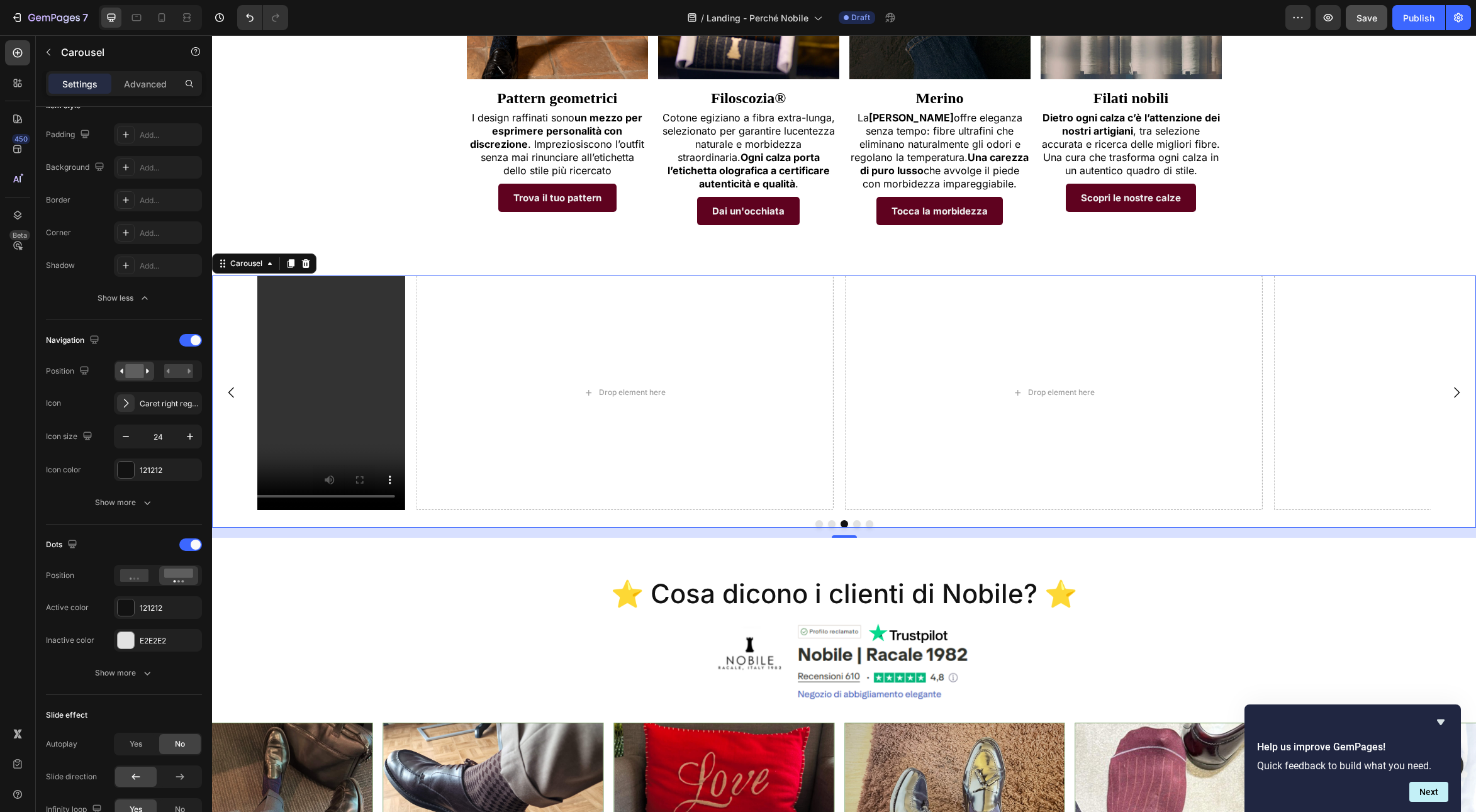
scroll to position [832, 0]
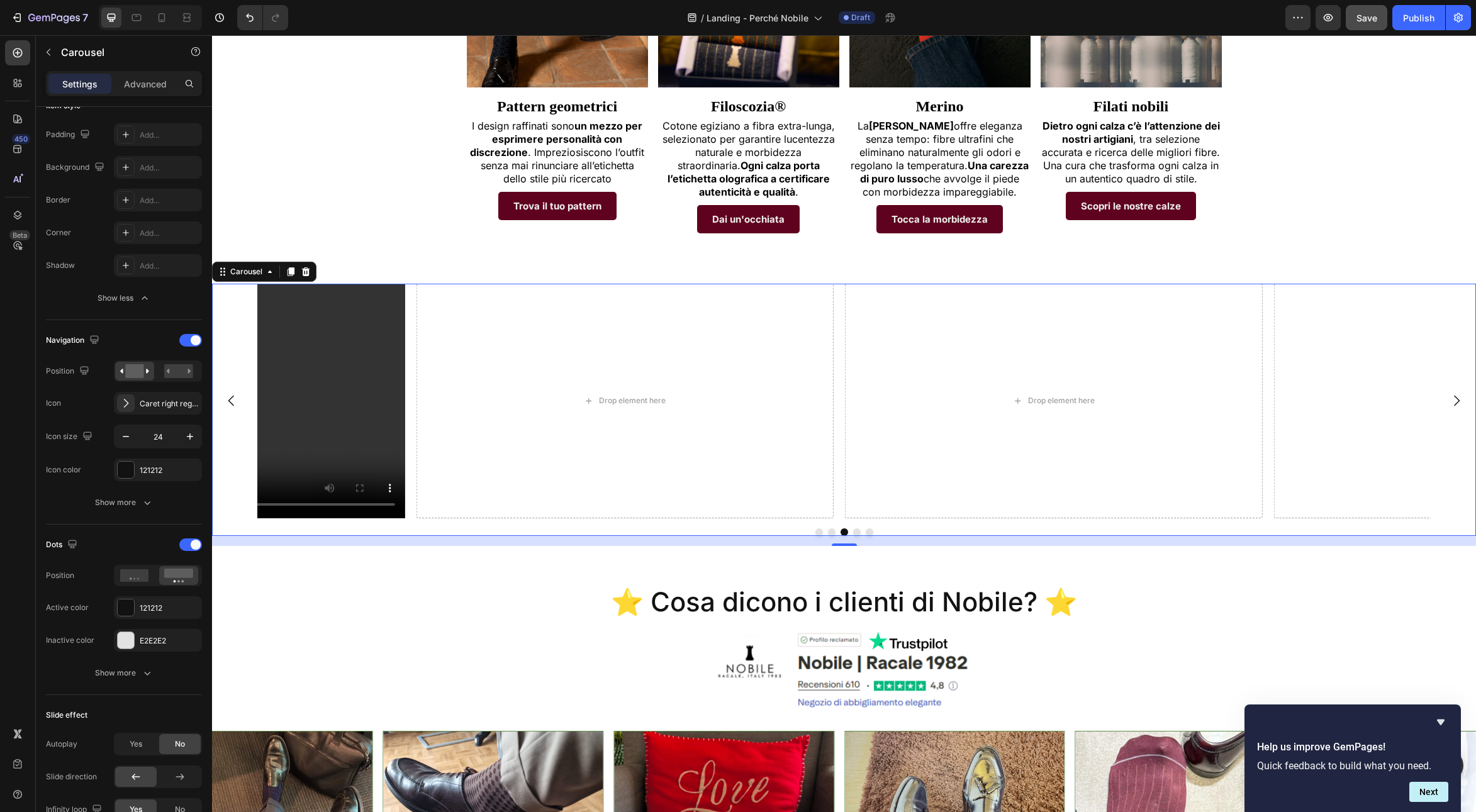
click at [368, 528] on div at bounding box center [844, 532] width 1264 height 8
click at [154, 94] on div "Settings Advanced" at bounding box center [124, 83] width 156 height 25
click at [159, 90] on p "Advanced" at bounding box center [146, 84] width 43 height 13
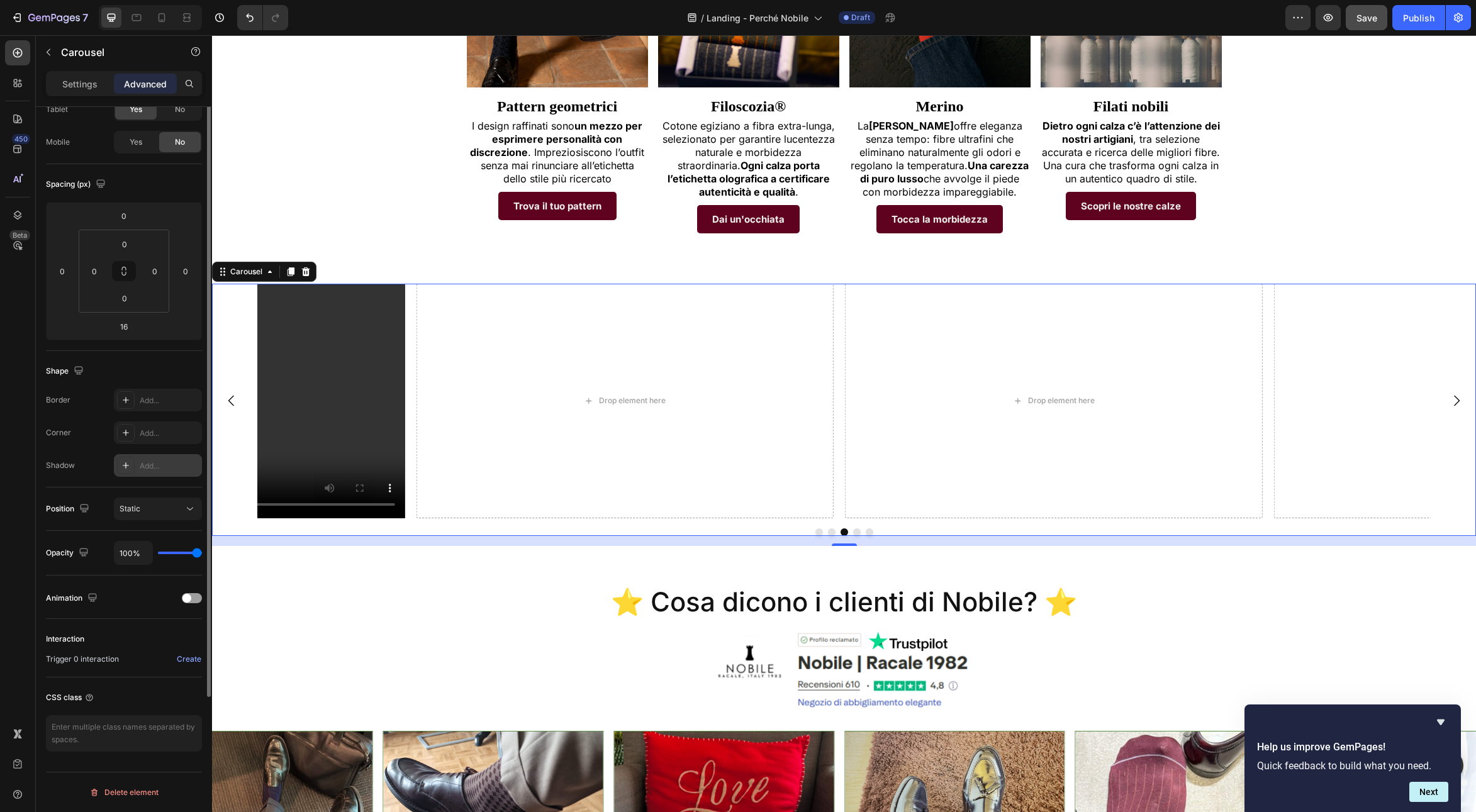
scroll to position [0, 0]
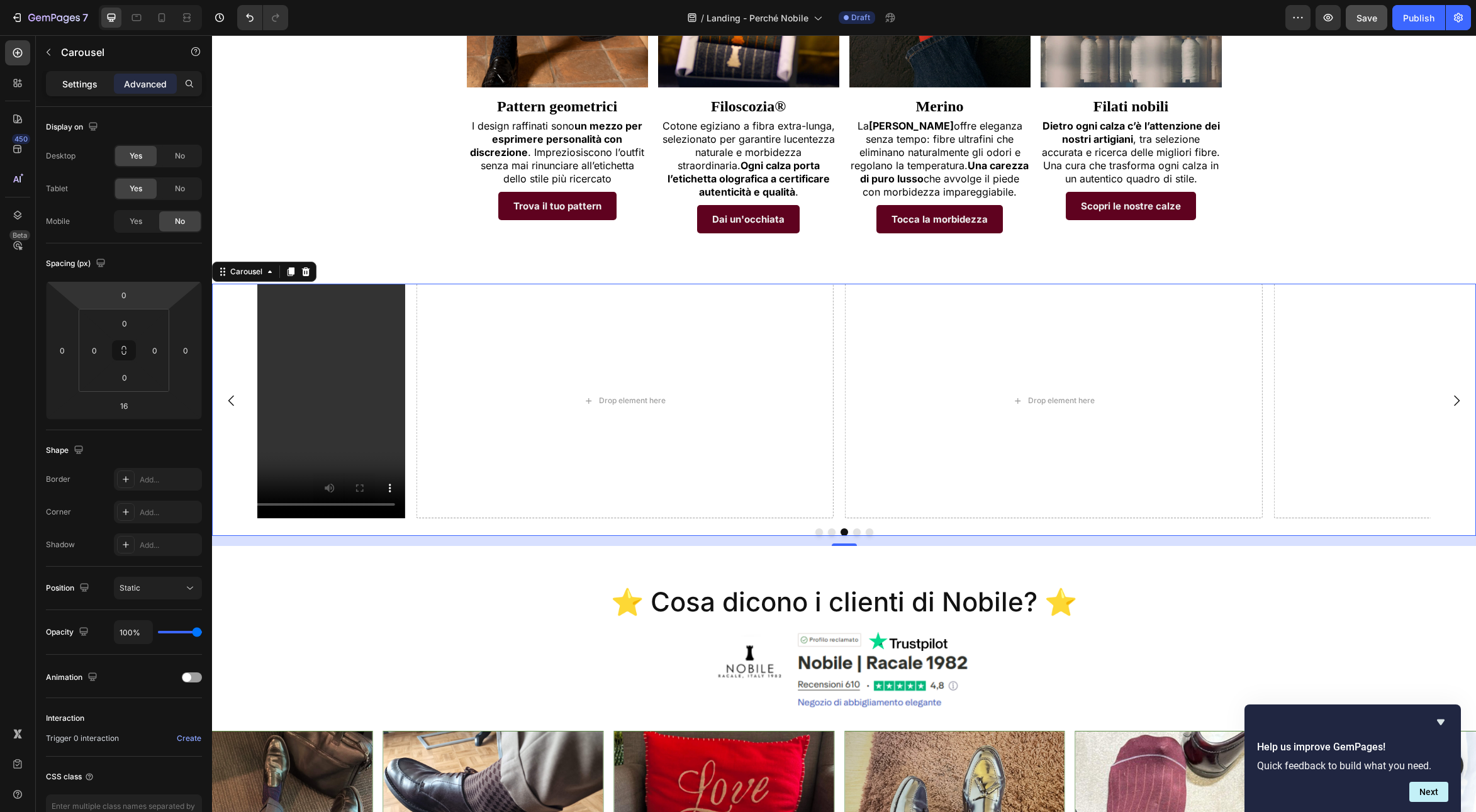
click at [77, 86] on p "Settings" at bounding box center [80, 84] width 35 height 13
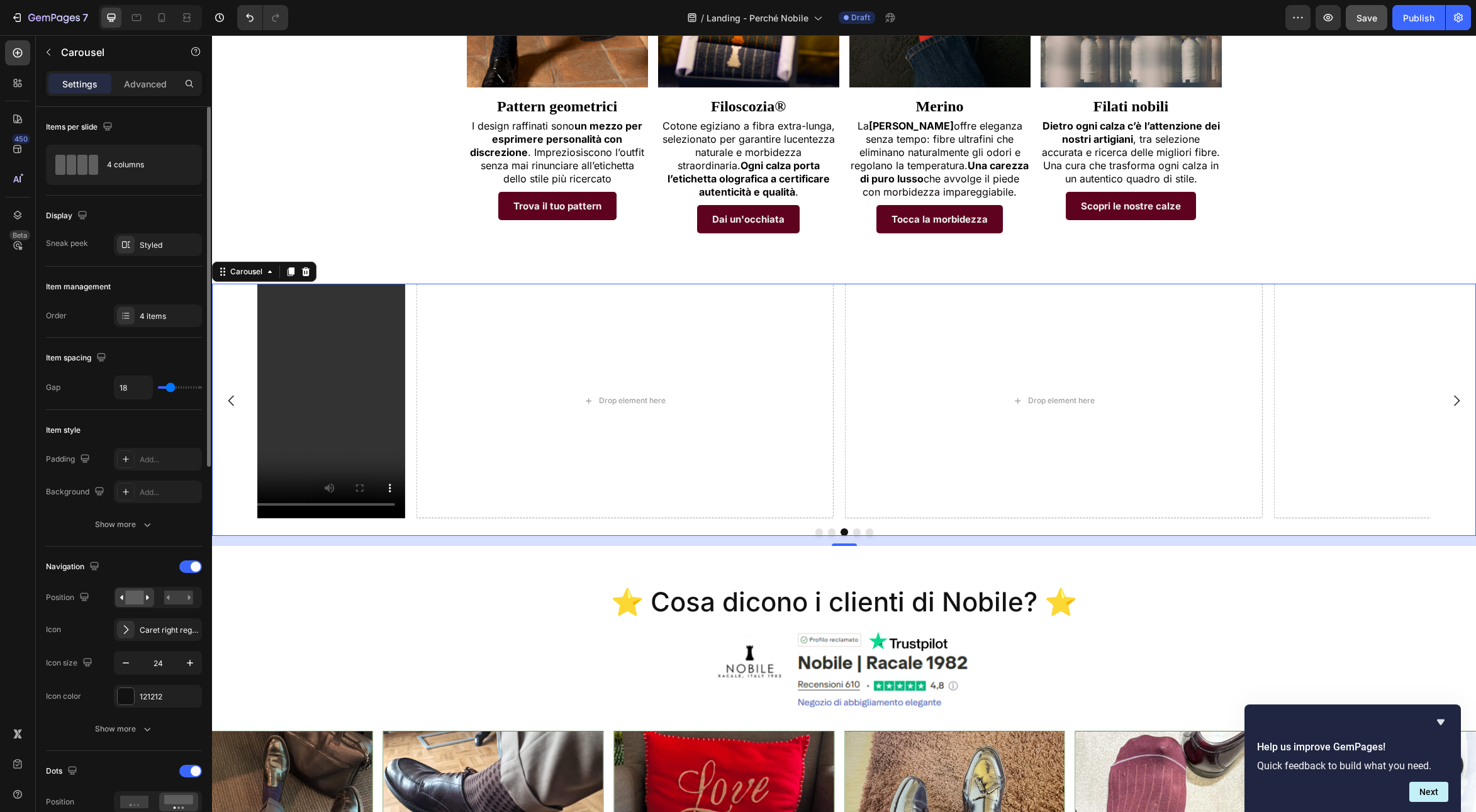
scroll to position [8, 0]
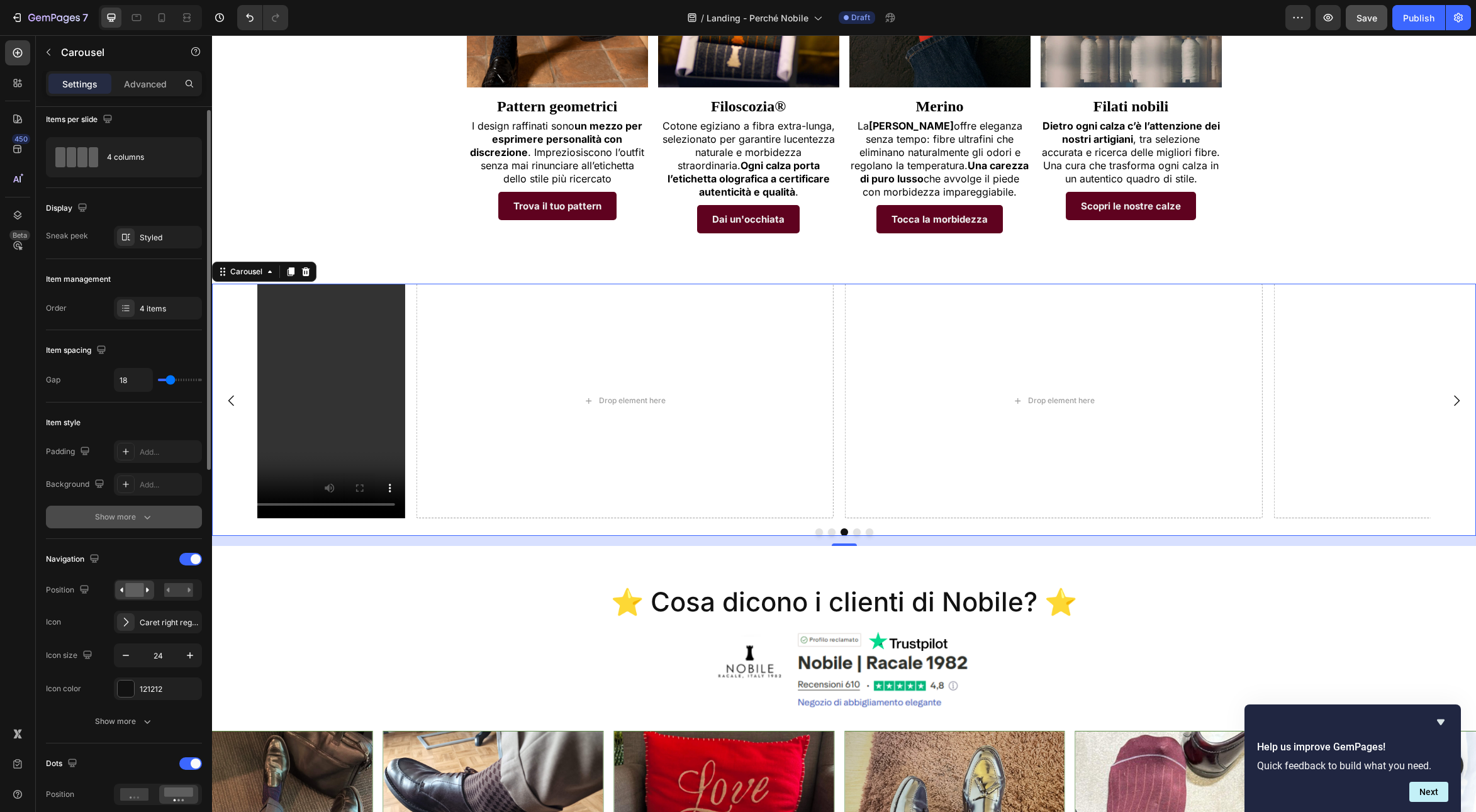
click at [105, 522] on div "Show more" at bounding box center [124, 516] width 59 height 12
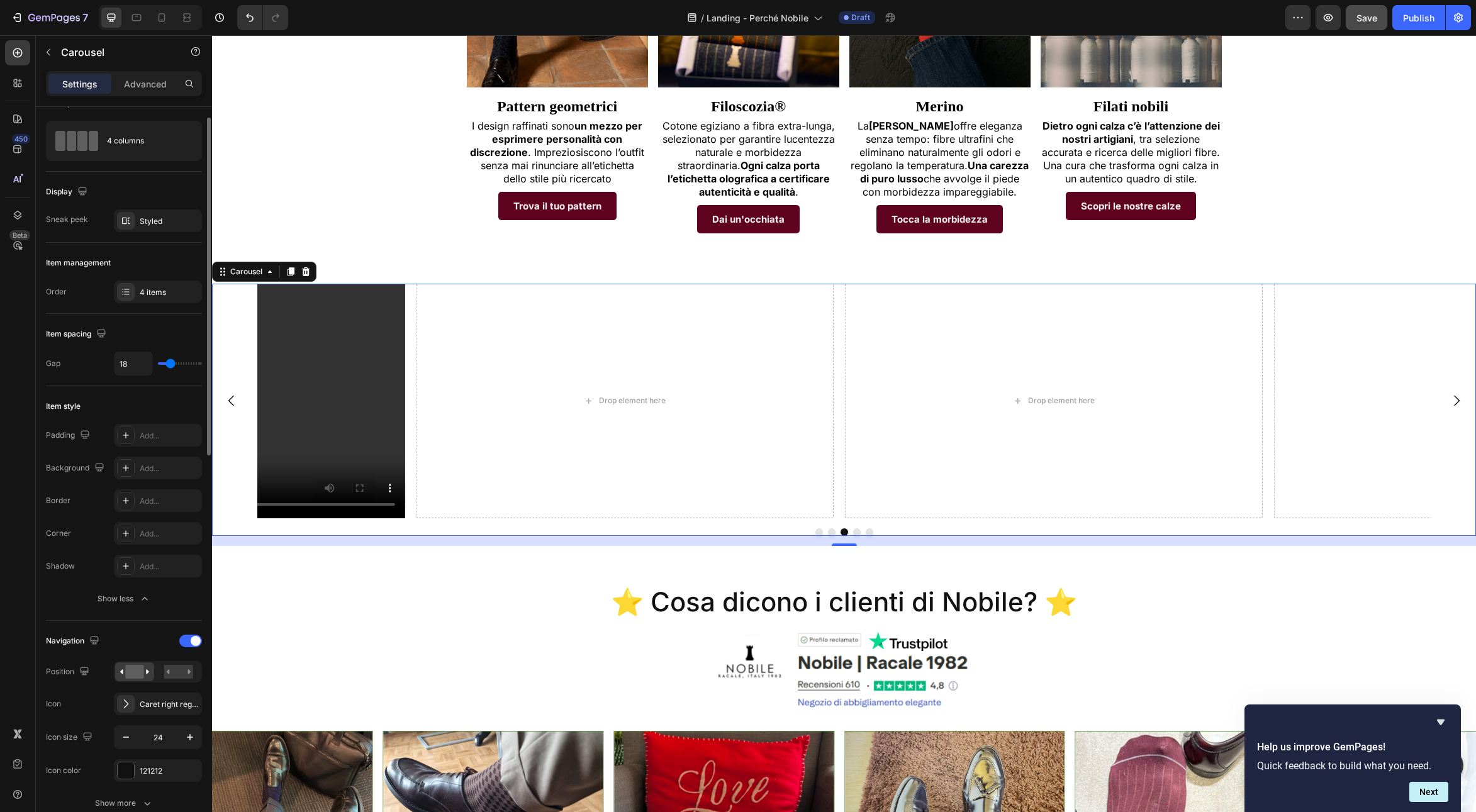
scroll to position [73, 0]
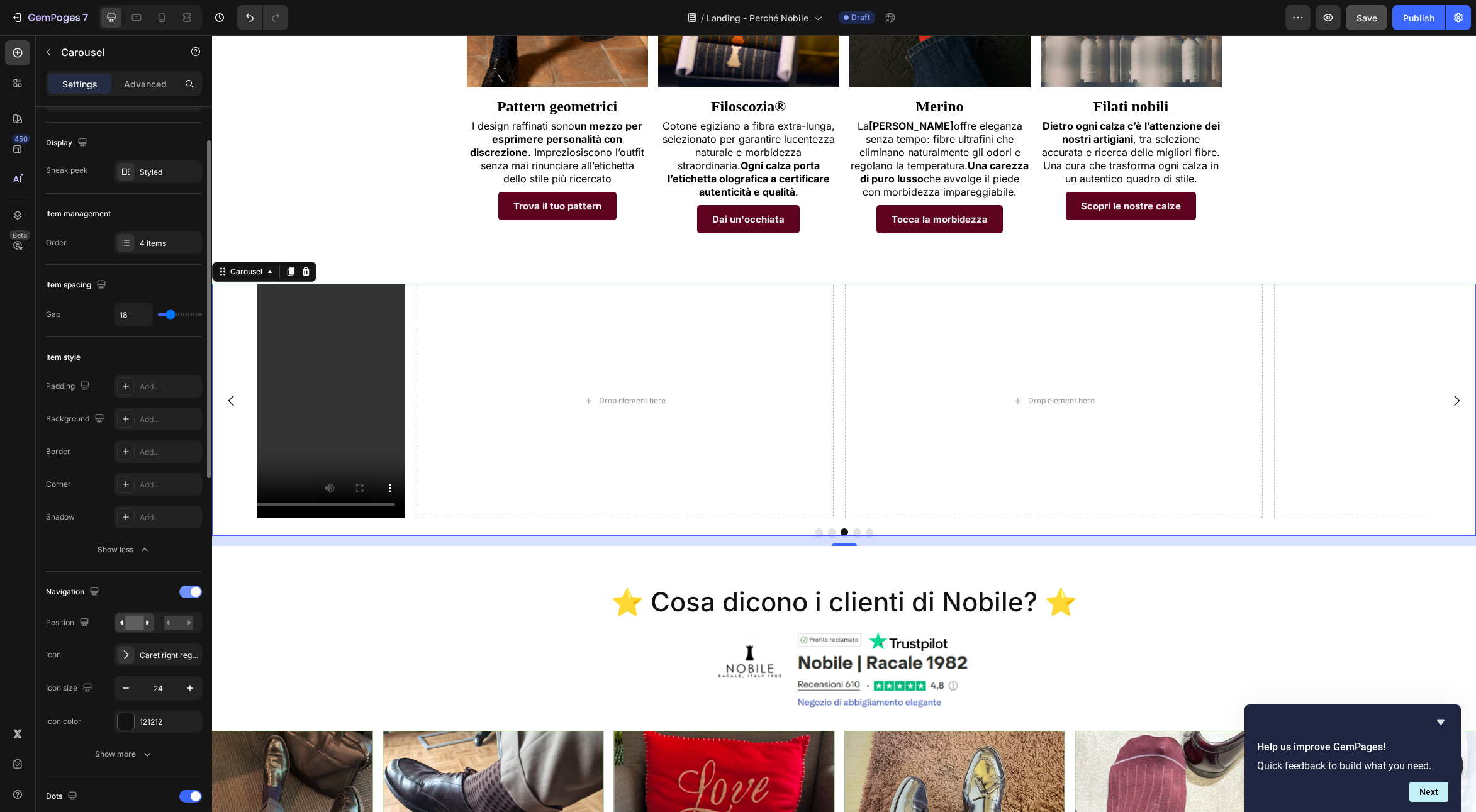
click at [183, 592] on div at bounding box center [191, 591] width 23 height 12
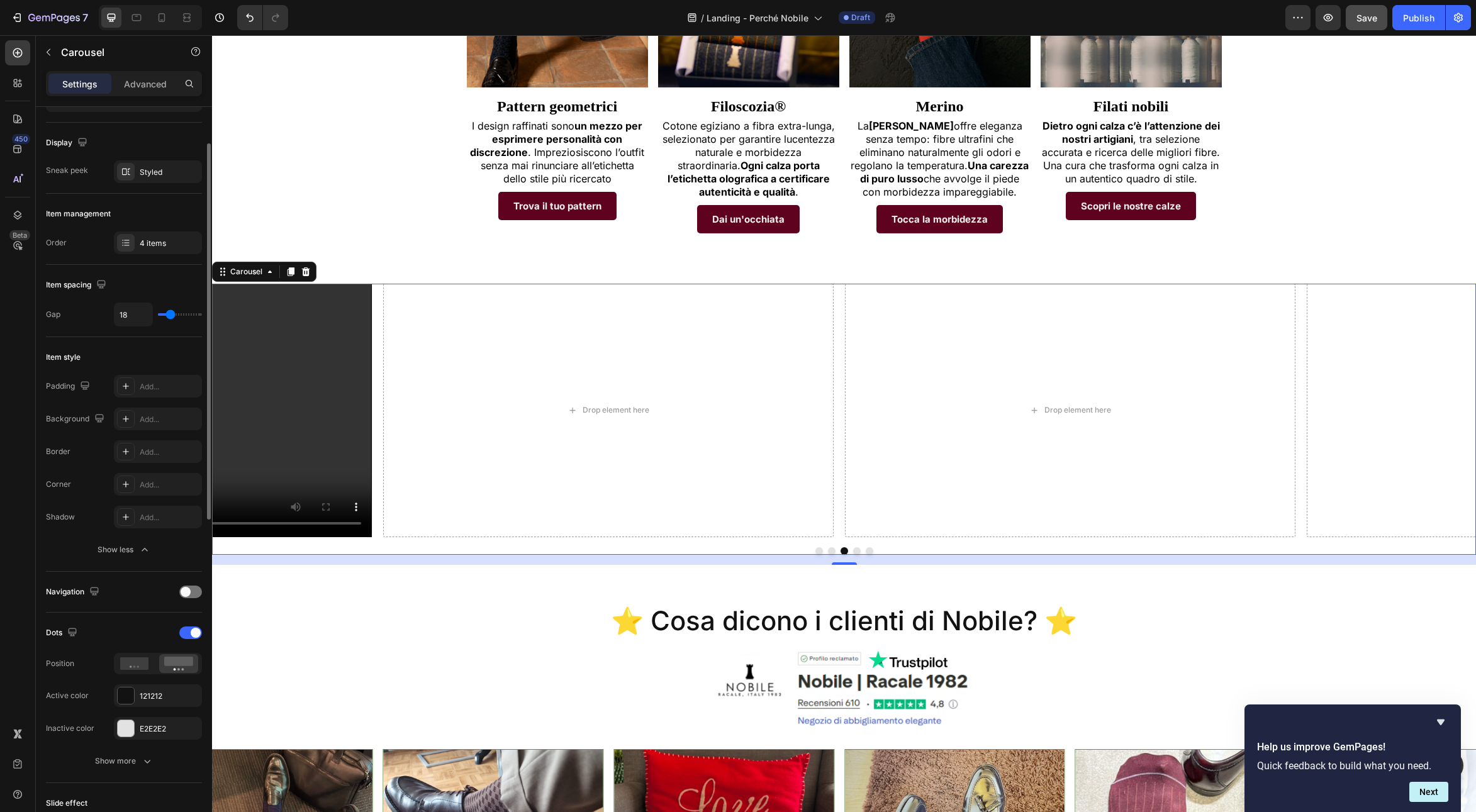
click at [187, 583] on div "Navigation" at bounding box center [124, 592] width 156 height 20
click at [187, 586] on span at bounding box center [185, 591] width 10 height 10
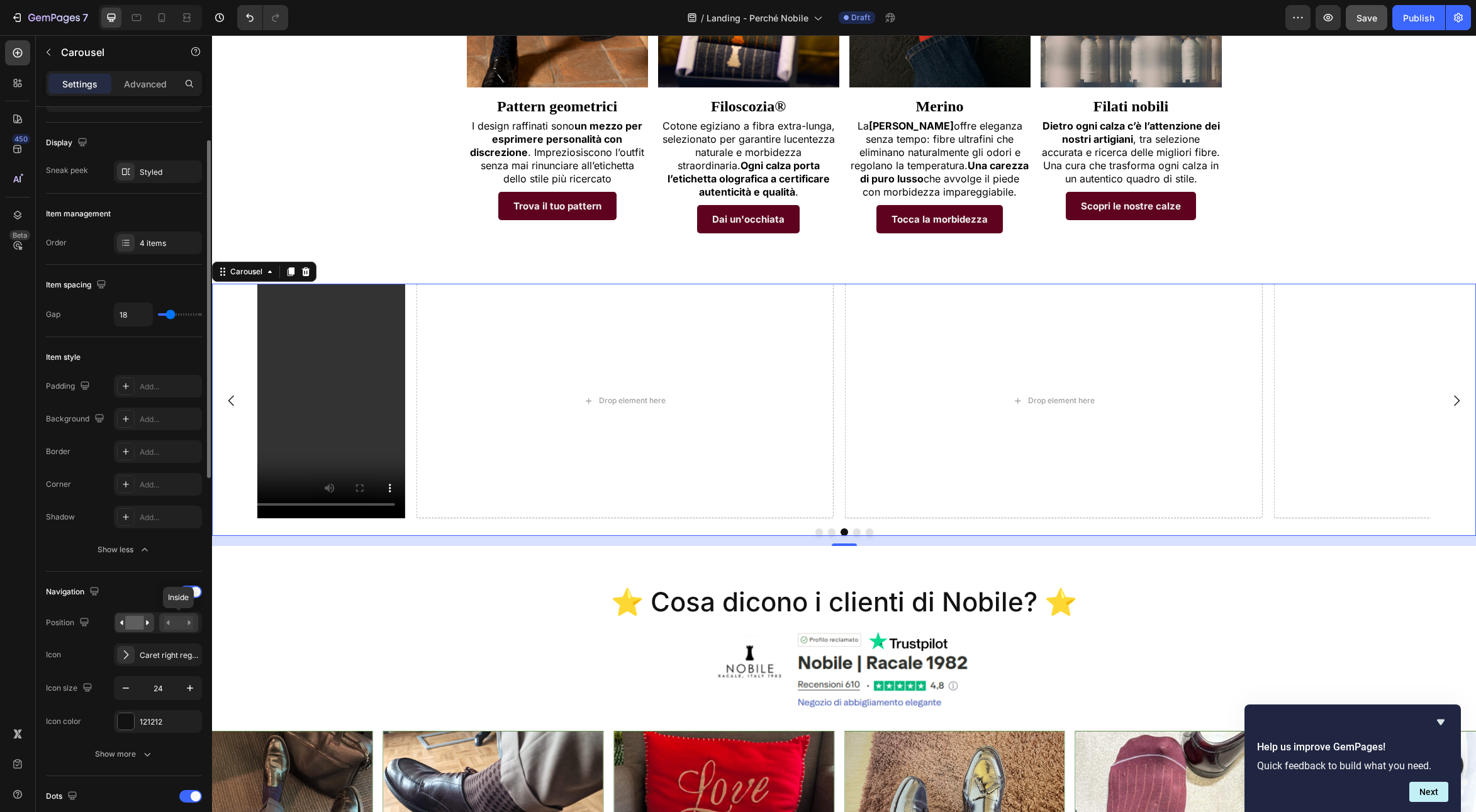
click at [176, 620] on rect at bounding box center [178, 622] width 29 height 14
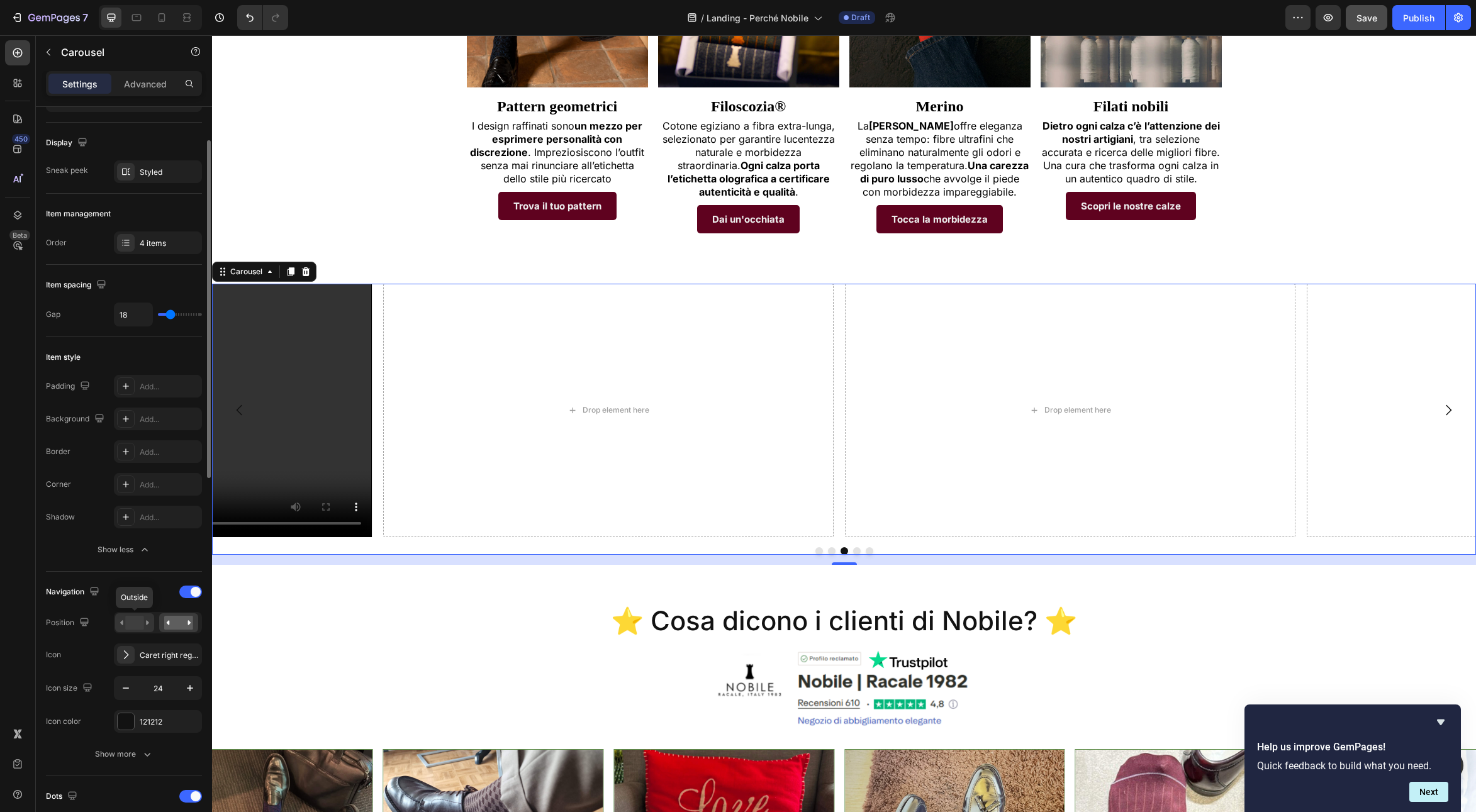
click at [142, 621] on rect at bounding box center [134, 622] width 18 height 14
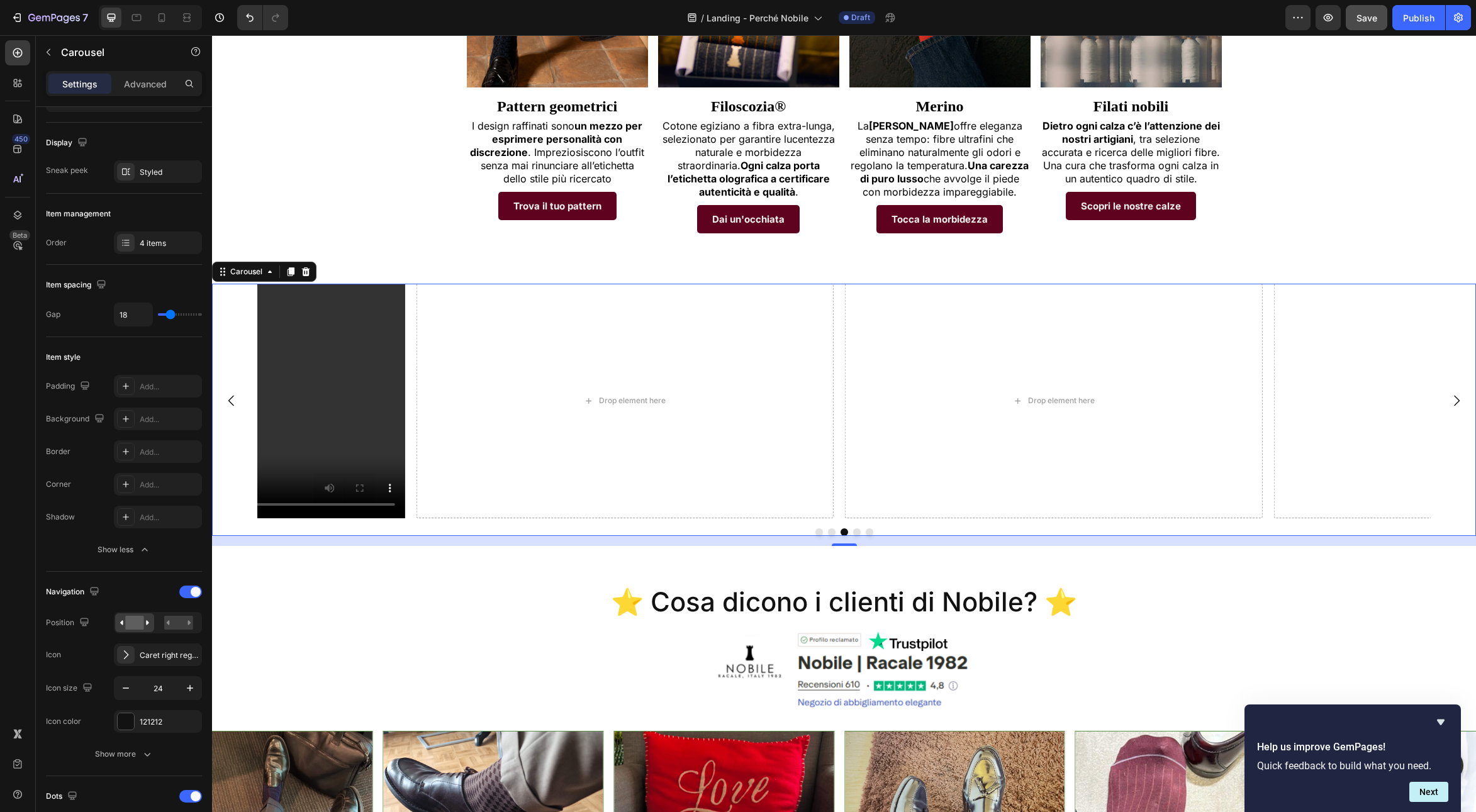
click at [816, 528] on button "Dot" at bounding box center [819, 532] width 8 height 8
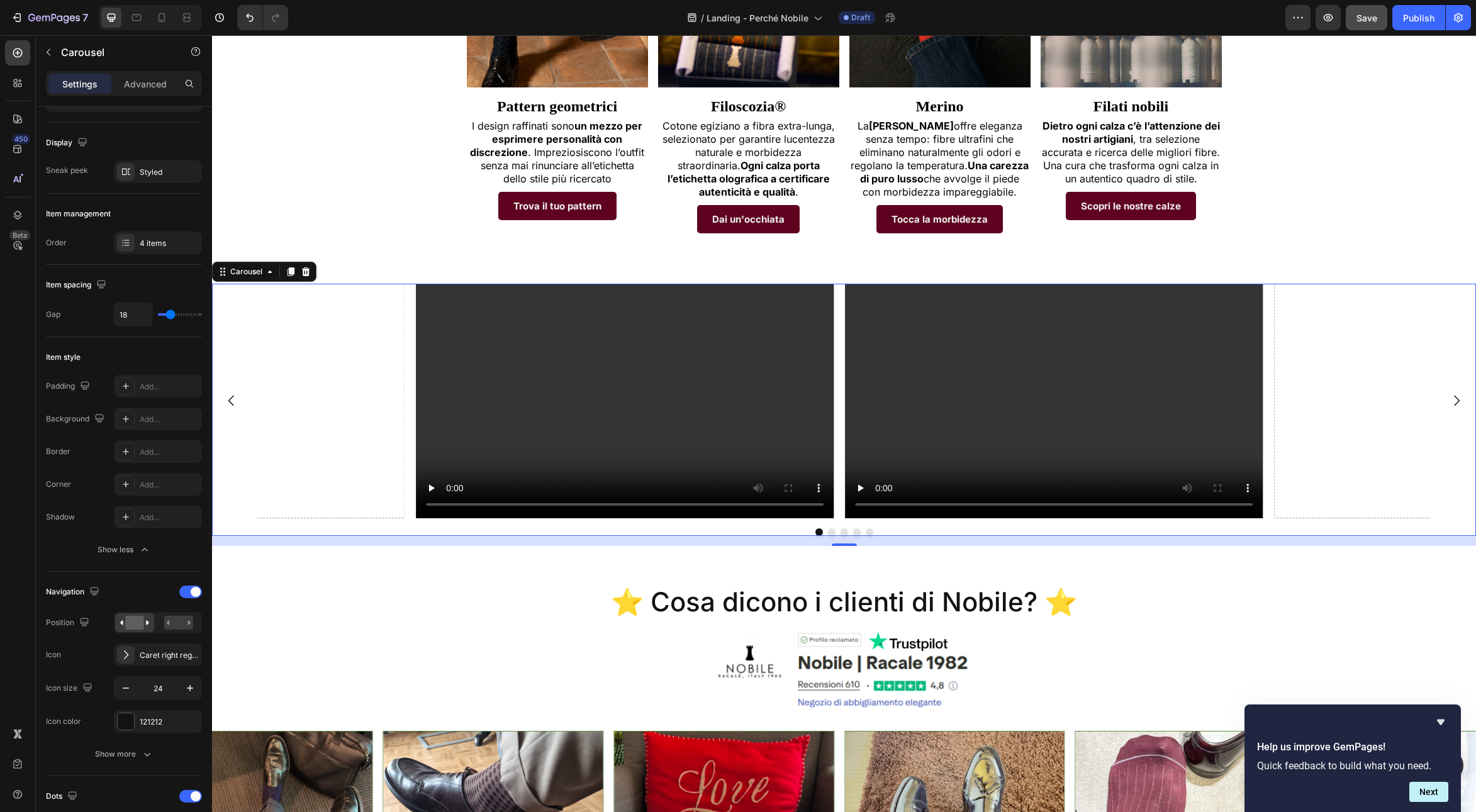
click at [830, 528] on button "Dot" at bounding box center [832, 532] width 8 height 8
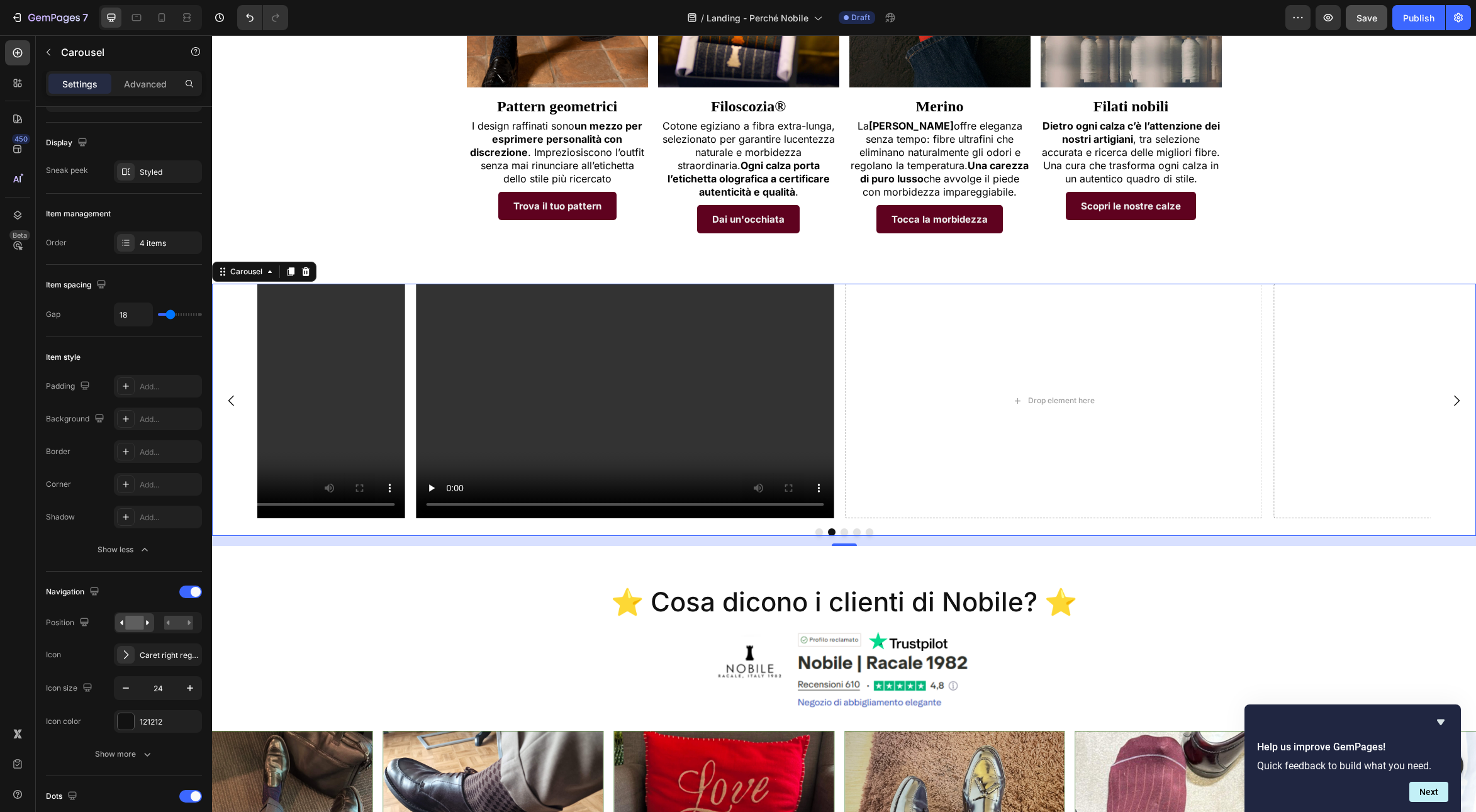
click at [840, 528] on button "Dot" at bounding box center [844, 532] width 8 height 8
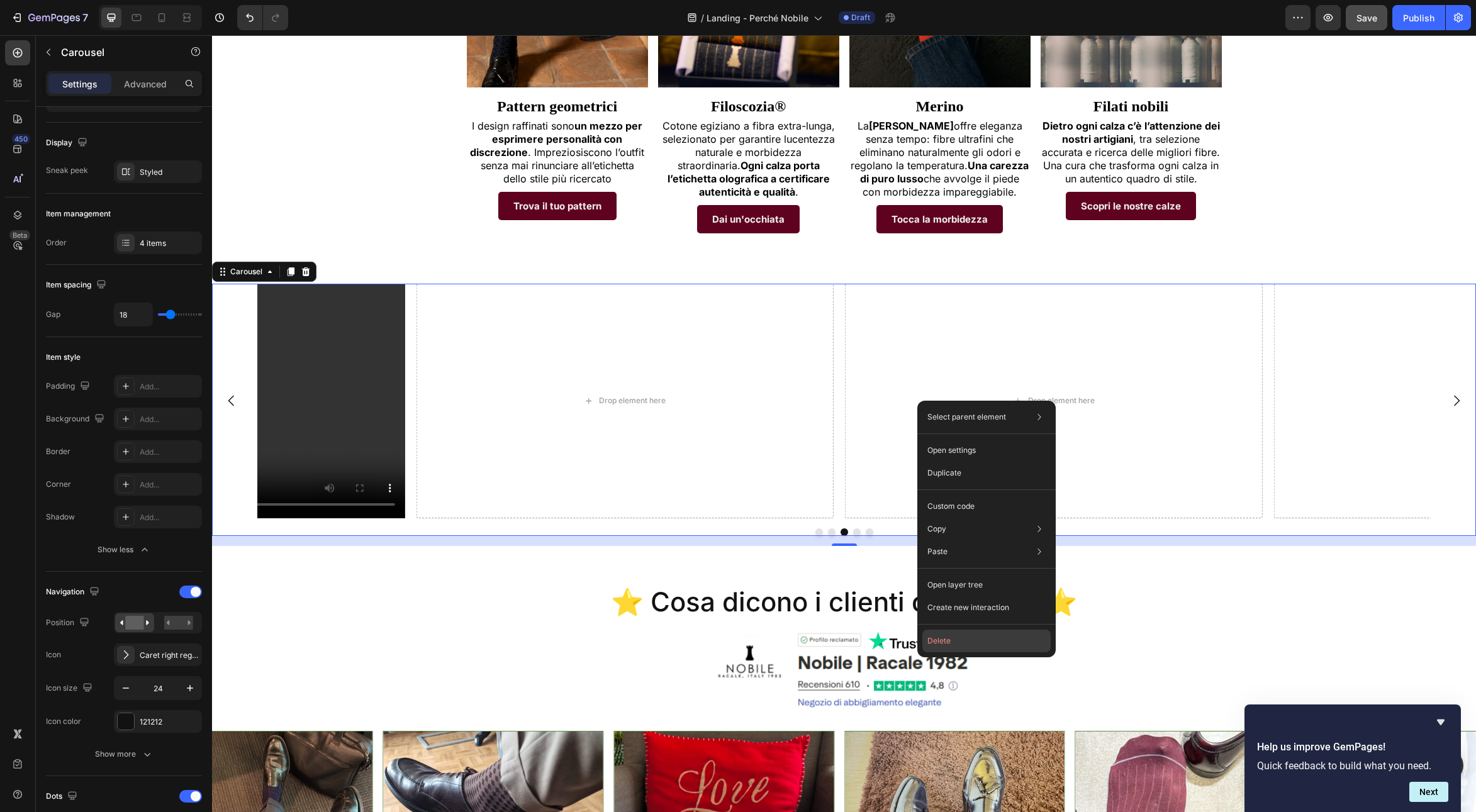
click at [949, 637] on button "Delete" at bounding box center [986, 640] width 128 height 23
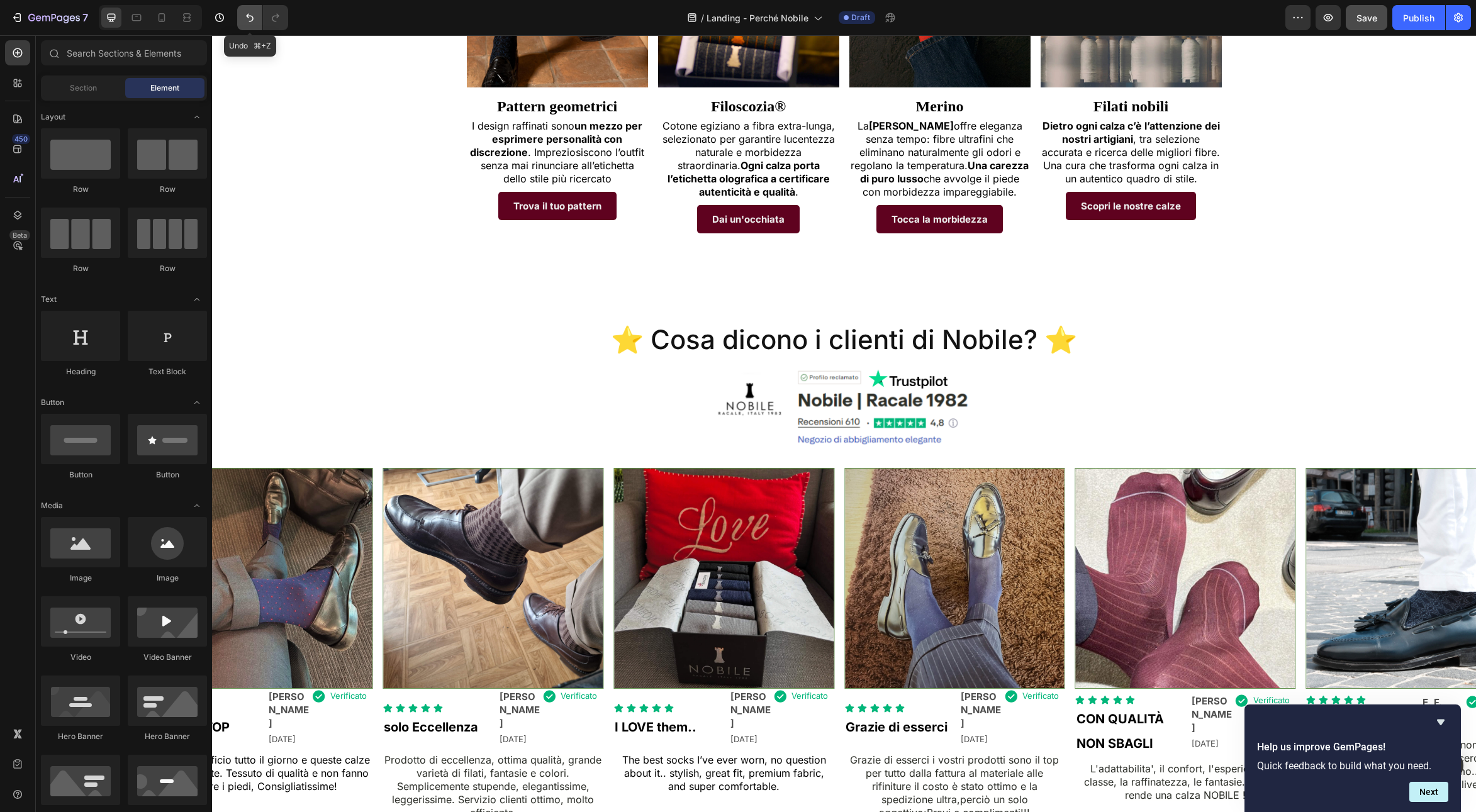
click at [243, 12] on icon "Undo/Redo" at bounding box center [249, 17] width 12 height 12
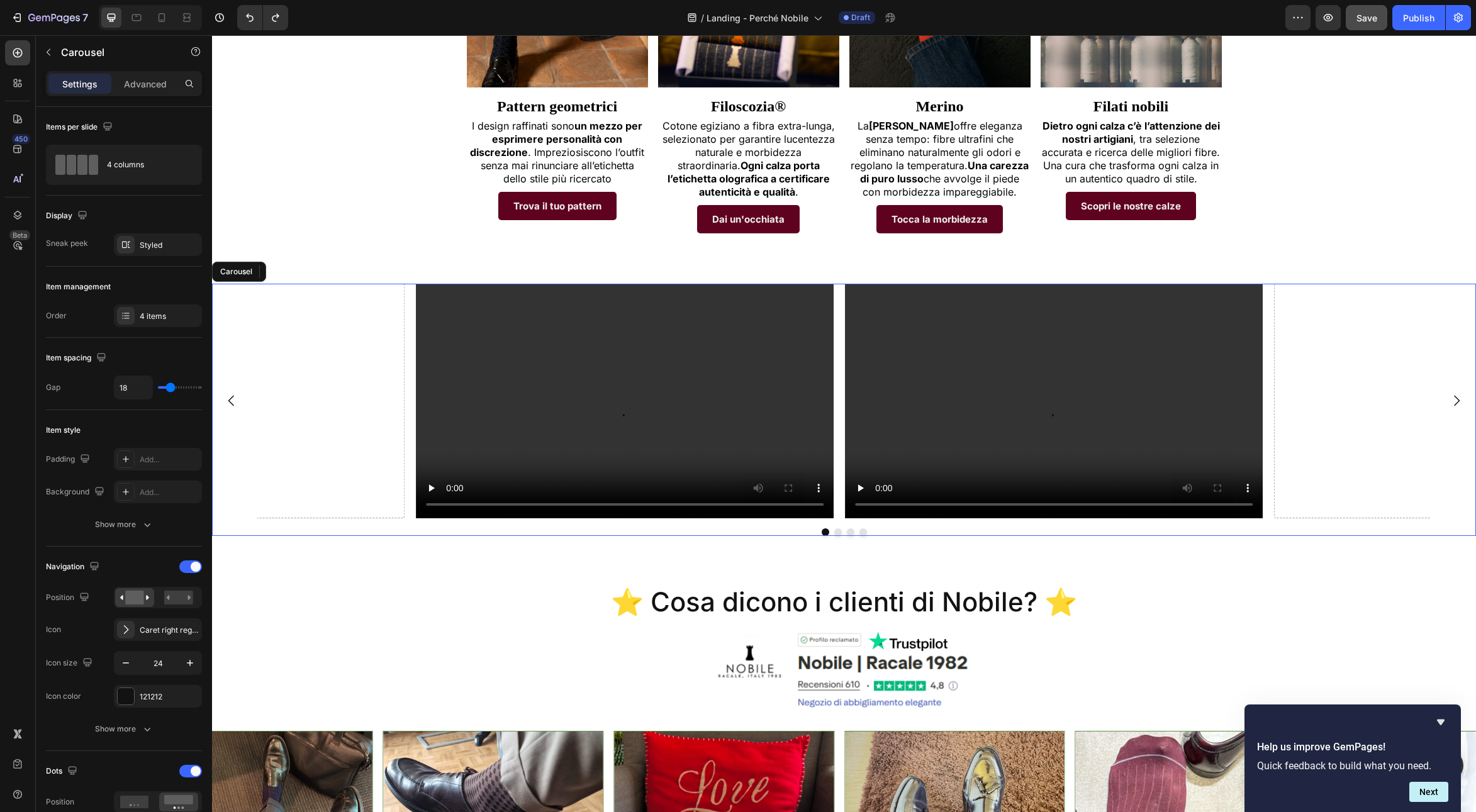
click at [398, 503] on div "Video Video Drop element here Drop element here [GEOGRAPHIC_DATA]" at bounding box center [844, 410] width 1264 height 252
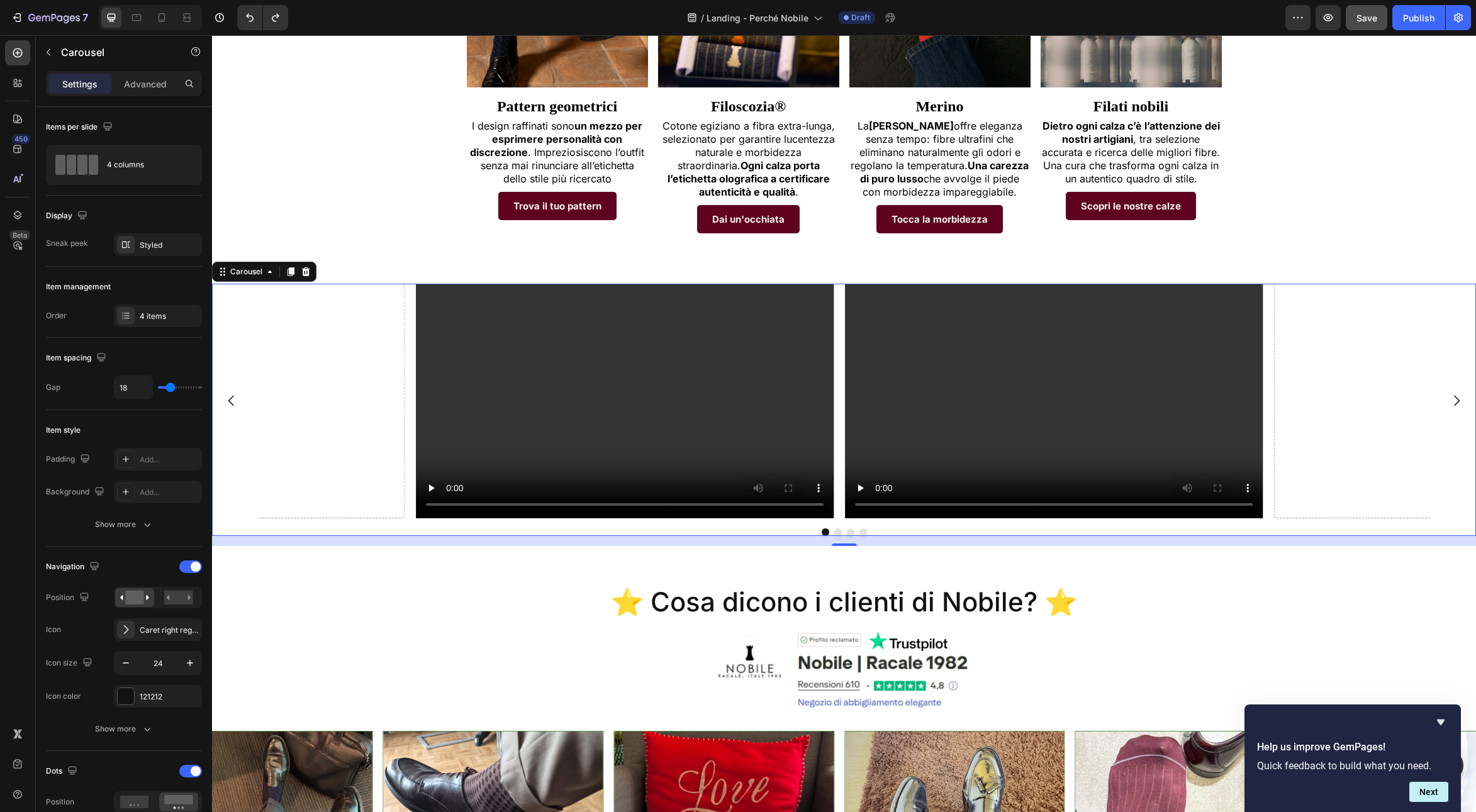
click at [330, 292] on div "Drop element here" at bounding box center [196, 400] width 418 height 235
click at [498, 528] on div at bounding box center [844, 532] width 1264 height 8
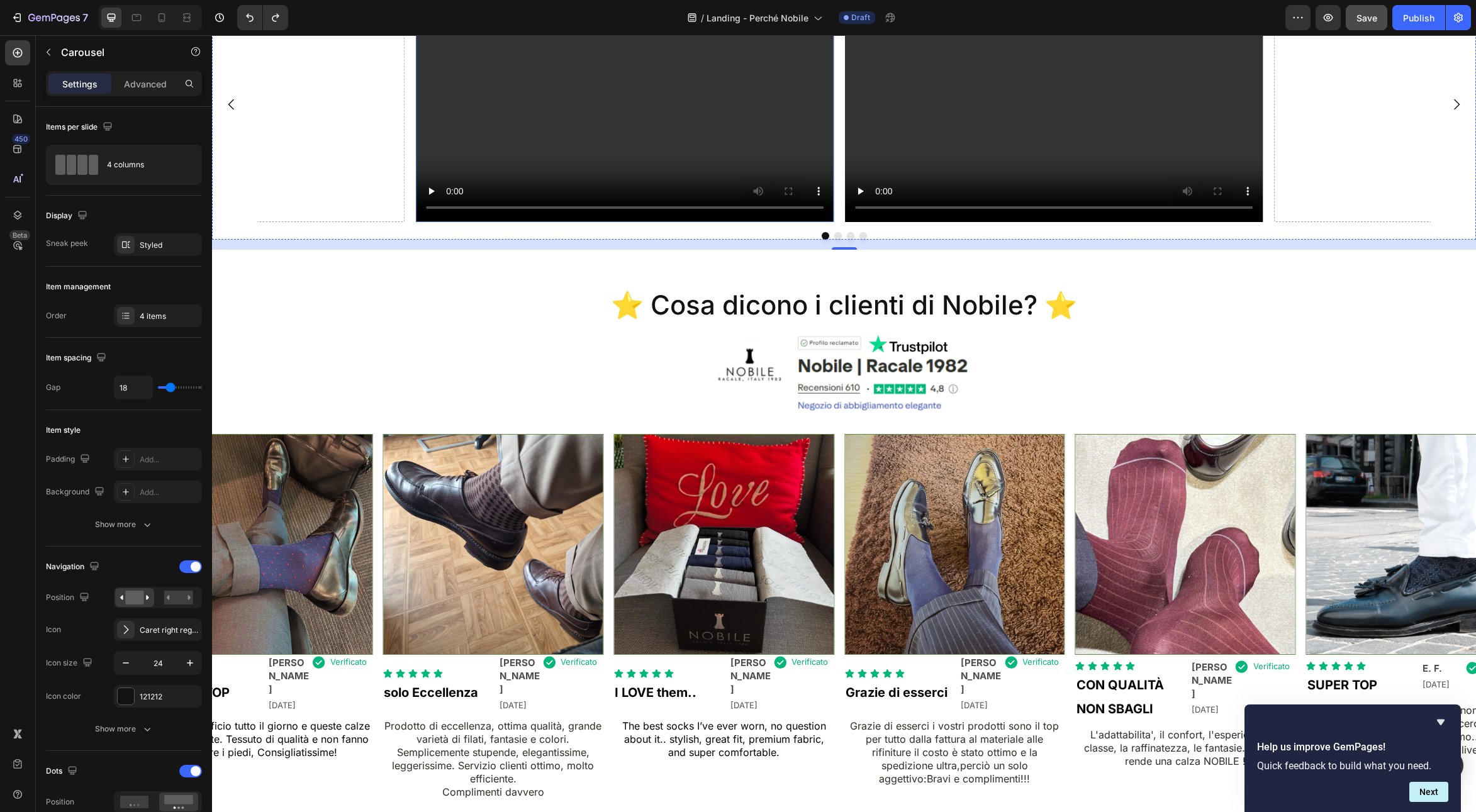
scroll to position [452, 0]
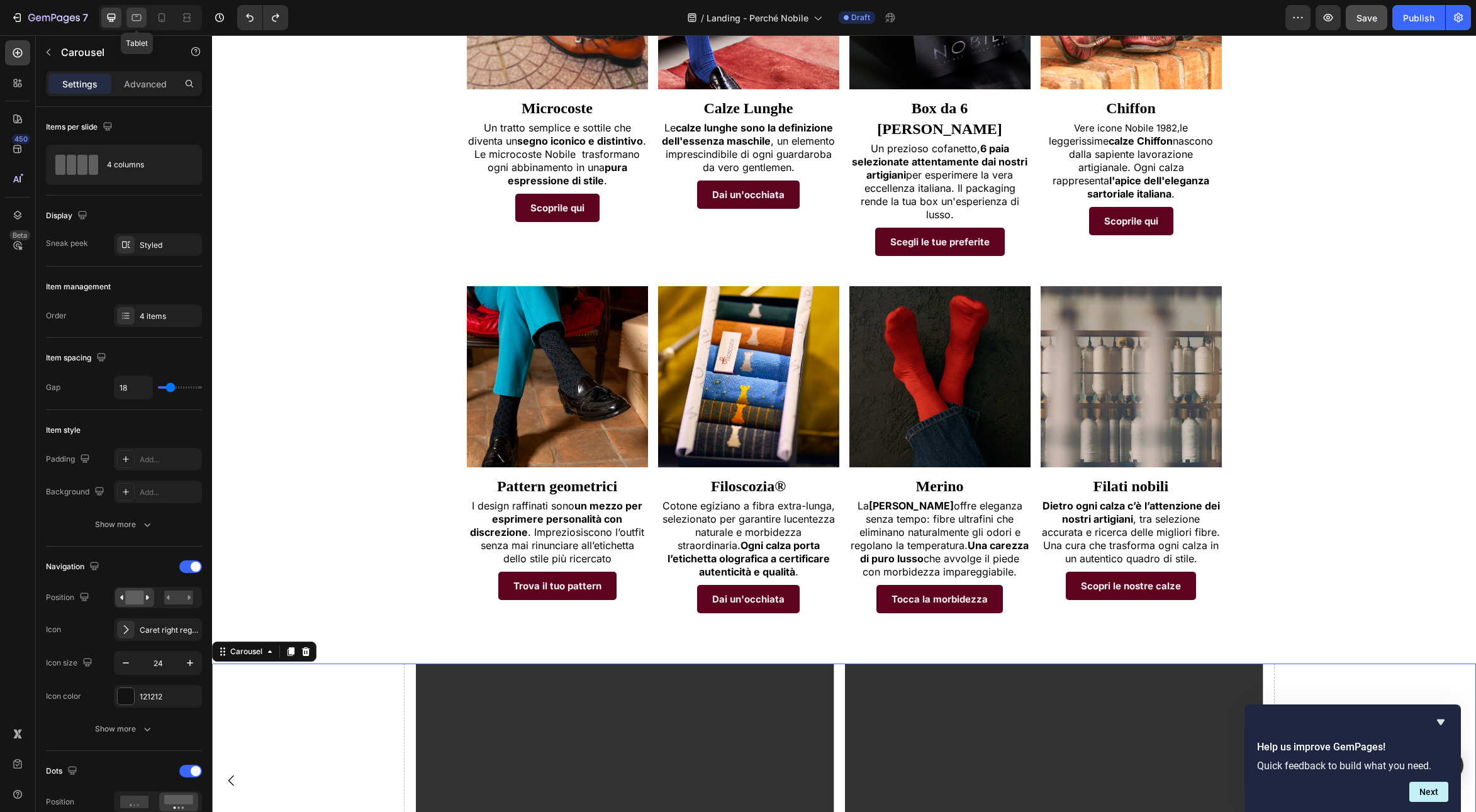
click at [139, 17] on icon at bounding box center [136, 17] width 12 height 12
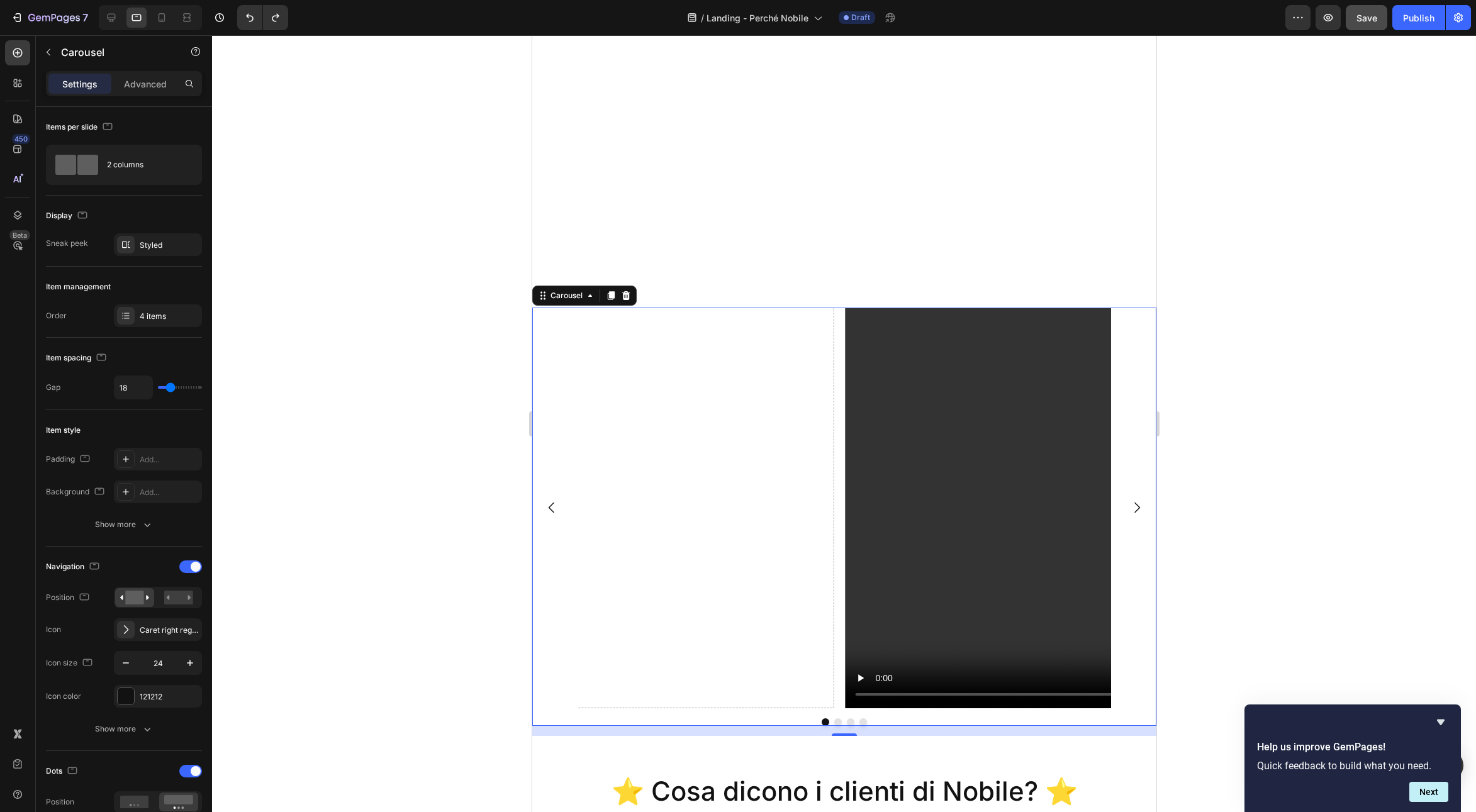
scroll to position [1011, 0]
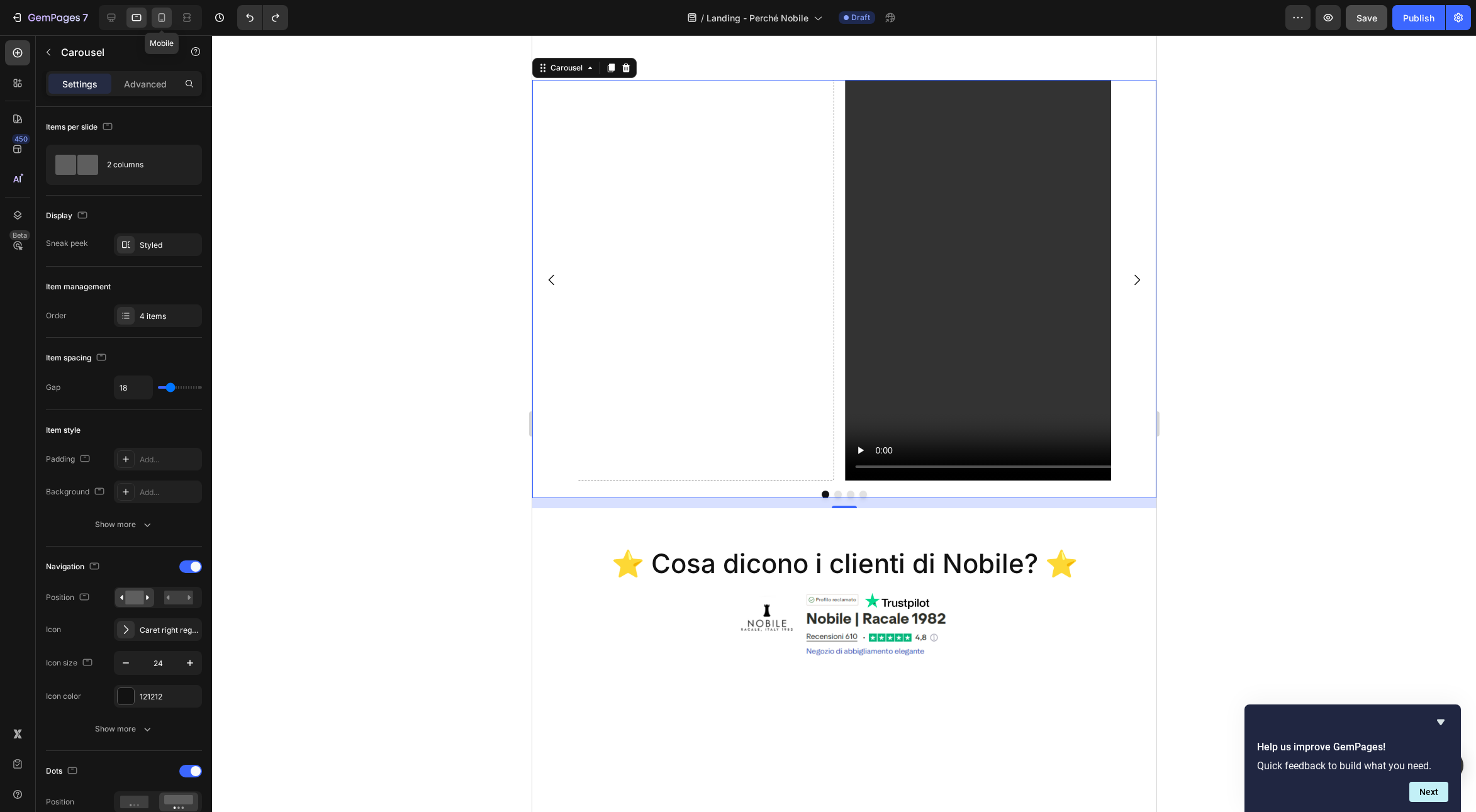
click at [161, 18] on icon at bounding box center [161, 17] width 12 height 12
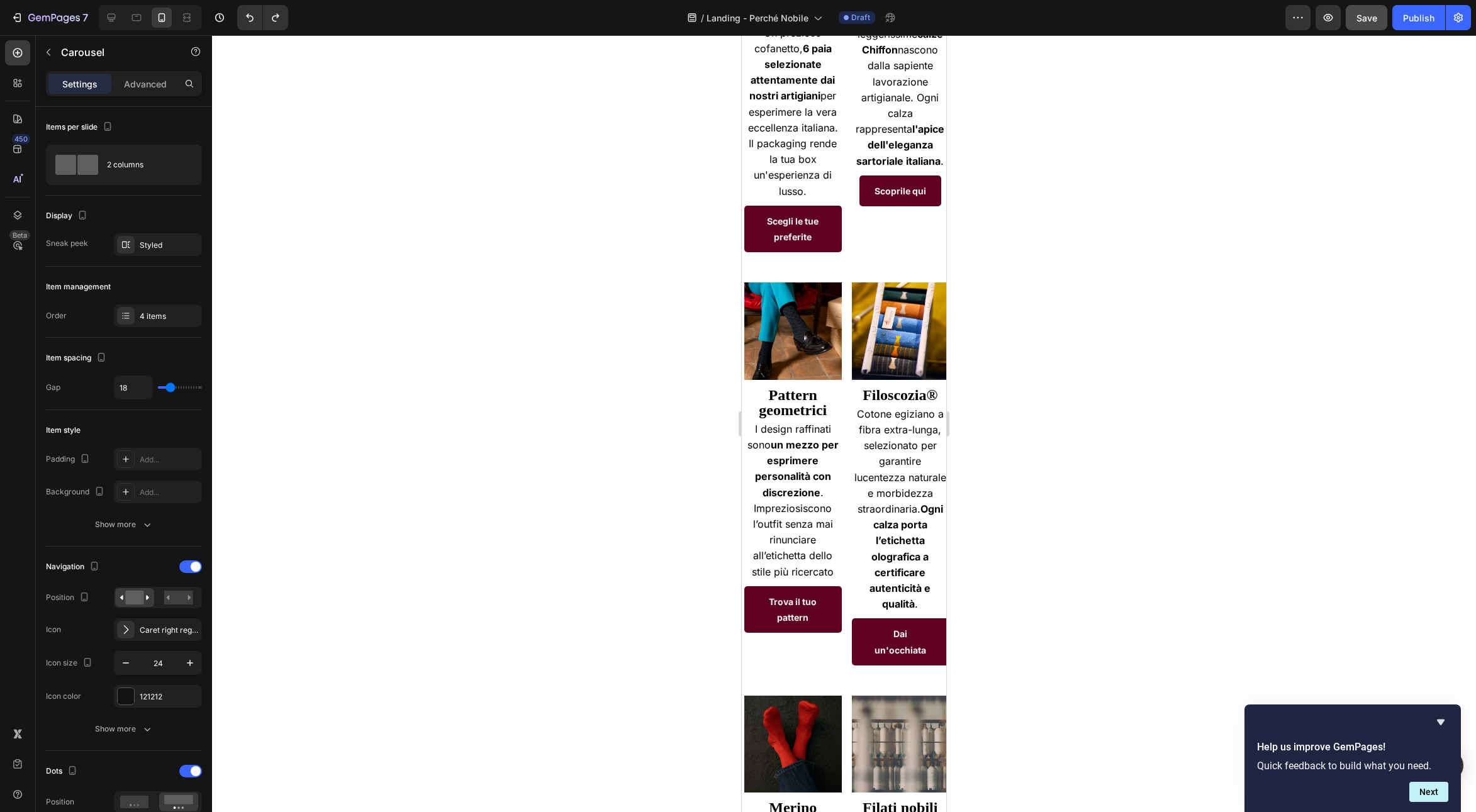
scroll to position [1757, 0]
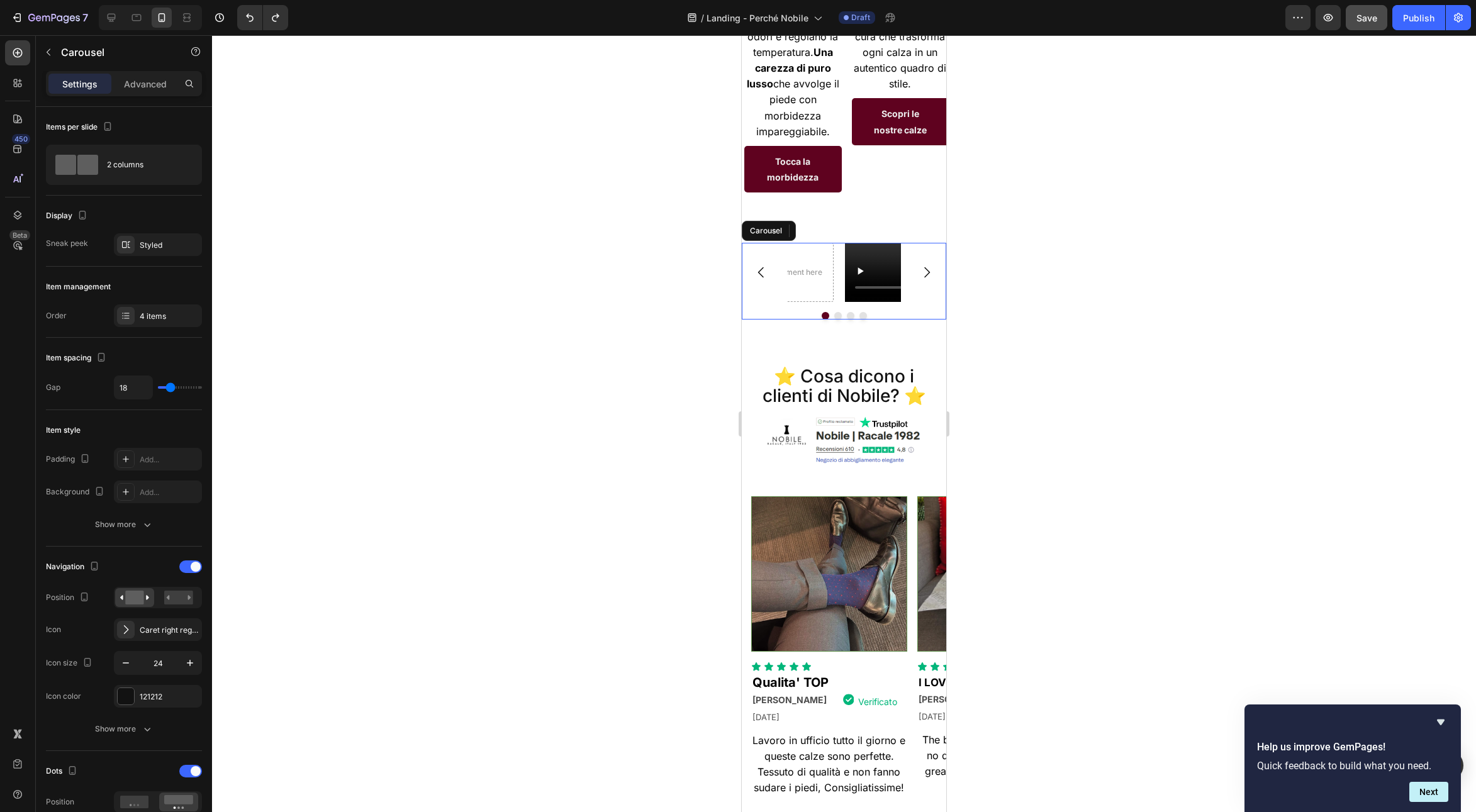
click at [908, 242] on div "Video Video Drop element here Drop element here [GEOGRAPHIC_DATA]" at bounding box center [844, 280] width 204 height 76
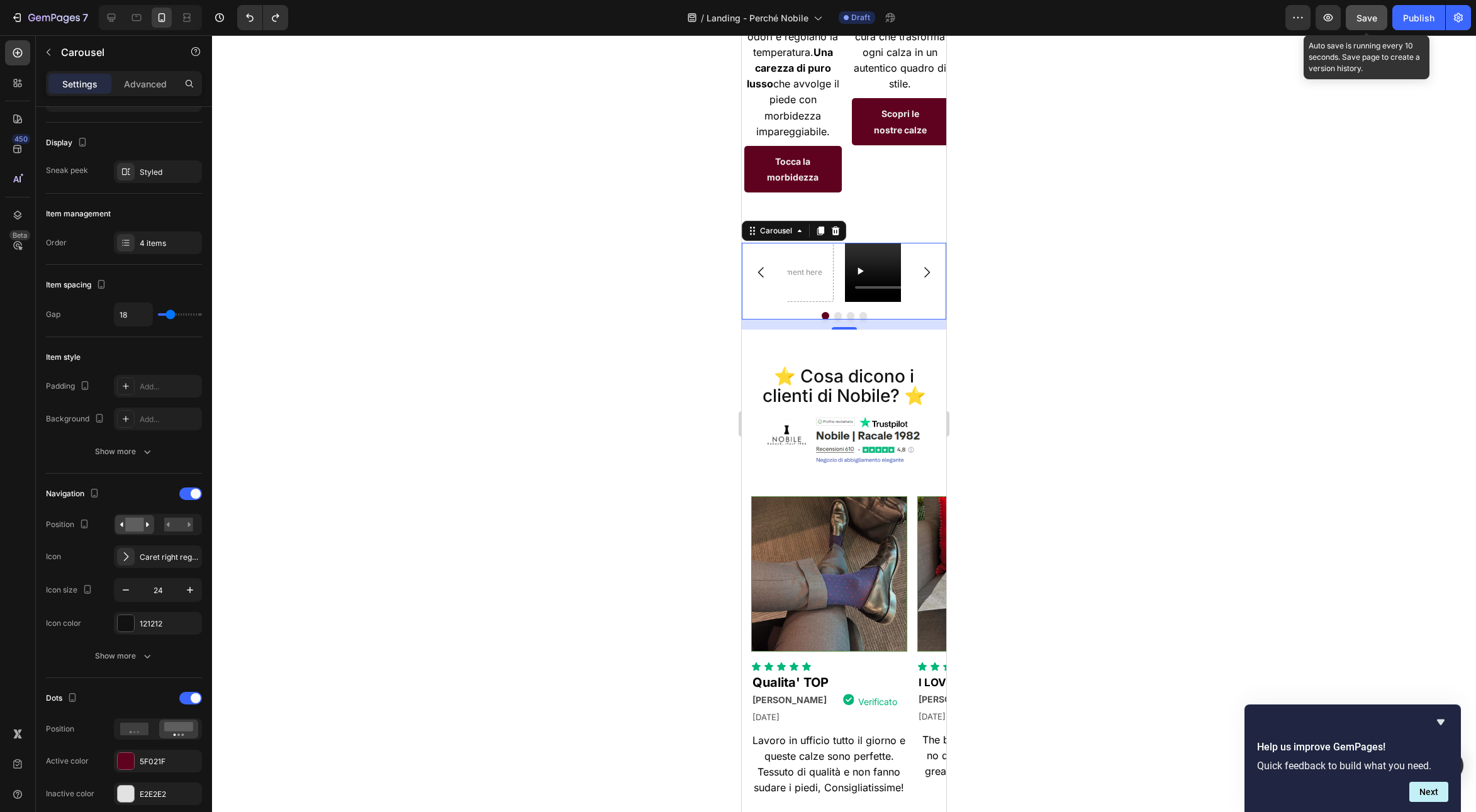
click at [1372, 15] on span "Save" at bounding box center [1367, 18] width 21 height 10
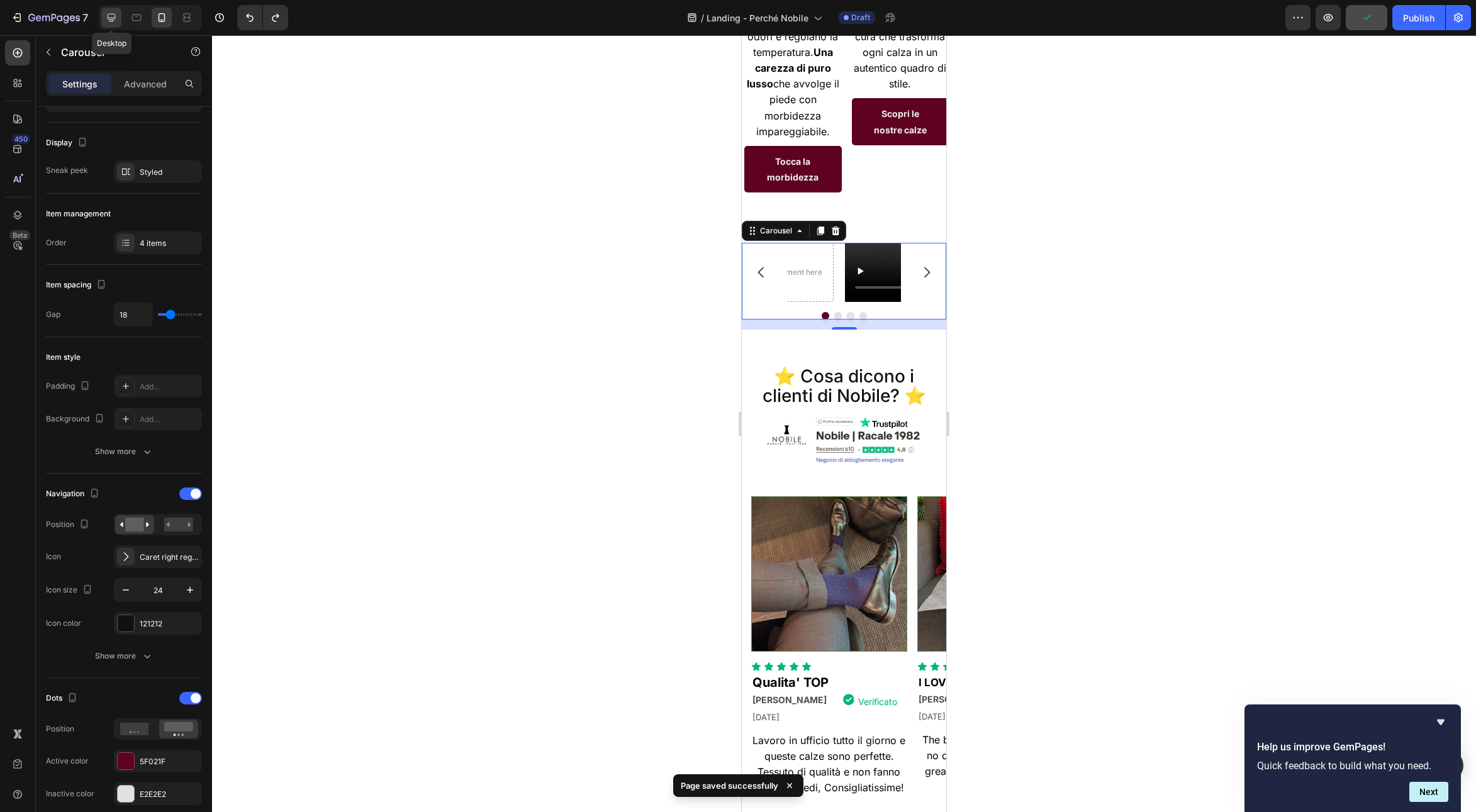
click at [114, 13] on icon at bounding box center [111, 17] width 12 height 12
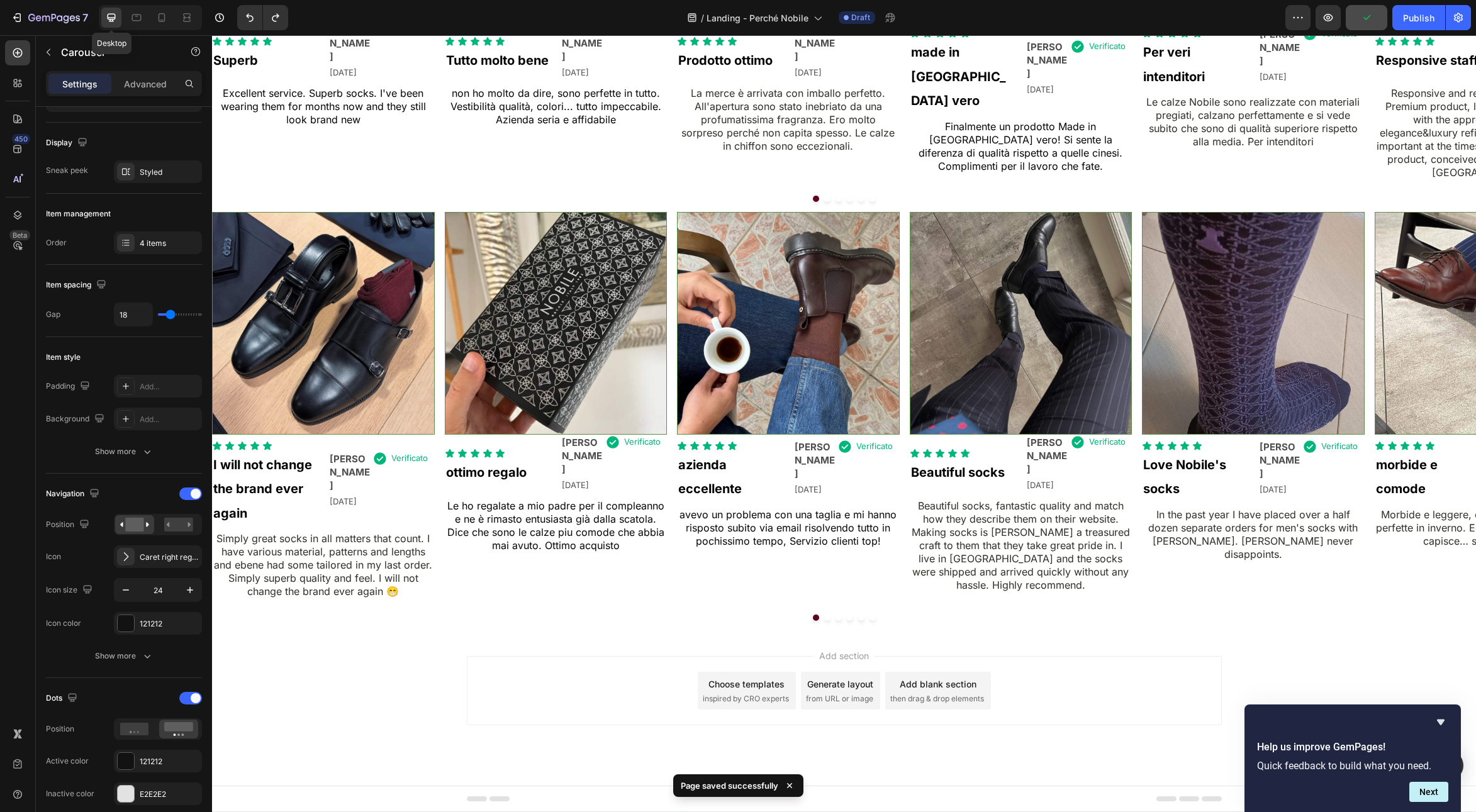
type input "1200"
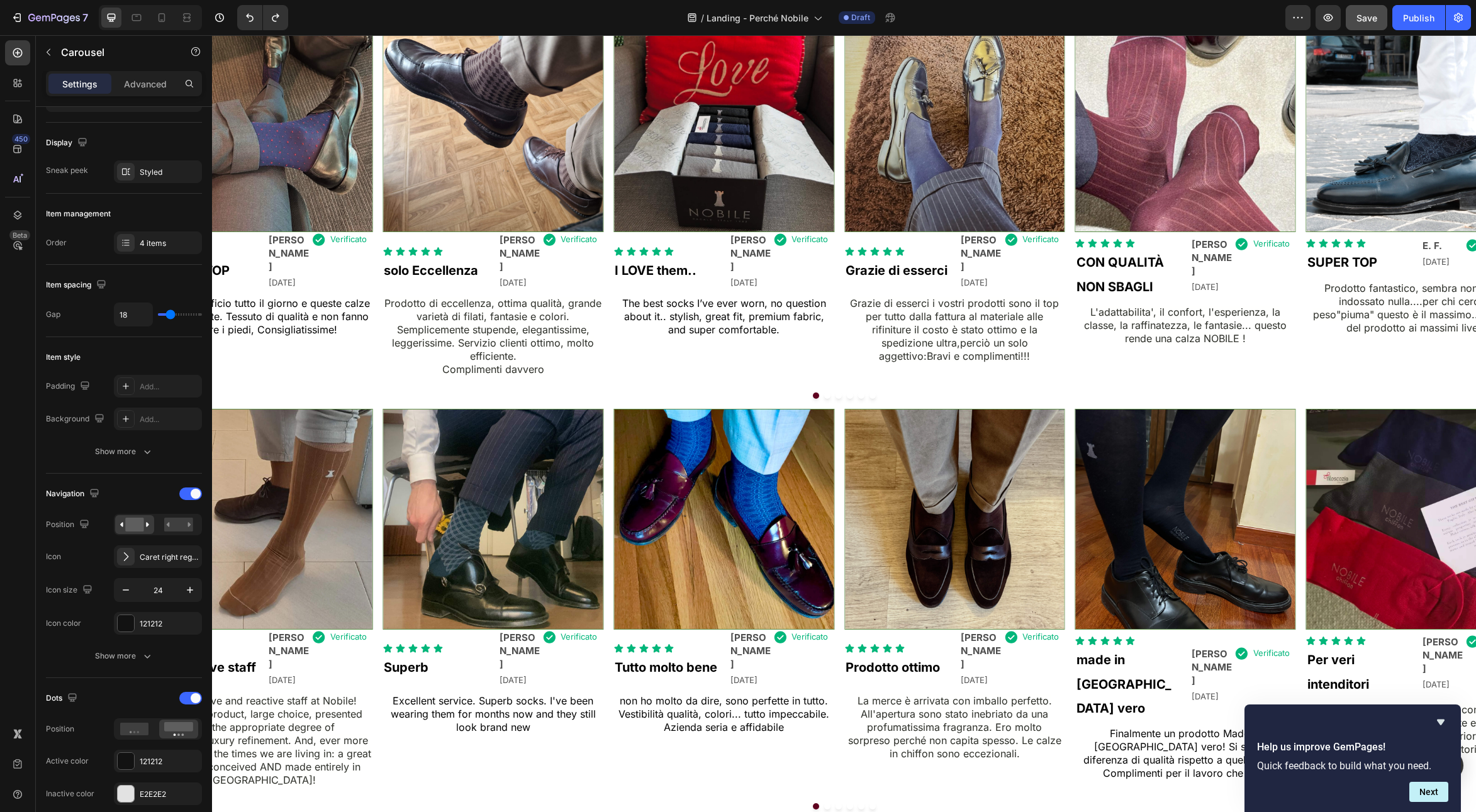
scroll to position [674, 0]
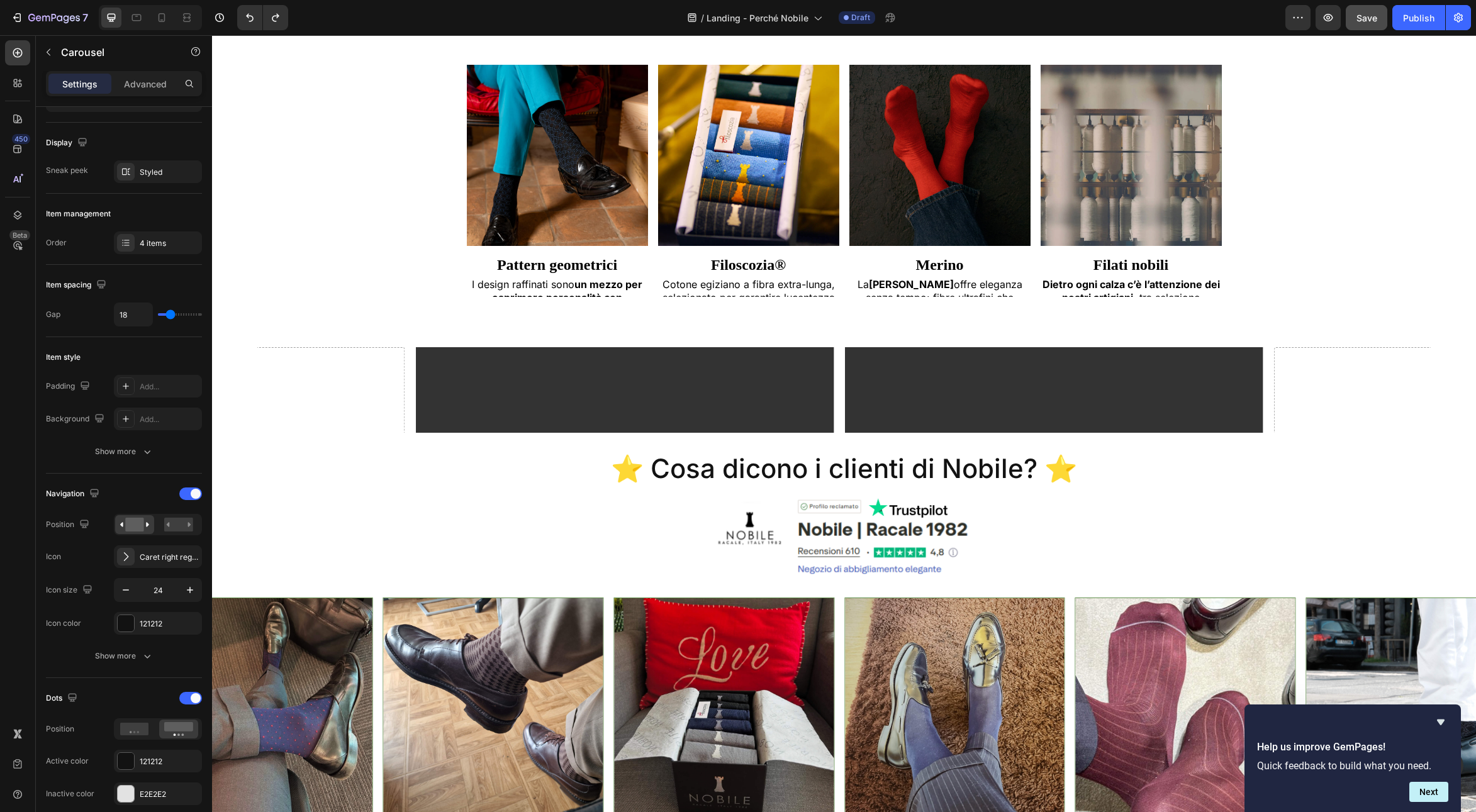
click at [1358, 18] on span "Save" at bounding box center [1367, 18] width 21 height 10
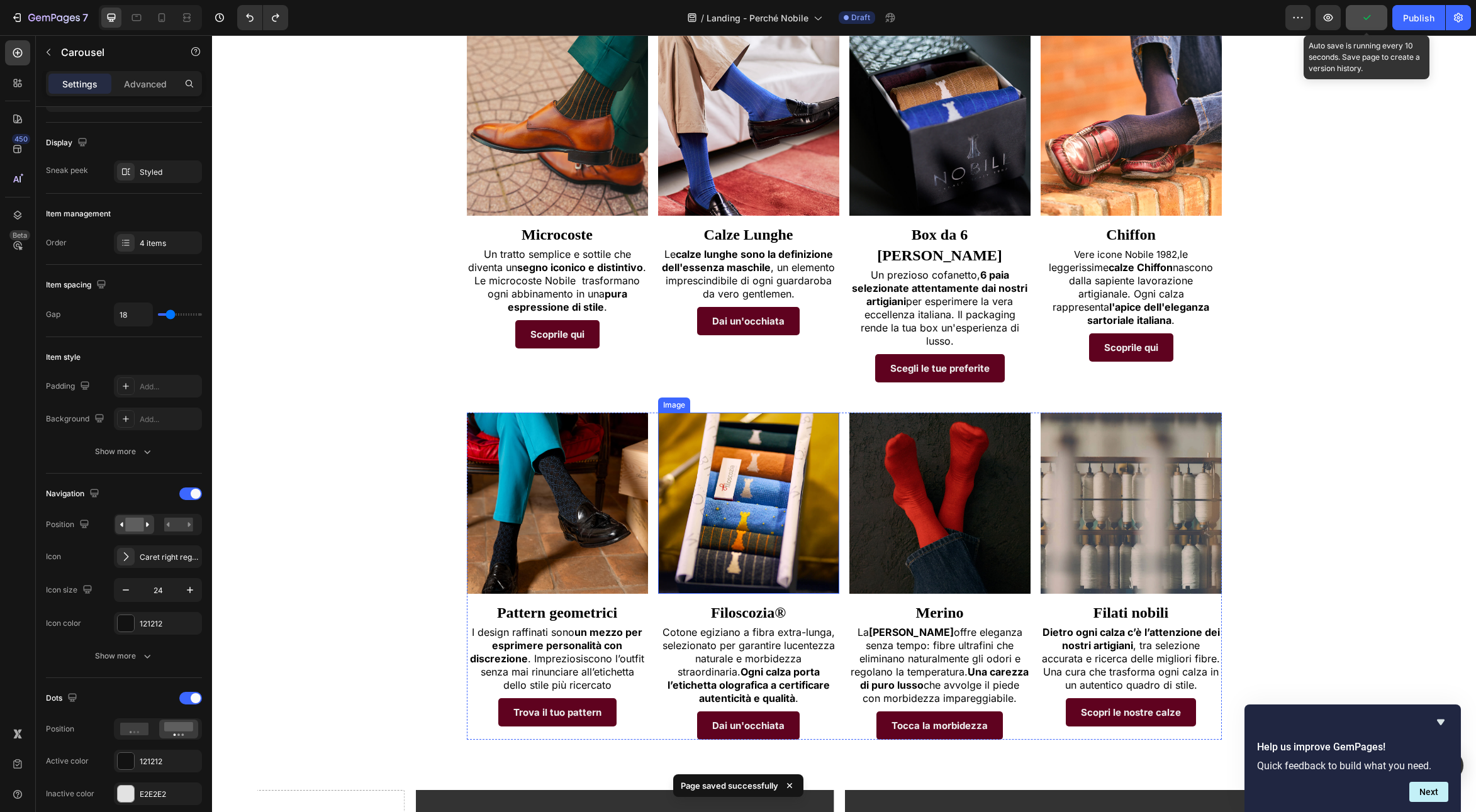
scroll to position [0, 0]
